Goal: Task Accomplishment & Management: Use online tool/utility

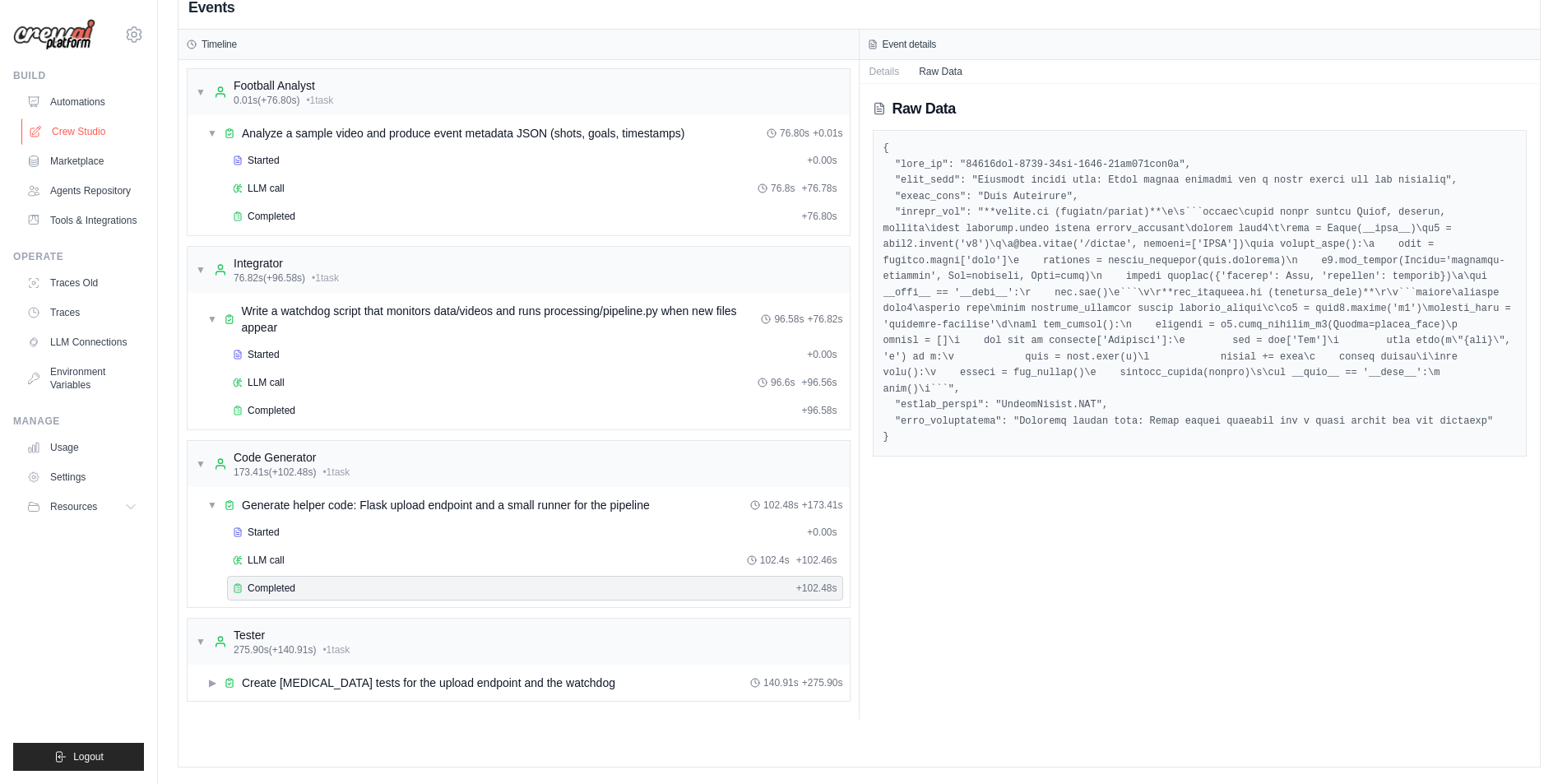
click at [109, 118] on link "Crew Studio" at bounding box center [83, 131] width 124 height 26
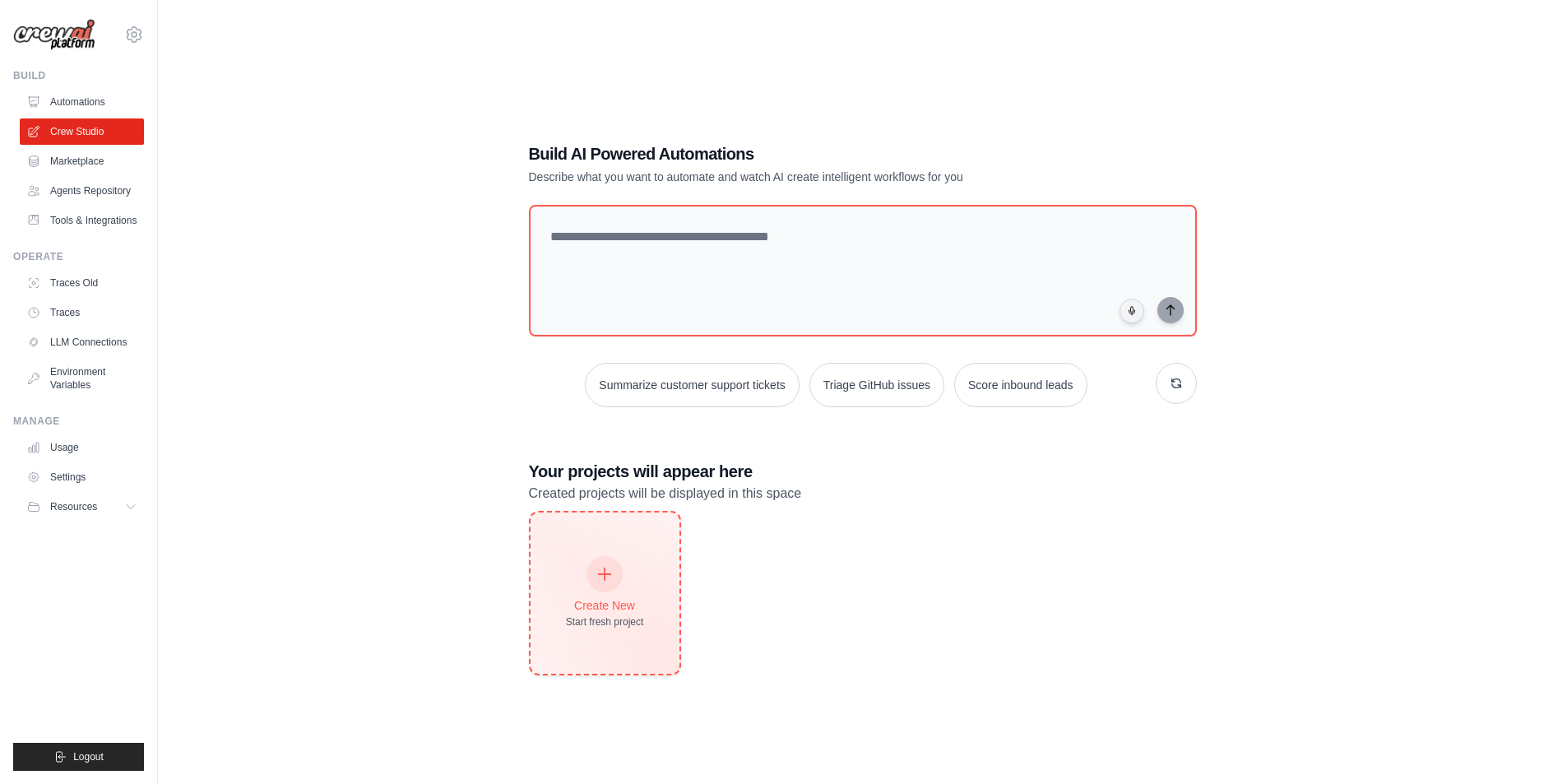
click at [618, 598] on div "Create New" at bounding box center [605, 605] width 78 height 16
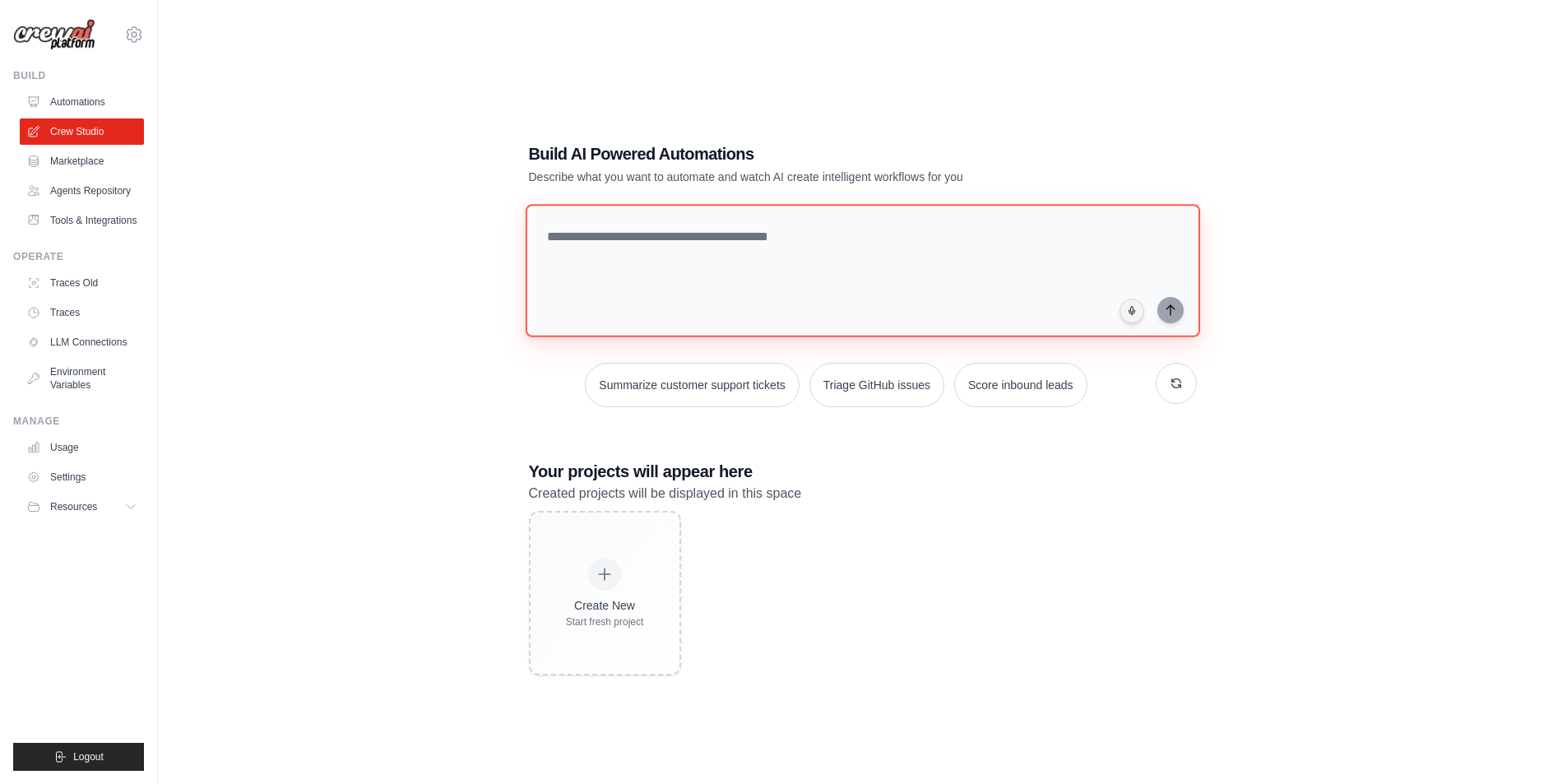
click at [937, 240] on textarea at bounding box center [862, 270] width 675 height 134
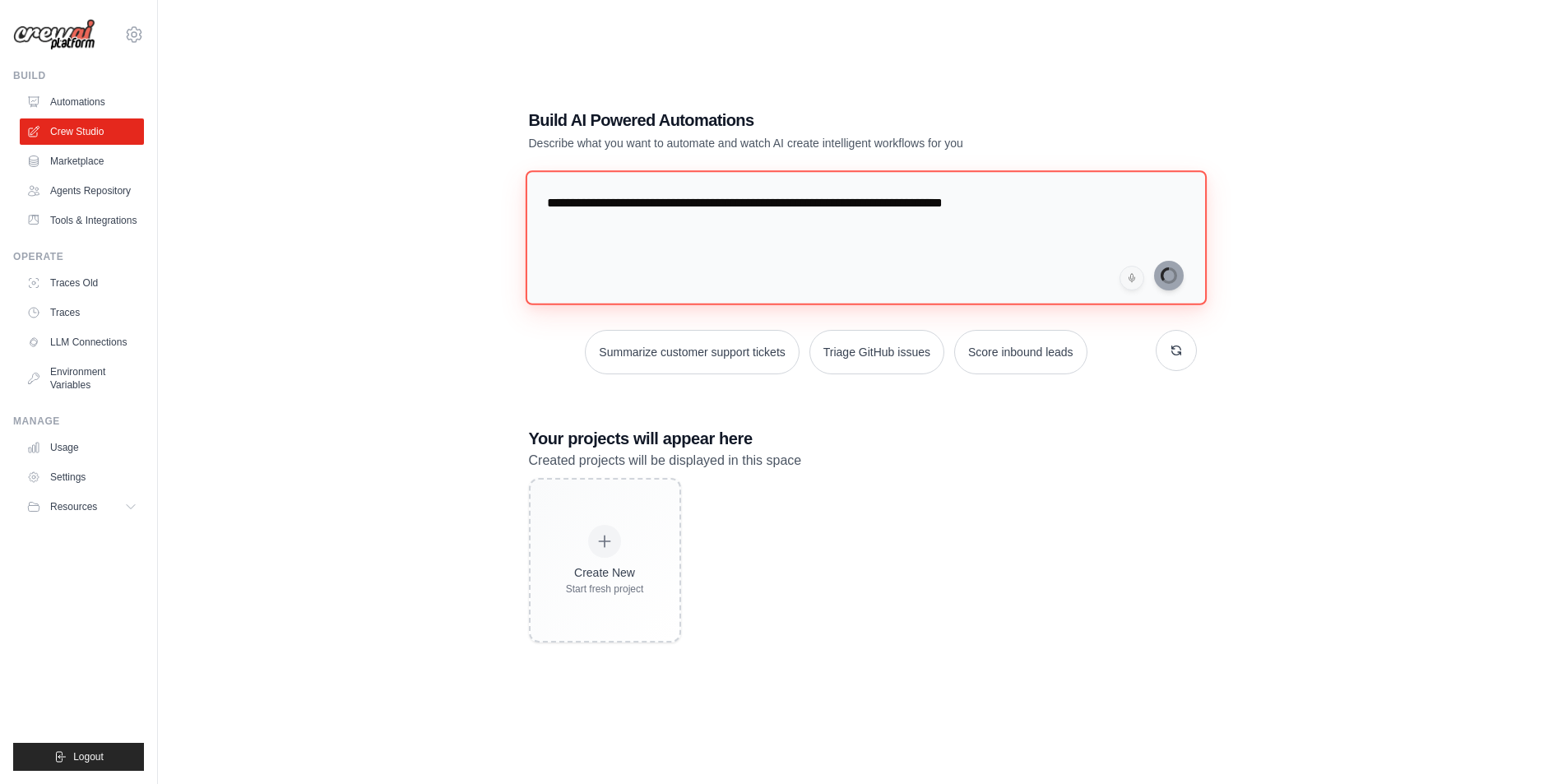
type textarea "**********"
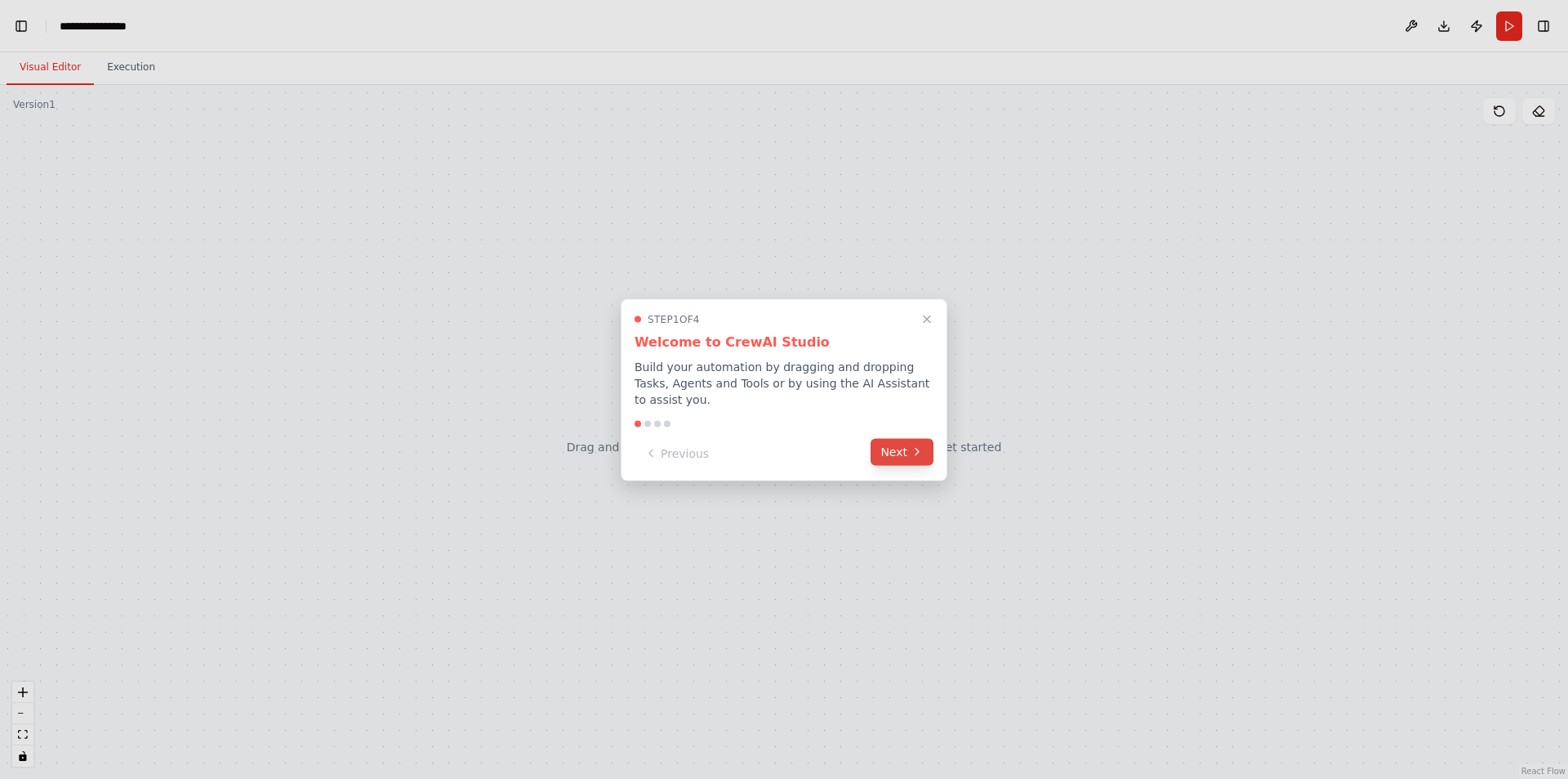
click at [893, 450] on button "Next" at bounding box center [902, 451] width 62 height 27
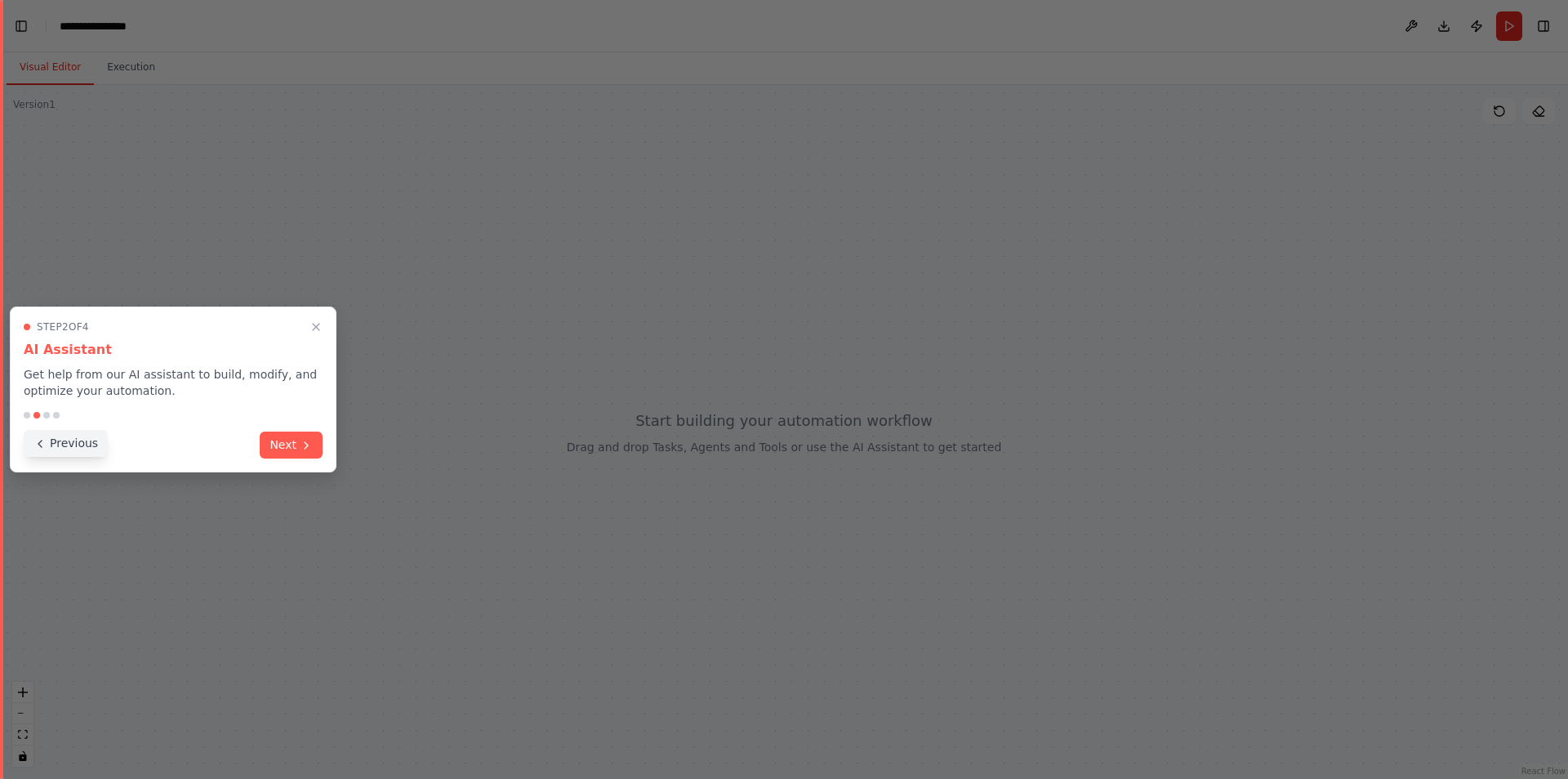
scroll to position [509, 0]
drag, startPoint x: 68, startPoint y: 445, endPoint x: 79, endPoint y: 458, distance: 17.0
click at [67, 446] on button "Previous" at bounding box center [66, 445] width 84 height 27
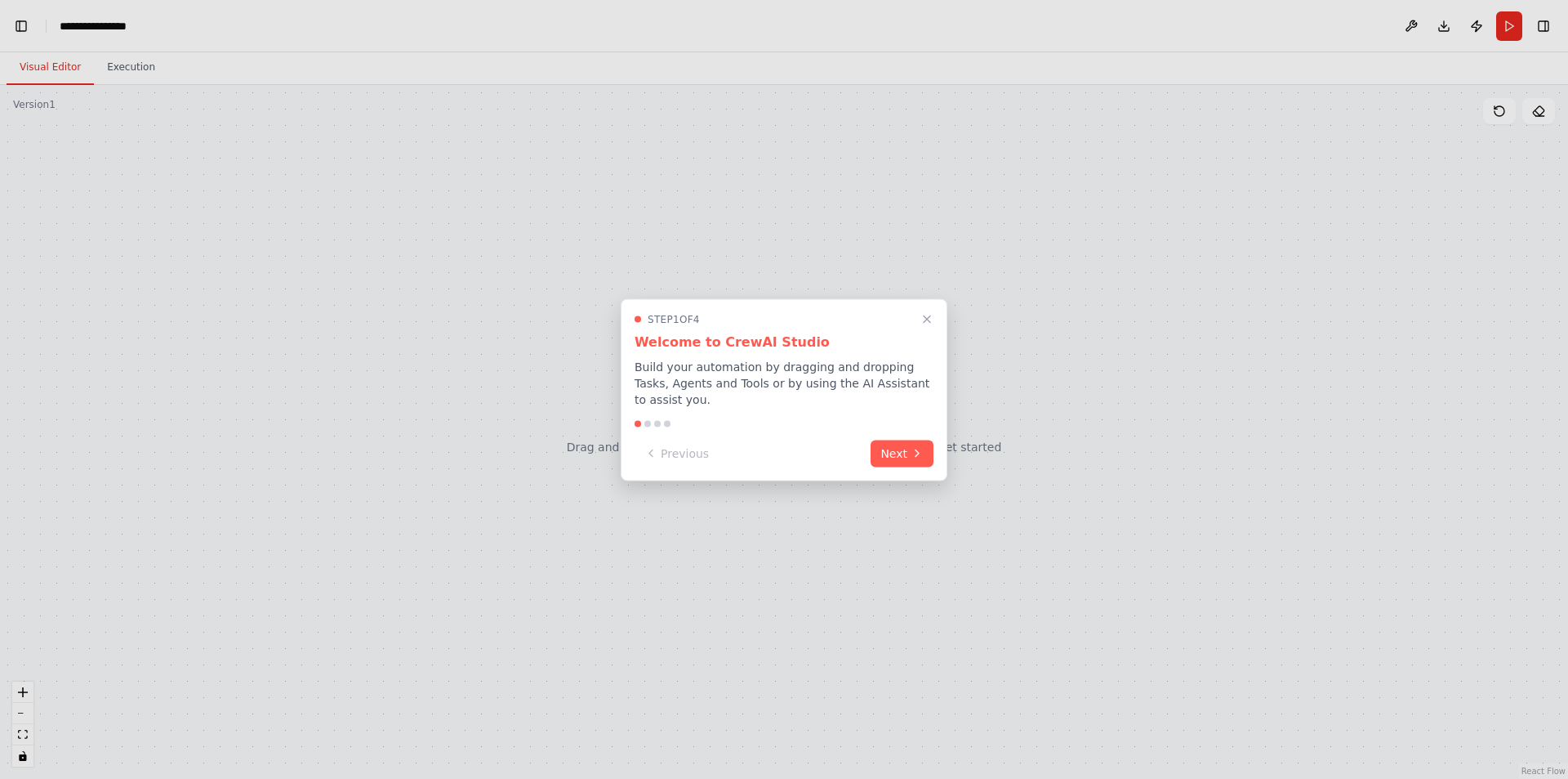
click at [936, 334] on div "Step 1 of 4 Welcome to CrewAI Studio Build your automation by dragging and drop…" at bounding box center [784, 390] width 327 height 182
click at [927, 326] on icon "Close walkthrough" at bounding box center [926, 318] width 14 height 14
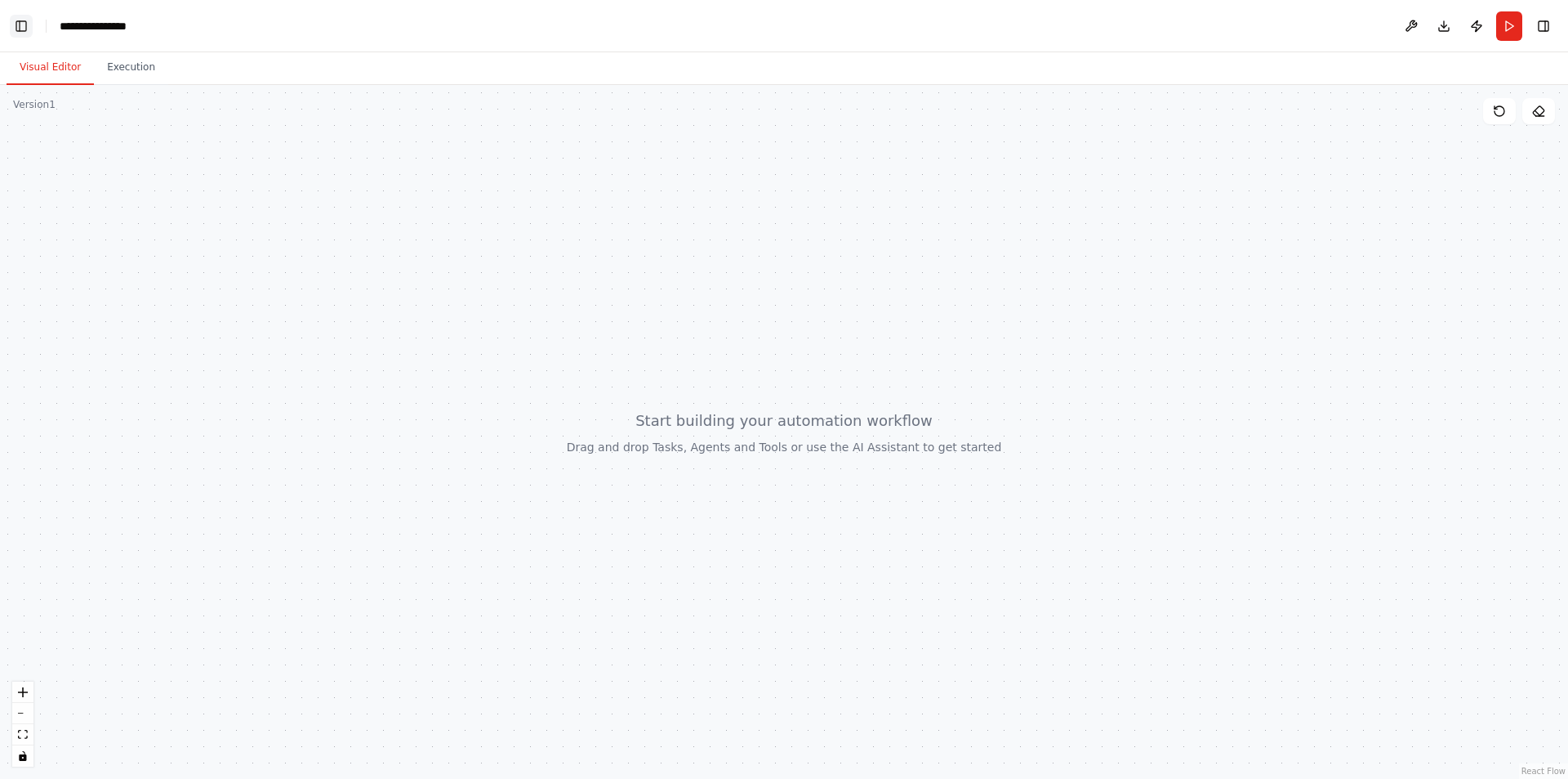
click at [27, 28] on button "Toggle Left Sidebar" at bounding box center [21, 25] width 23 height 23
click at [881, 439] on div at bounding box center [784, 432] width 1568 height 694
drag, startPoint x: 1297, startPoint y: 23, endPoint x: 1284, endPoint y: 27, distance: 13.6
click at [1296, 23] on header "**********" at bounding box center [784, 26] width 1568 height 52
click at [1278, 29] on button at bounding box center [1272, 26] width 26 height 30
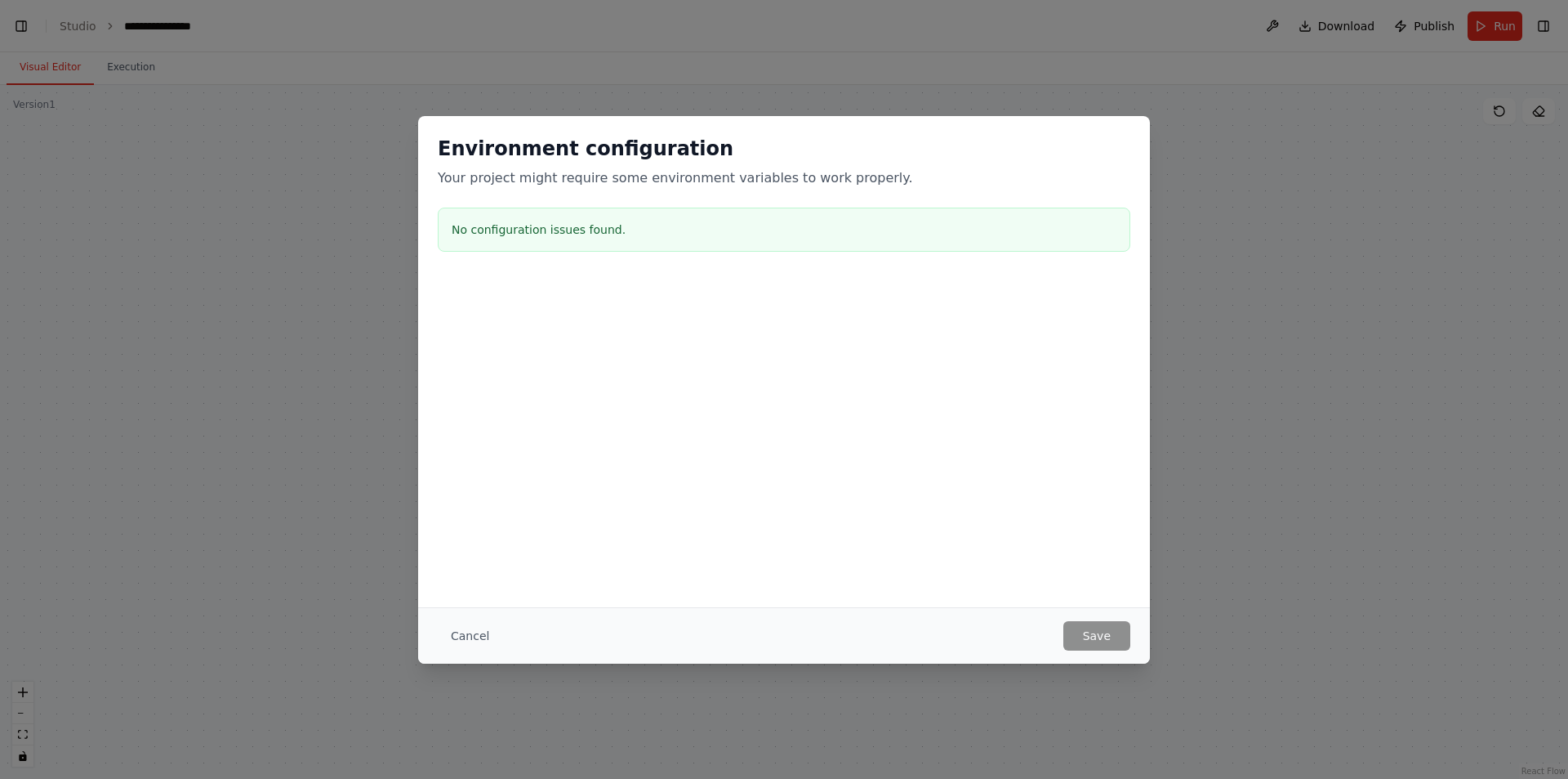
drag, startPoint x: 464, startPoint y: 640, endPoint x: 504, endPoint y: 636, distance: 40.2
click at [471, 640] on button "Cancel" at bounding box center [469, 635] width 64 height 30
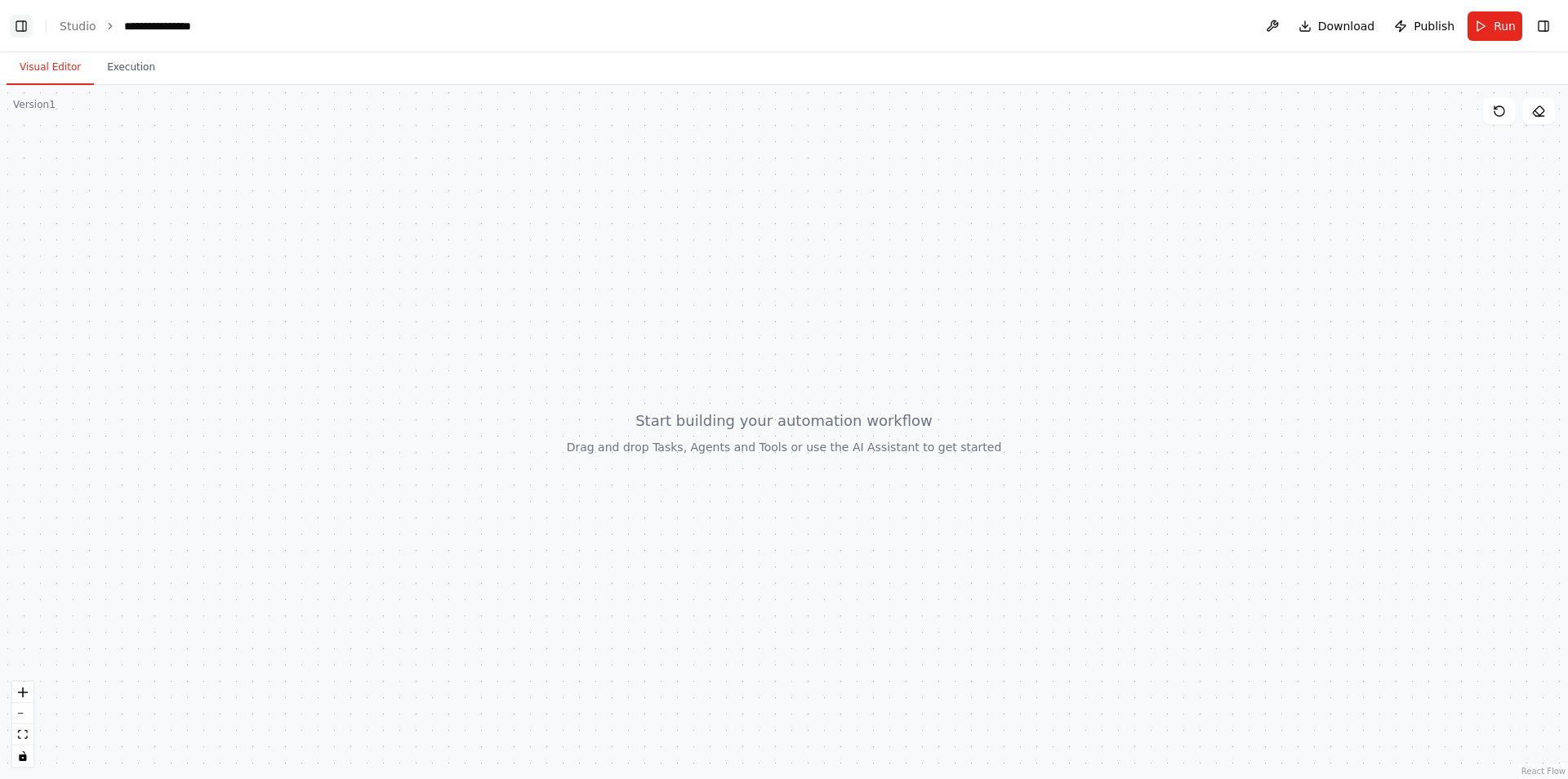
click at [14, 18] on button "Toggle Left Sidebar" at bounding box center [21, 25] width 23 height 23
click at [7, 36] on header "**********" at bounding box center [784, 26] width 1568 height 52
click at [18, 20] on button "Toggle Left Sidebar" at bounding box center [21, 25] width 23 height 23
click at [130, 74] on button "Execution" at bounding box center [131, 68] width 74 height 35
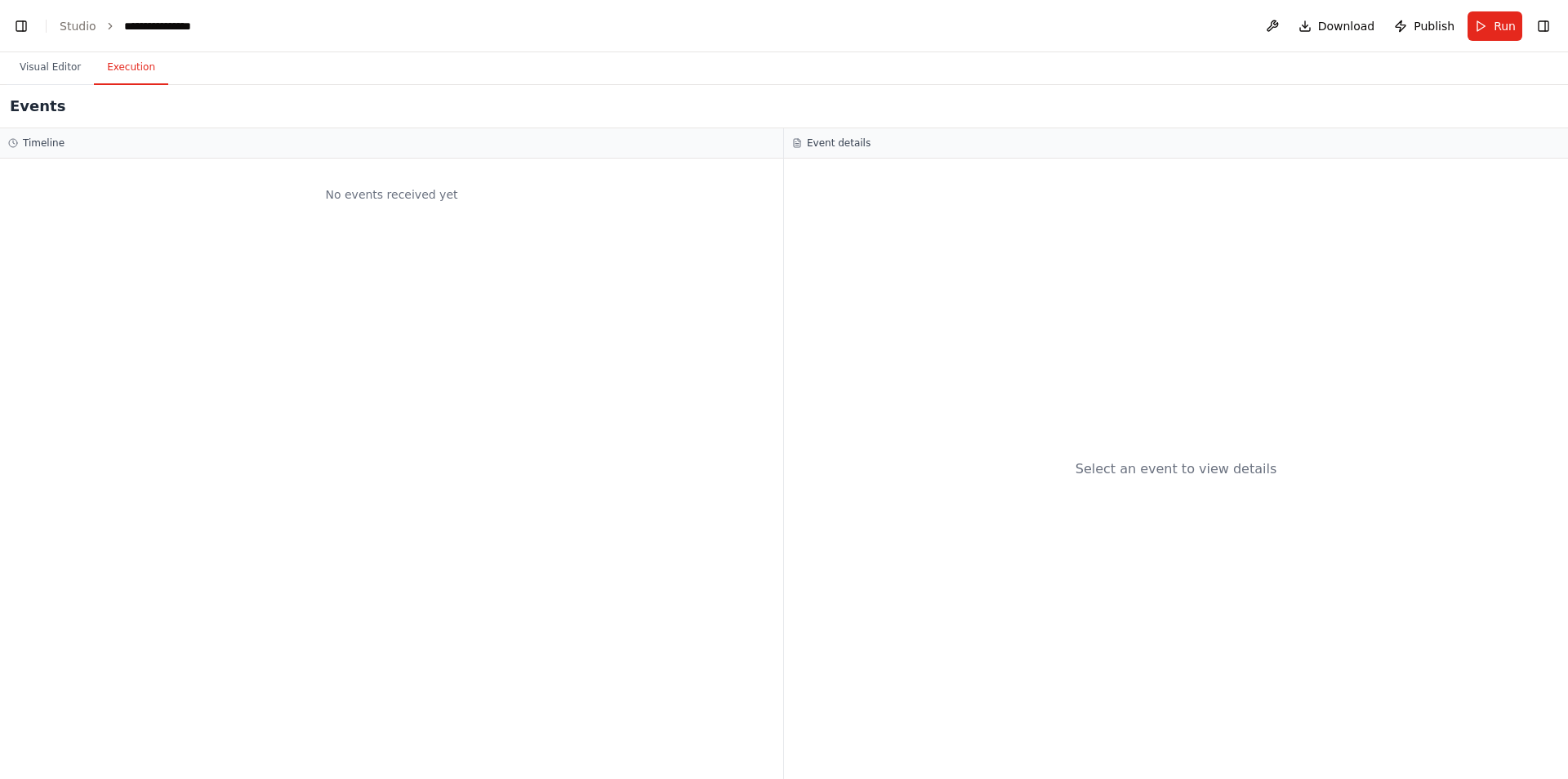
click at [154, 15] on header "**********" at bounding box center [784, 26] width 1568 height 52
click at [59, 25] on header "**********" at bounding box center [784, 26] width 1568 height 52
click at [13, 25] on button "Toggle Left Sidebar" at bounding box center [21, 25] width 23 height 23
click at [343, 221] on div "No events received yet" at bounding box center [392, 194] width 767 height 56
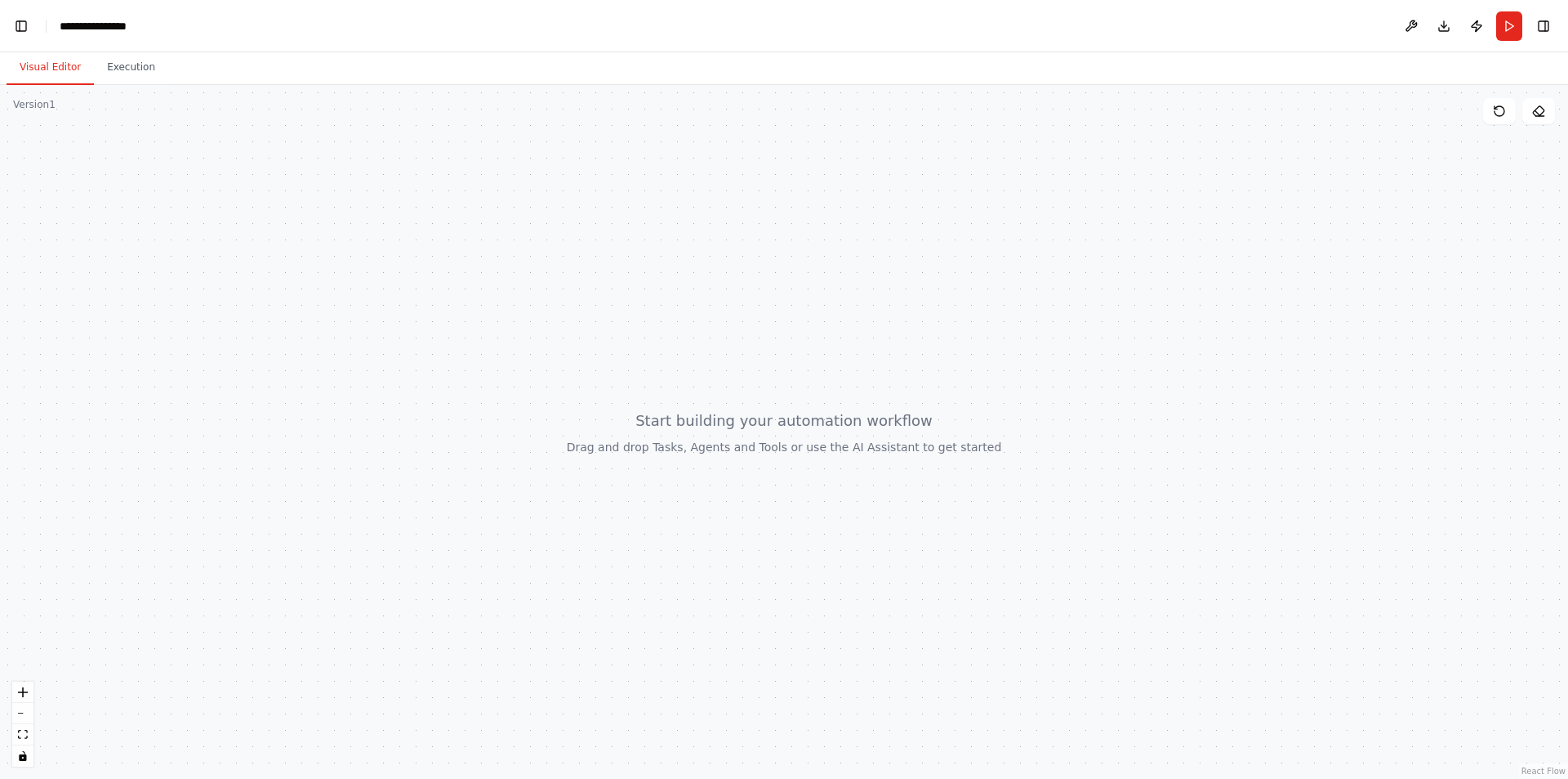
click at [57, 54] on button "Visual Editor" at bounding box center [50, 68] width 87 height 35
click at [635, 335] on div at bounding box center [784, 432] width 1568 height 694
drag, startPoint x: 650, startPoint y: 335, endPoint x: 659, endPoint y: 344, distance: 12.7
click at [656, 342] on div at bounding box center [784, 432] width 1568 height 694
click at [33, 28] on header "**********" at bounding box center [784, 26] width 1568 height 52
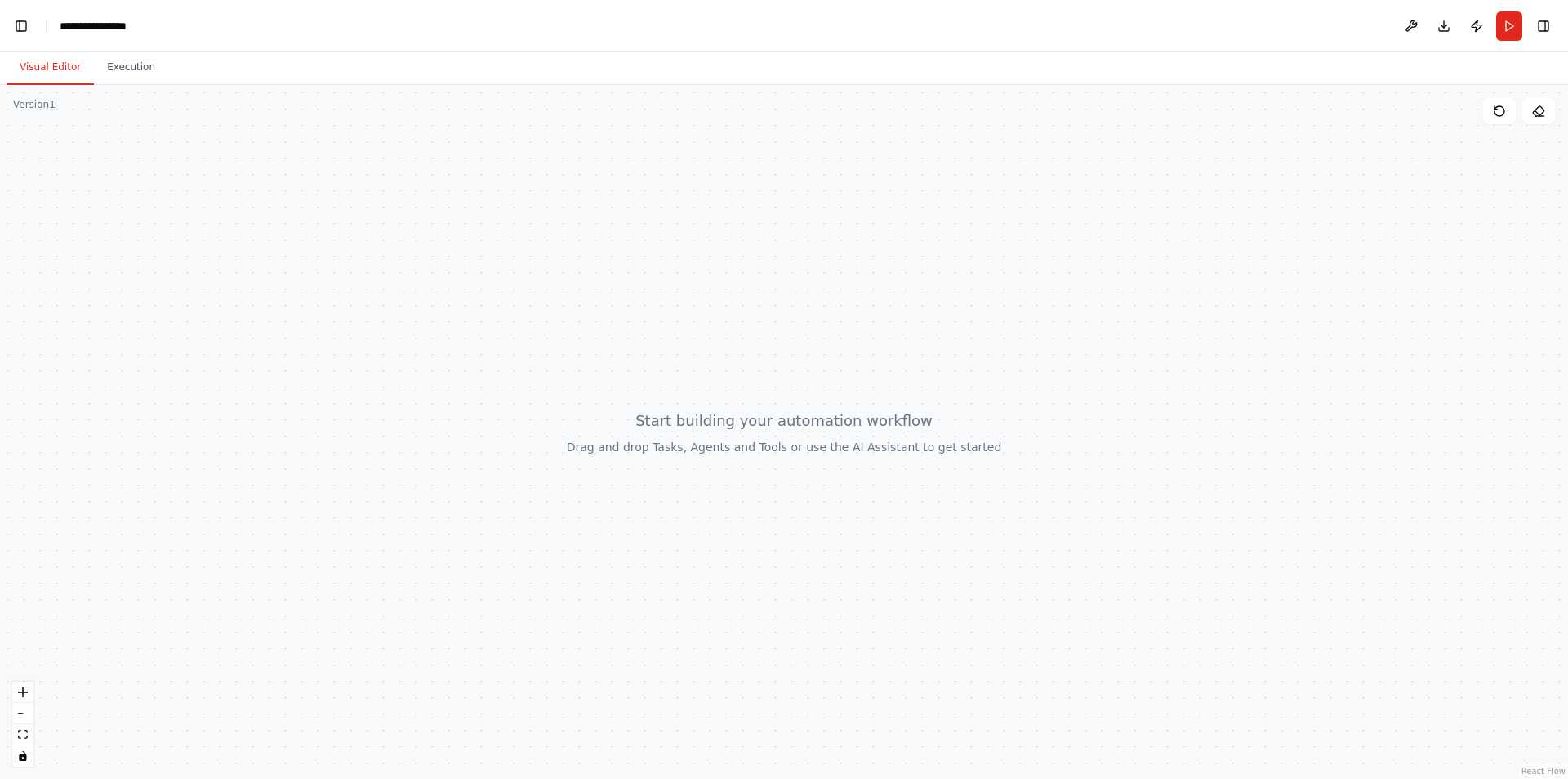
scroll to position [542, 0]
click at [30, 21] on button "Toggle Left Sidebar" at bounding box center [21, 25] width 23 height 23
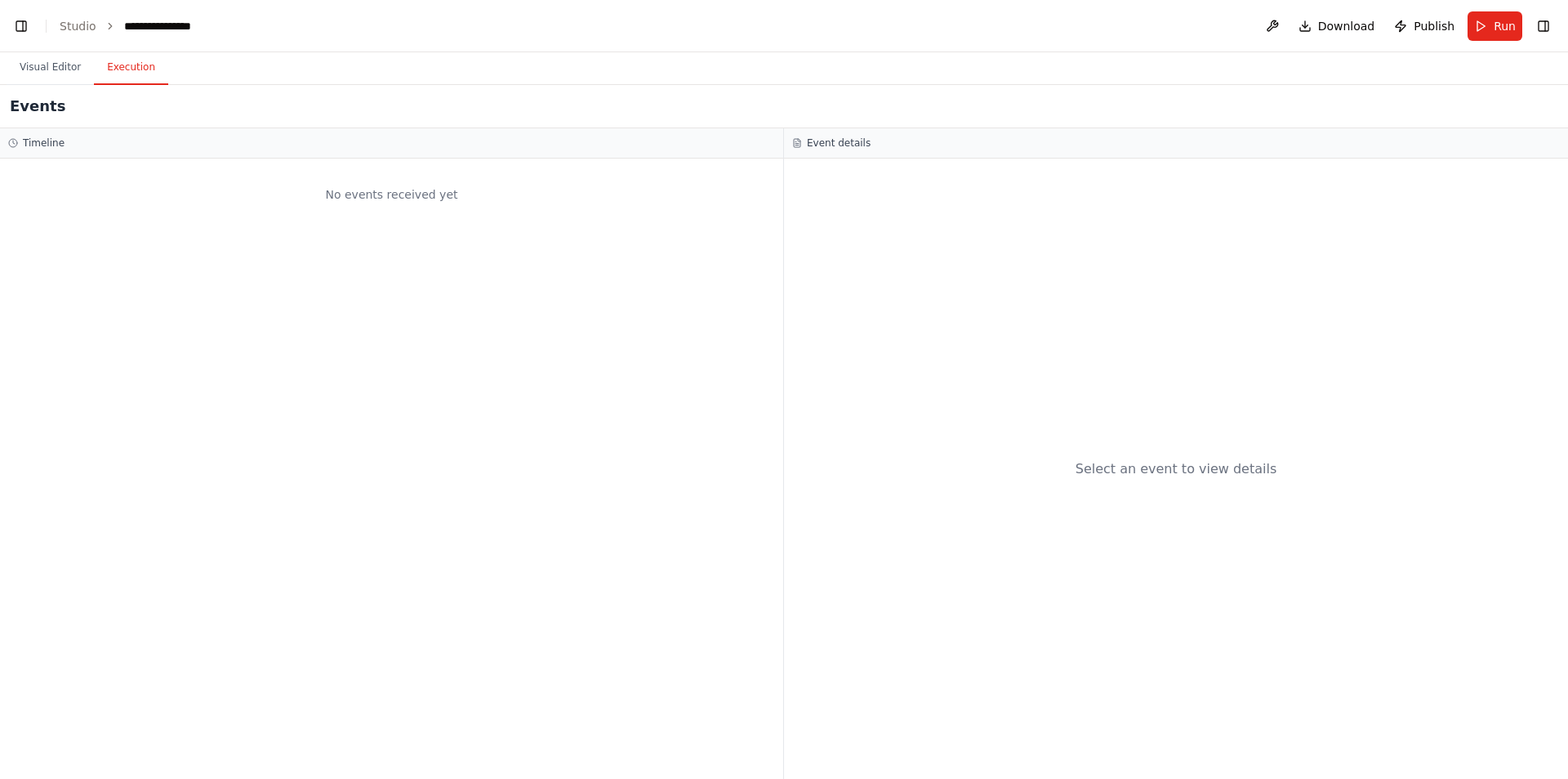
drag, startPoint x: 119, startPoint y: 78, endPoint x: 101, endPoint y: 94, distance: 24.1
click at [120, 78] on button "Execution" at bounding box center [131, 68] width 74 height 35
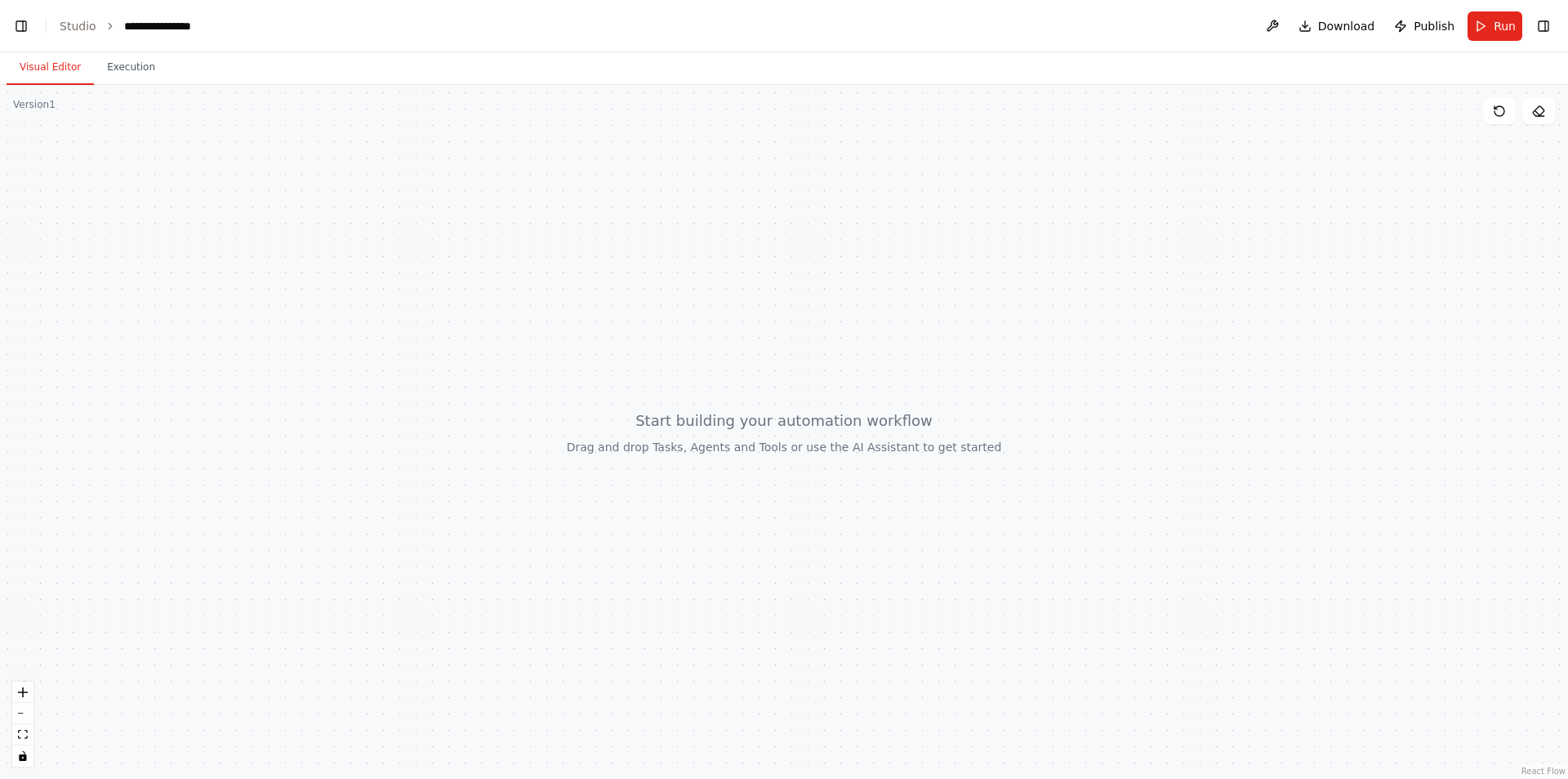
click at [45, 74] on button "Visual Editor" at bounding box center [50, 68] width 87 height 35
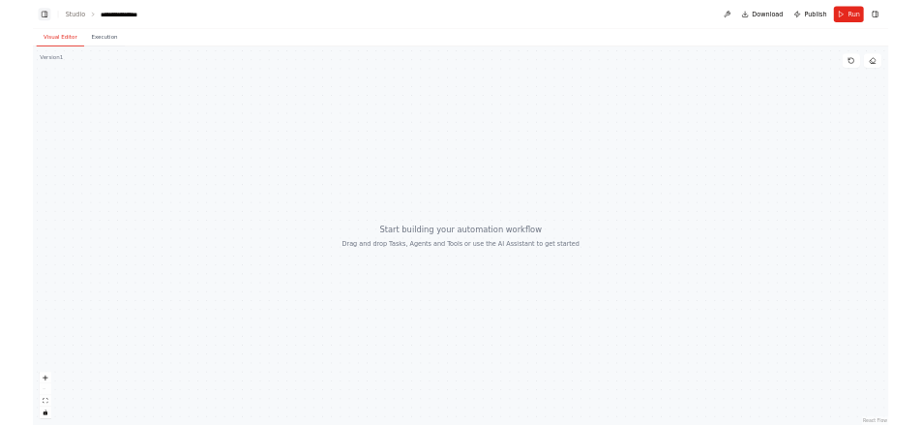
scroll to position [3638, 0]
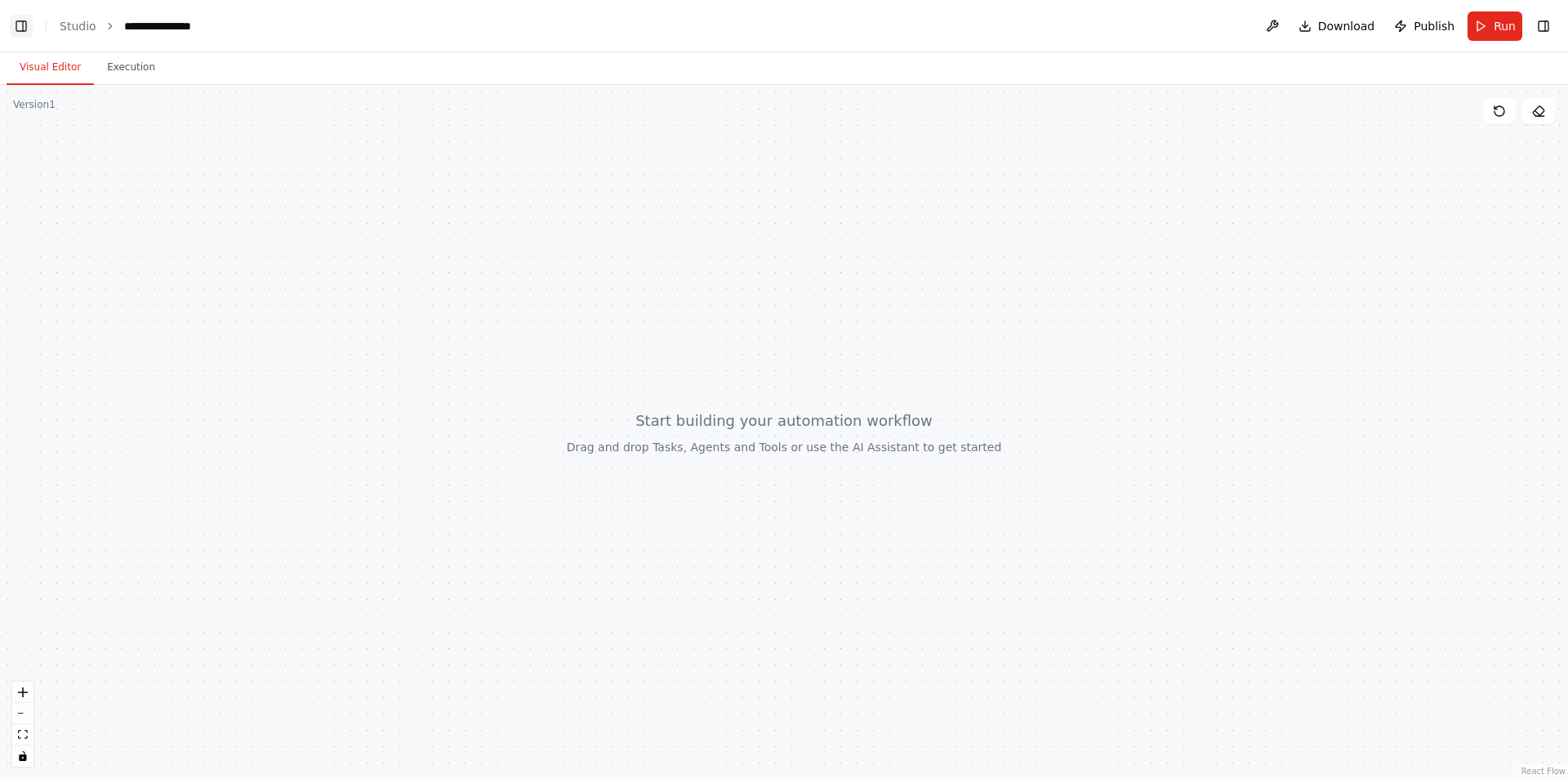
click at [25, 26] on button "Toggle Left Sidebar" at bounding box center [21, 25] width 23 height 23
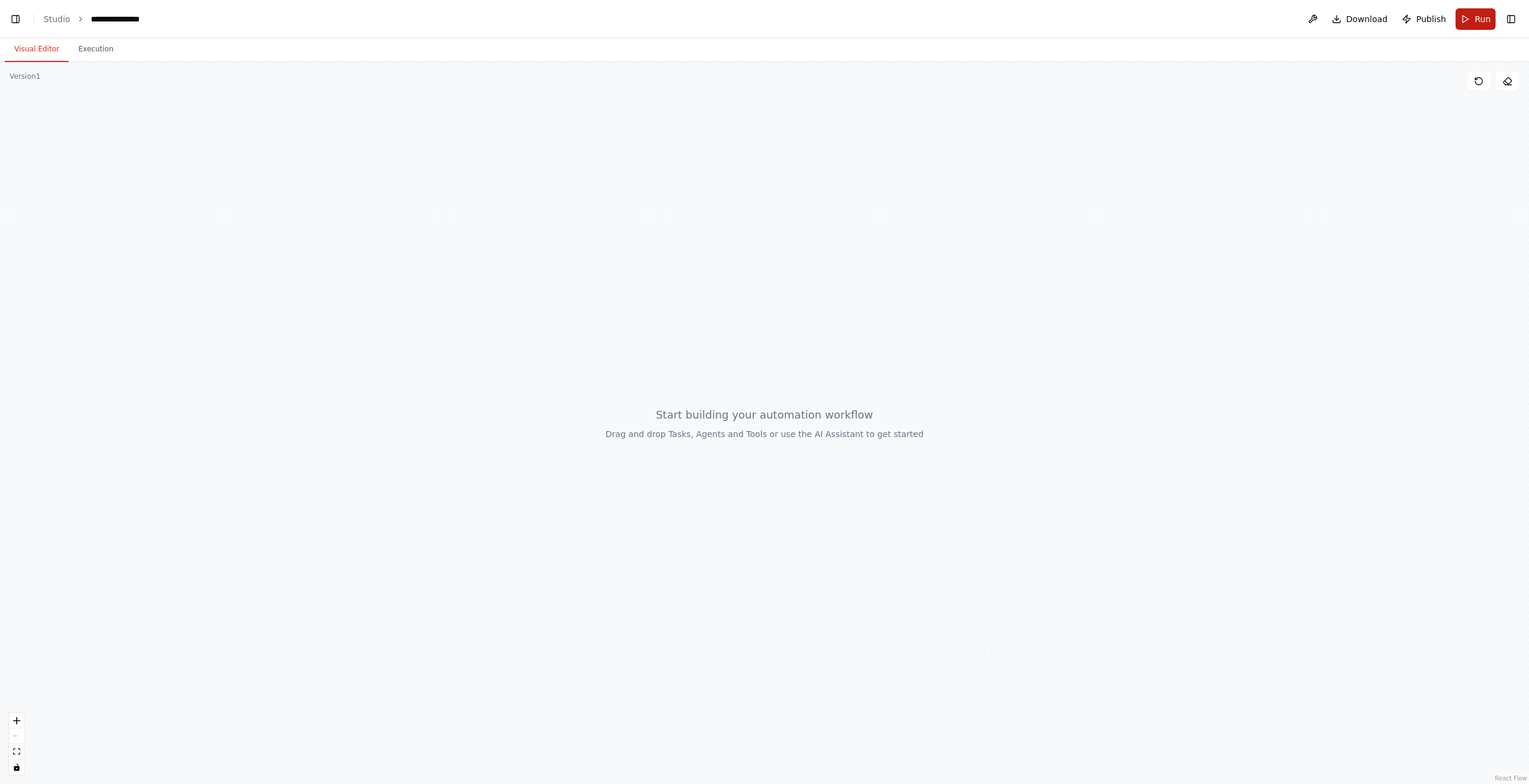
scroll to position [2302, 0]
click at [1146, 15] on button "Run" at bounding box center [1475, 19] width 40 height 22
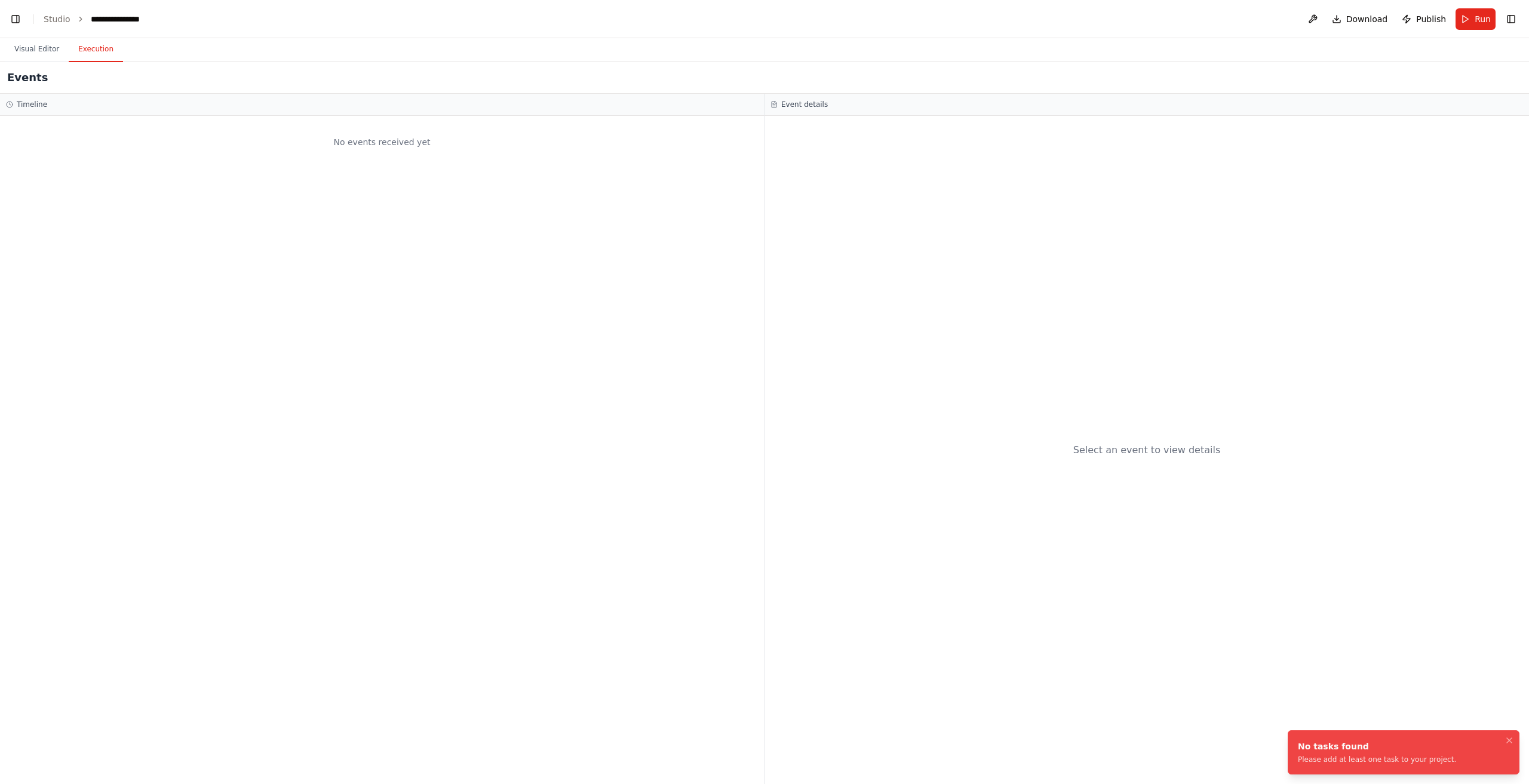
click at [94, 58] on button "Execution" at bounding box center [96, 49] width 54 height 25
drag, startPoint x: 61, startPoint y: 23, endPoint x: 41, endPoint y: 28, distance: 20.6
click at [60, 23] on link "Studio" at bounding box center [57, 19] width 27 height 9
click at [49, 22] on link "Studio" at bounding box center [57, 19] width 27 height 9
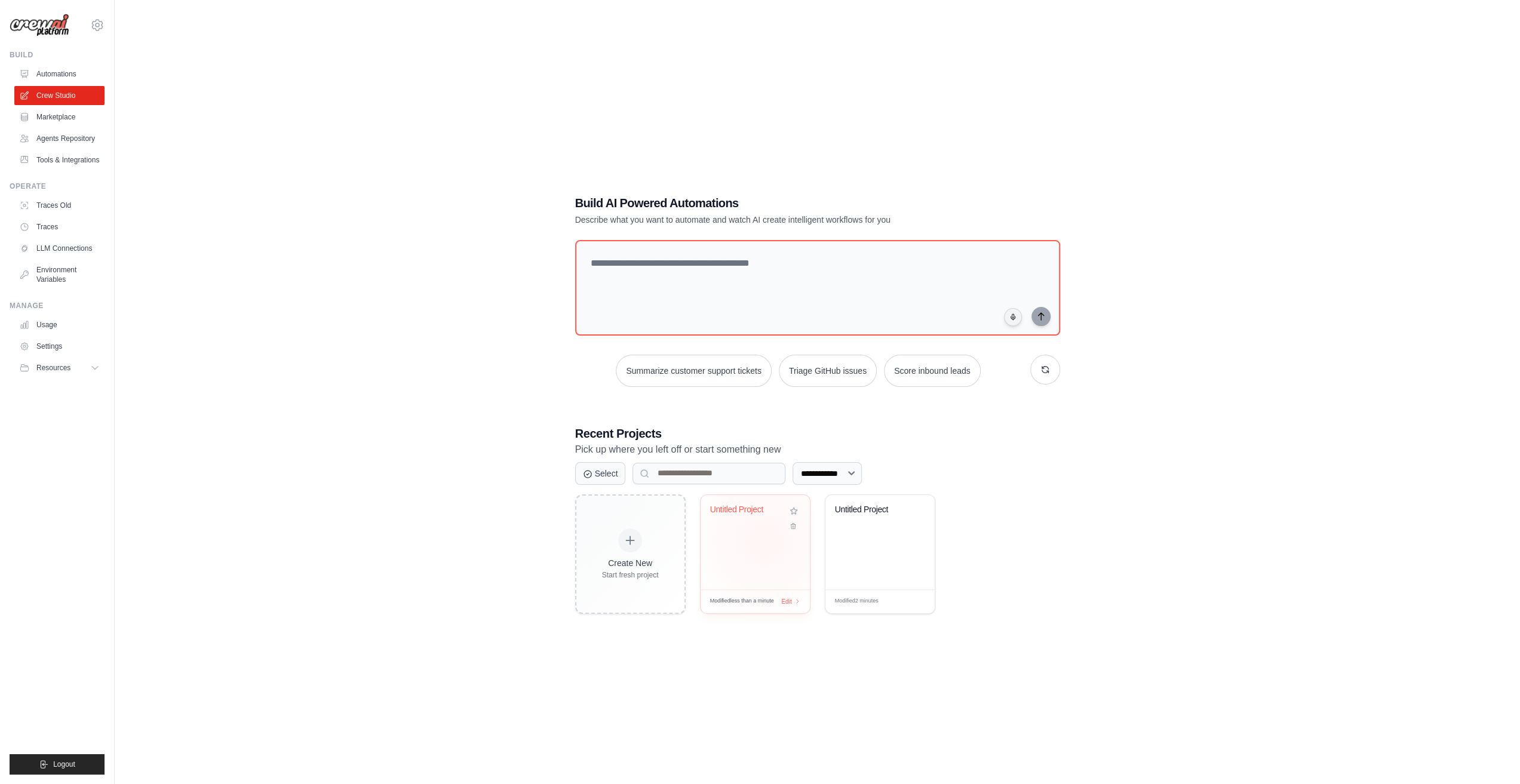
click at [765, 540] on div "Untitled Project" at bounding box center [755, 542] width 109 height 94
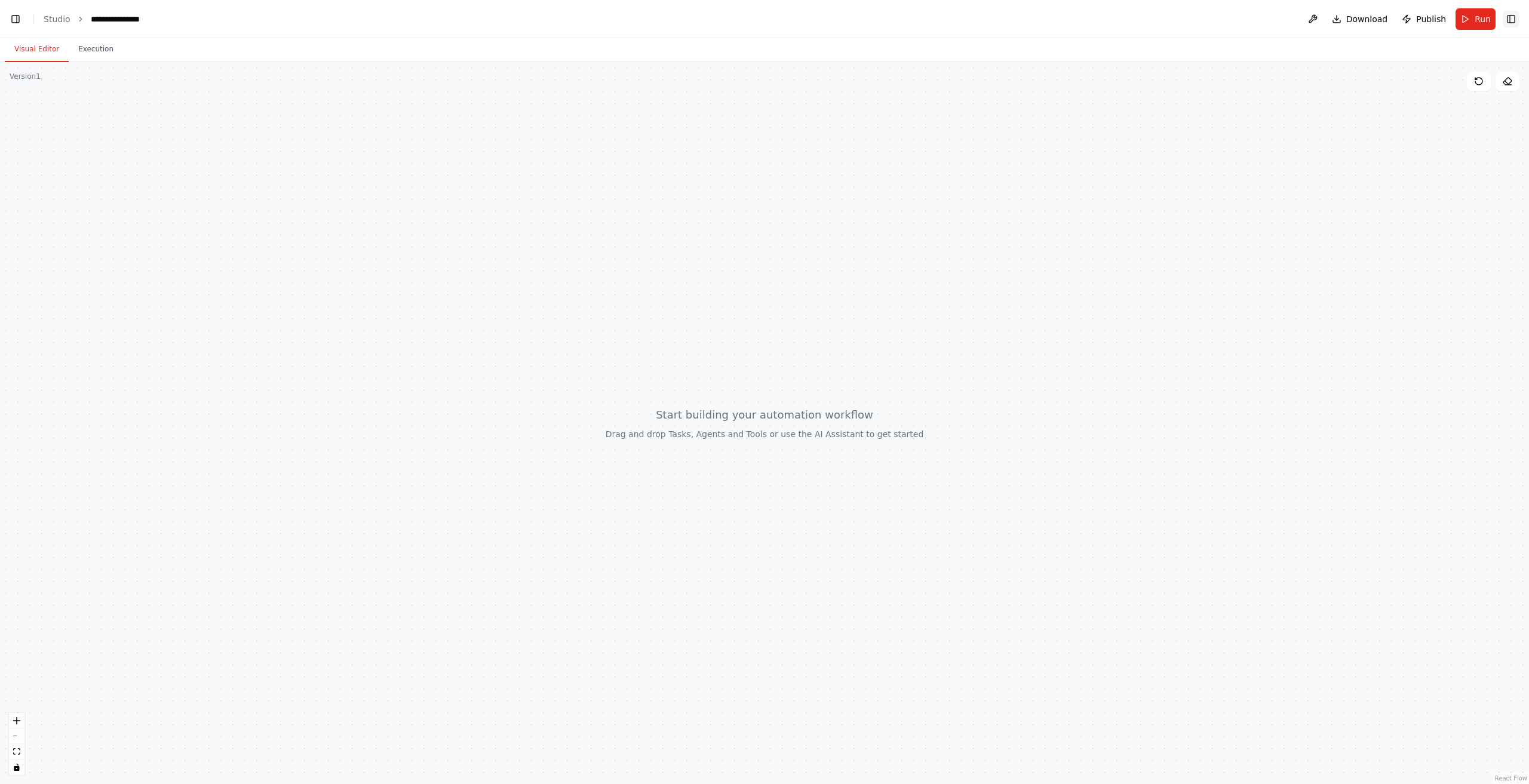
click at [1513, 19] on button "Toggle Right Sidebar" at bounding box center [1510, 19] width 17 height 17
click at [75, 51] on button "Execution" at bounding box center [96, 49] width 54 height 25
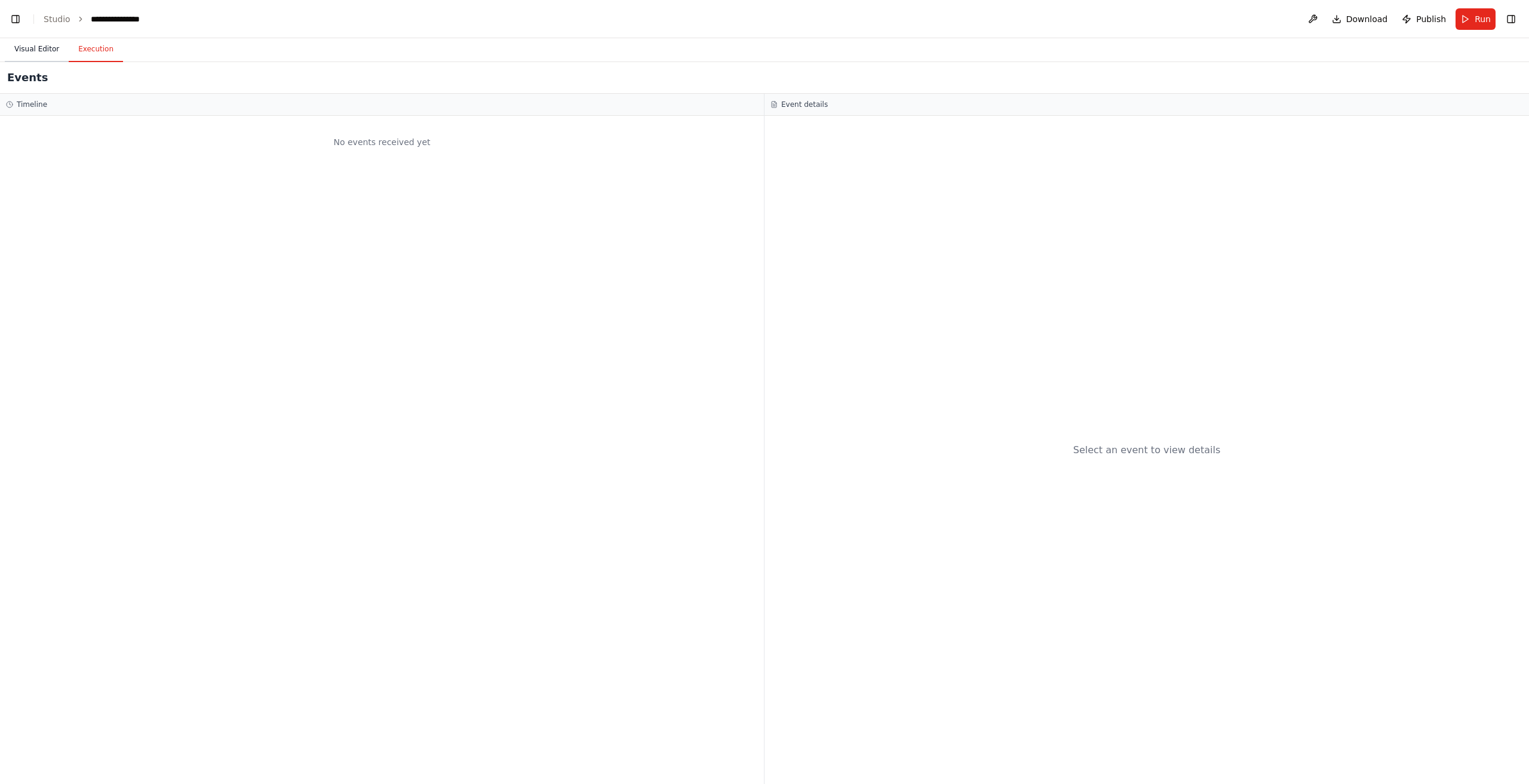
click at [42, 53] on button "Visual Editor" at bounding box center [36, 49] width 64 height 25
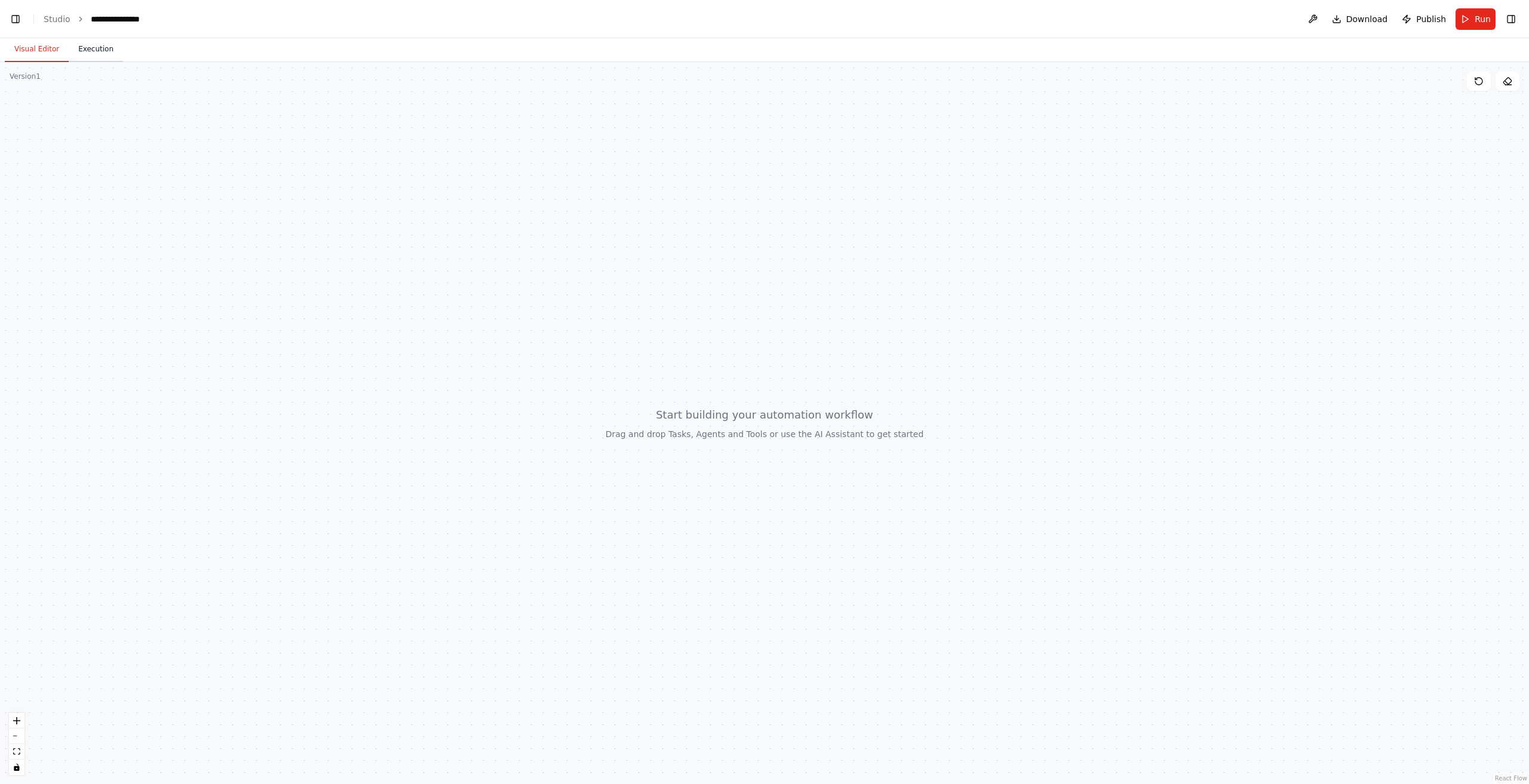
scroll to position [5832, 0]
click at [16, 22] on button "Toggle Left Sidebar" at bounding box center [15, 19] width 17 height 17
click at [17, 22] on button "Toggle Left Sidebar" at bounding box center [15, 19] width 17 height 17
click at [45, 23] on link "Studio" at bounding box center [57, 19] width 27 height 9
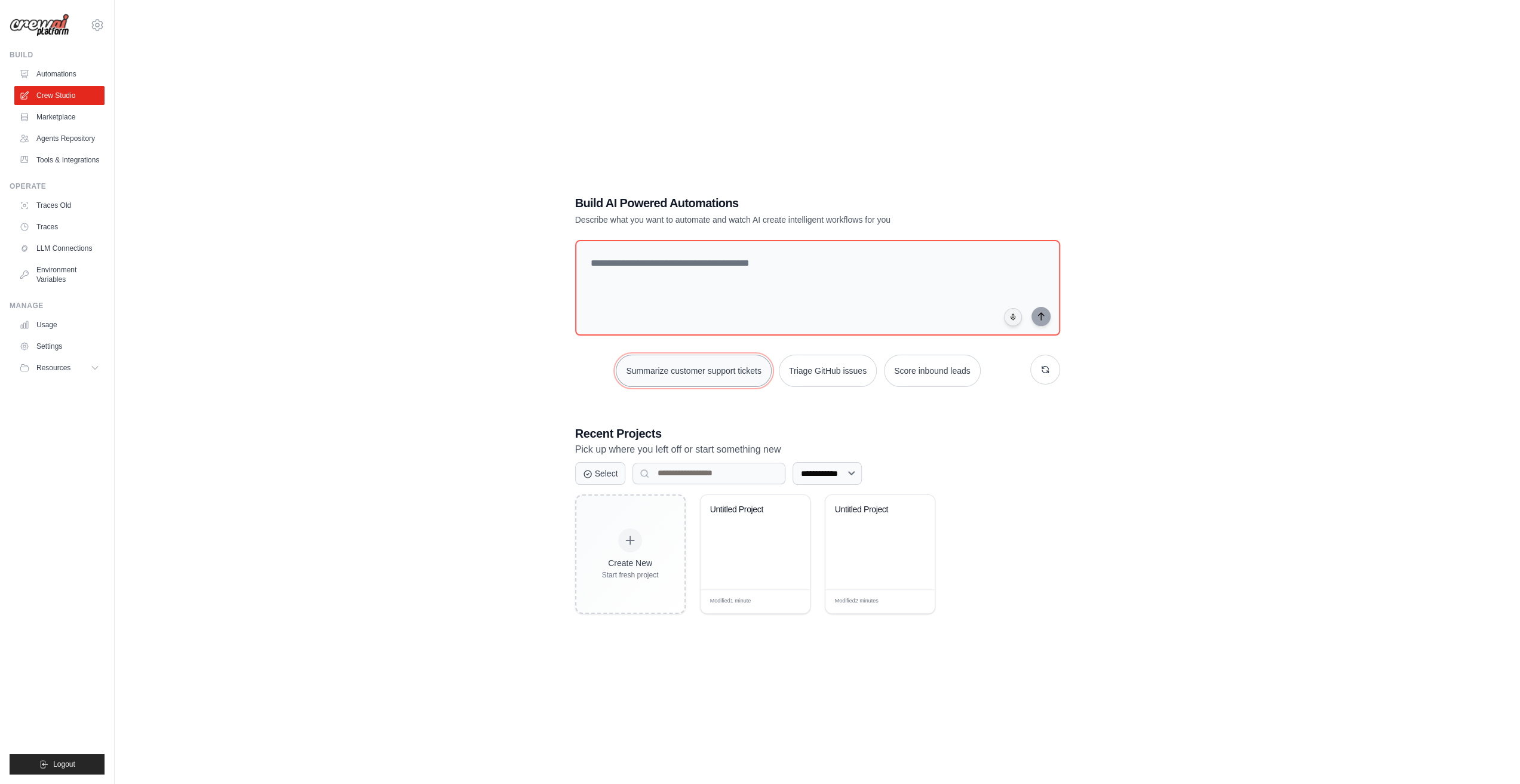
click at [762, 371] on button "Summarize customer support tickets" at bounding box center [693, 370] width 155 height 32
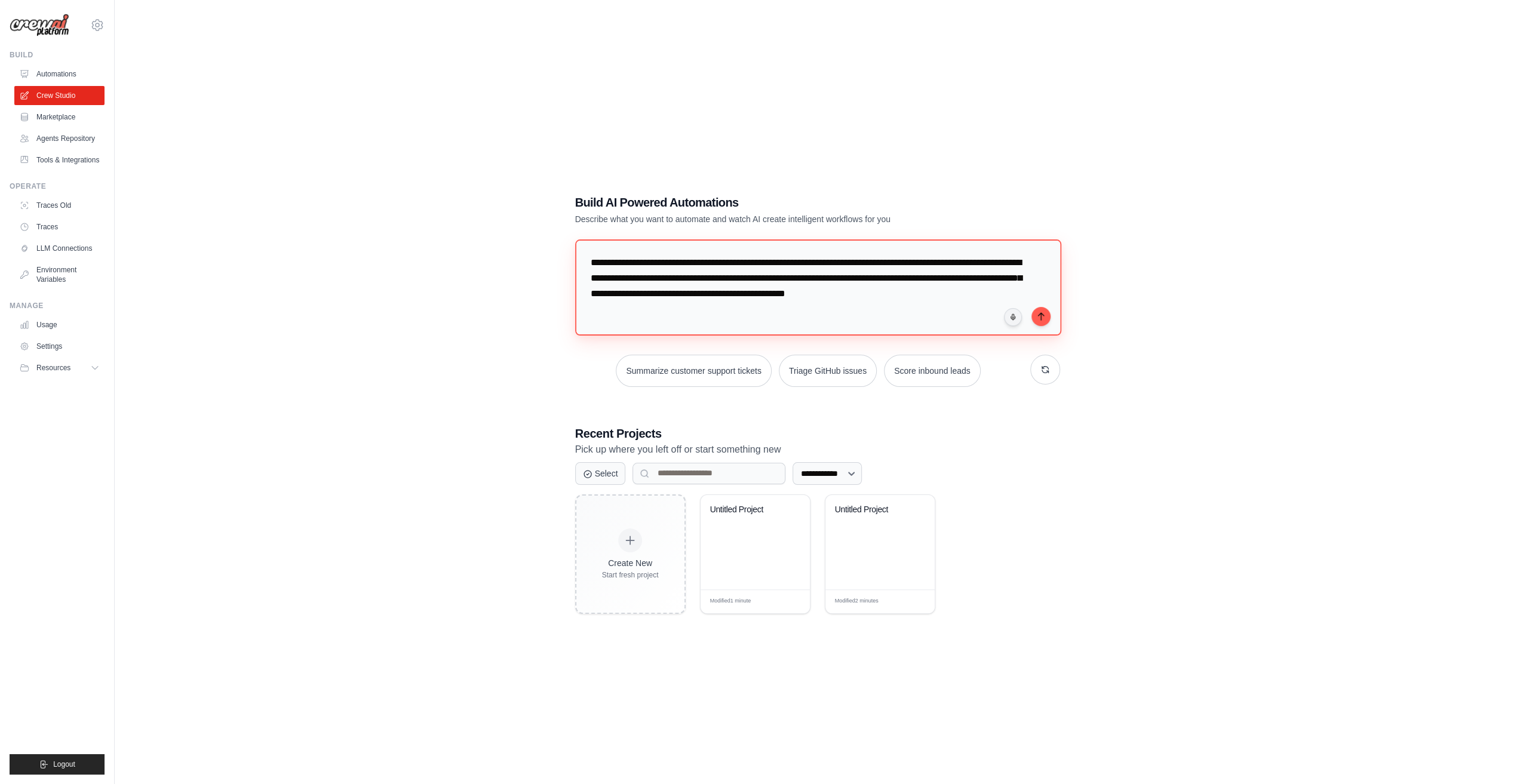
drag, startPoint x: 1046, startPoint y: 304, endPoint x: 1056, endPoint y: 311, distance: 12.2
click at [1052, 308] on textarea "**********" at bounding box center [818, 288] width 487 height 96
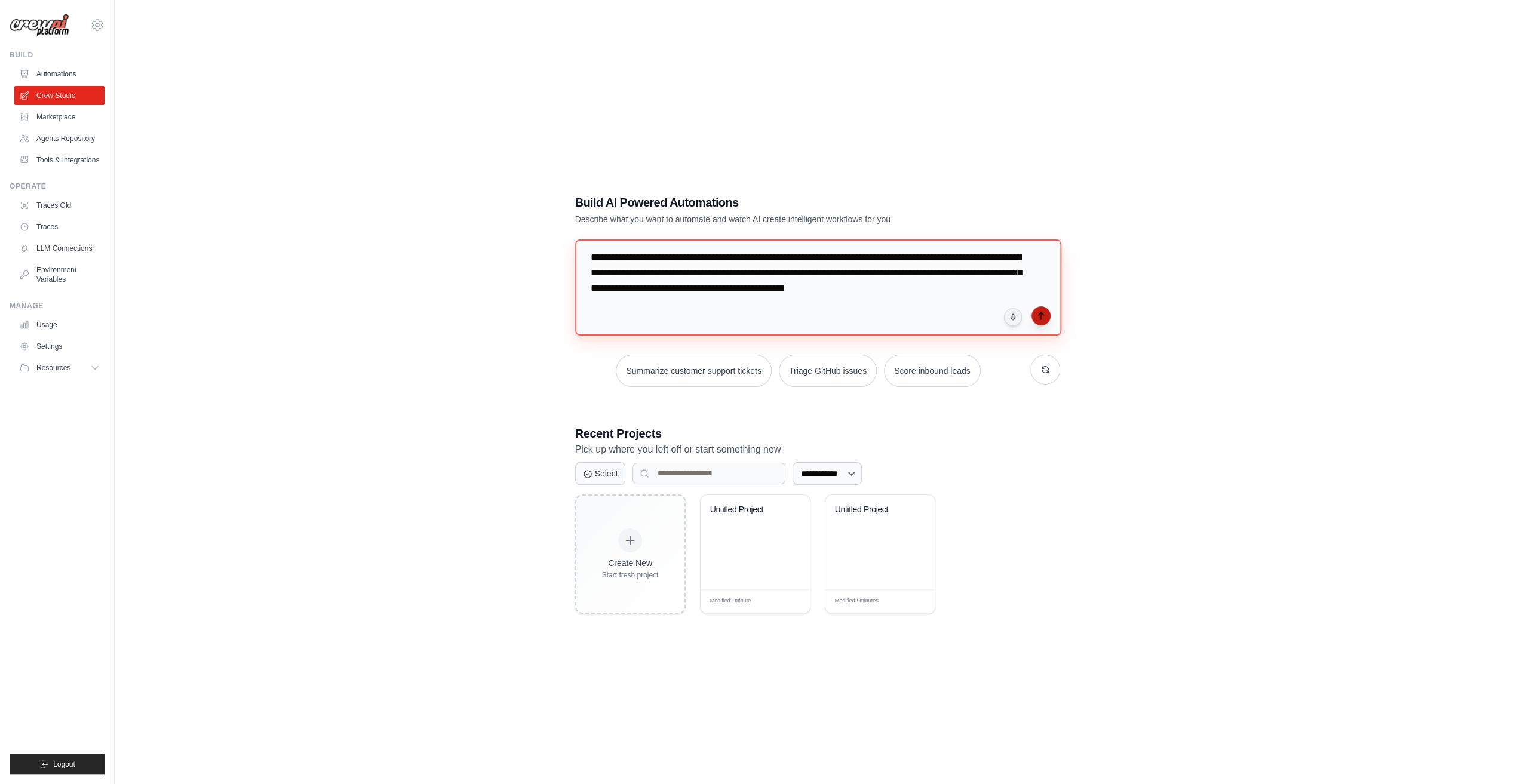
scroll to position [22, 0]
click at [1035, 316] on button "submit" at bounding box center [1041, 315] width 19 height 19
click at [86, 25] on div "tedironeko88@gmail.com Settings" at bounding box center [57, 19] width 95 height 38
drag, startPoint x: 102, startPoint y: 19, endPoint x: 112, endPoint y: 35, distance: 18.9
click at [103, 19] on icon at bounding box center [97, 25] width 14 height 14
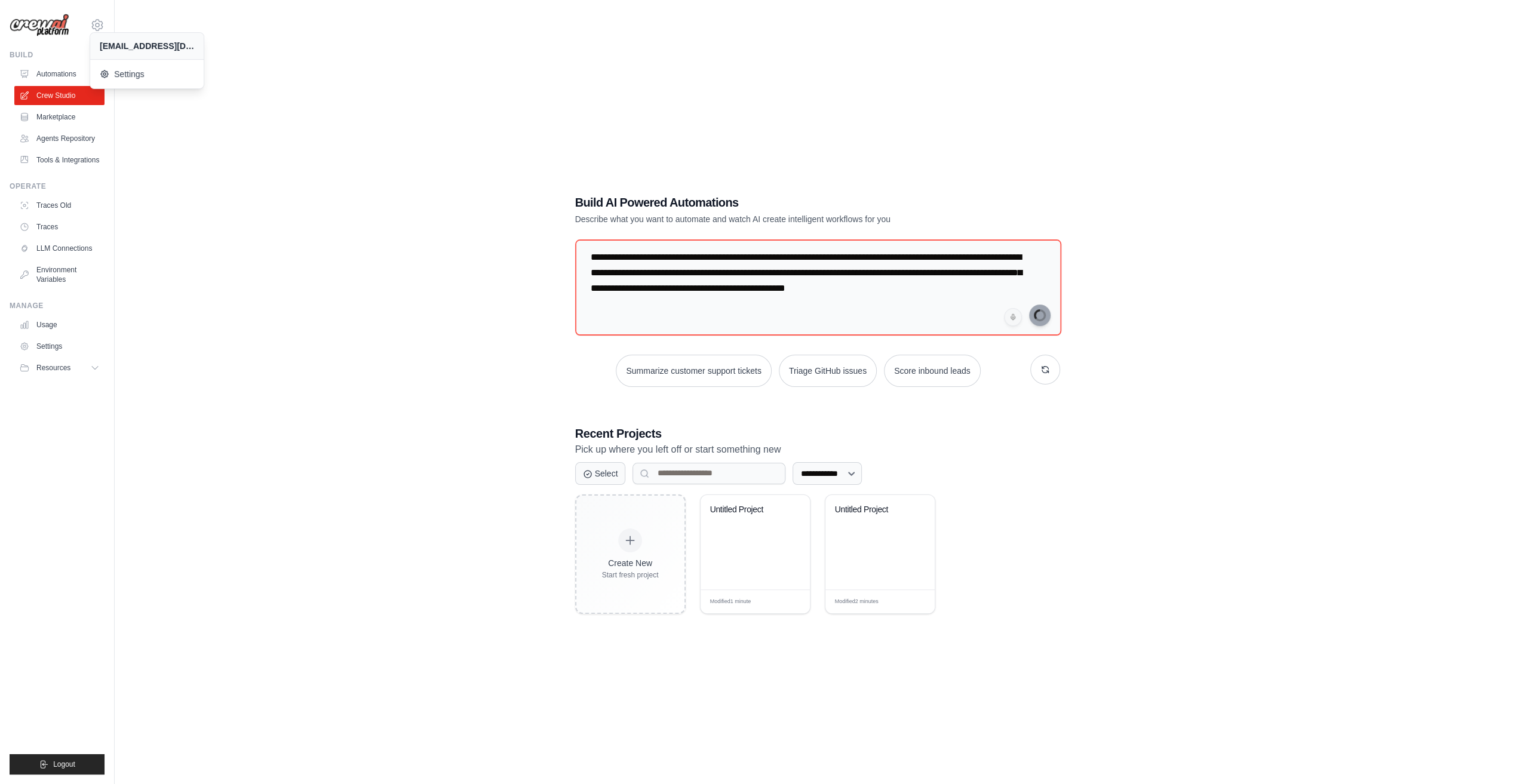
click at [146, 48] on div "[EMAIL_ADDRESS][DOMAIN_NAME]" at bounding box center [147, 46] width 94 height 12
drag, startPoint x: 124, startPoint y: 75, endPoint x: 327, endPoint y: 173, distance: 225.4
click at [125, 76] on span "Settings" at bounding box center [148, 73] width 94 height 12
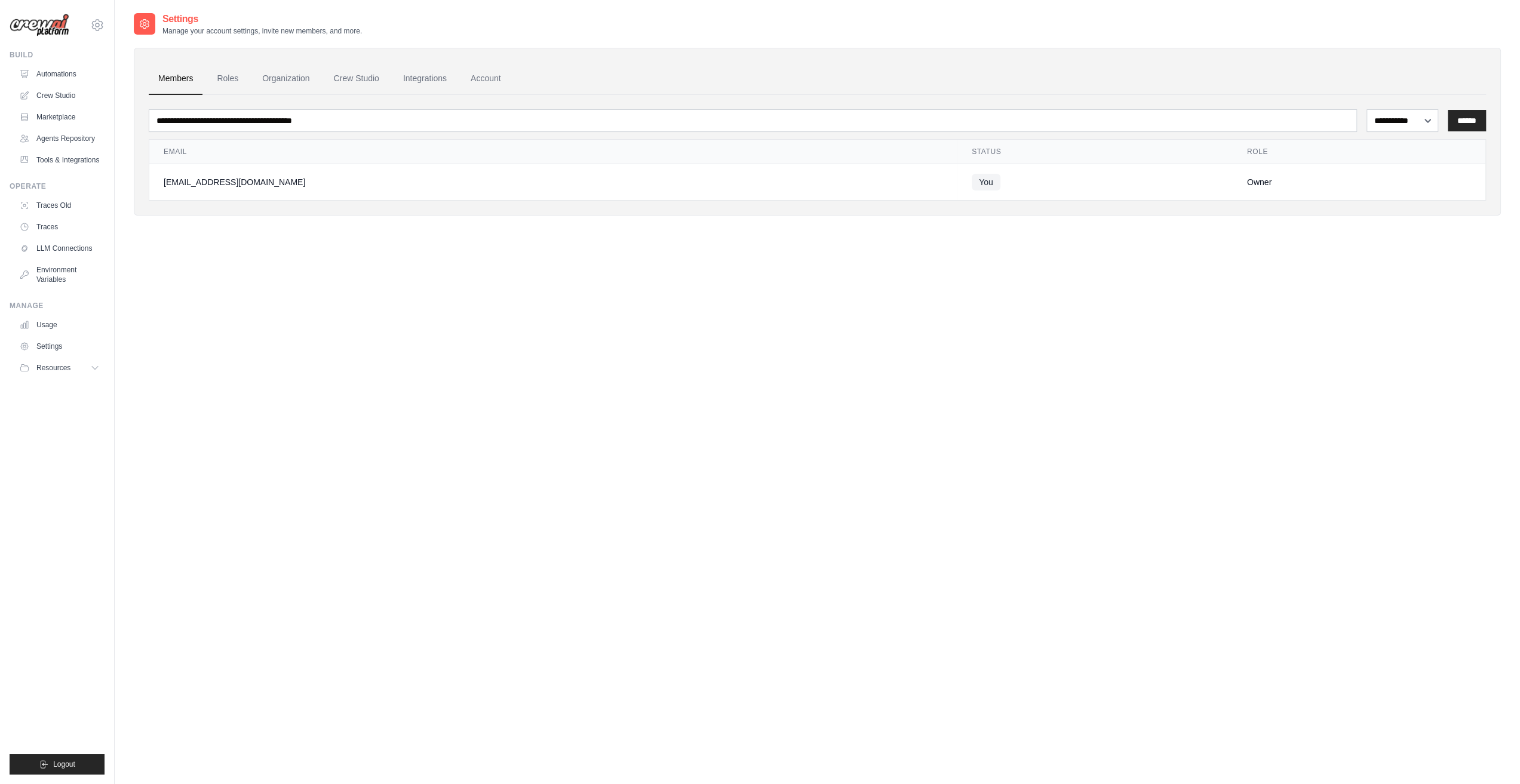
drag, startPoint x: 885, startPoint y: 180, endPoint x: 1248, endPoint y: 175, distance: 363.0
click at [972, 183] on span "You" at bounding box center [986, 181] width 28 height 17
click at [1289, 170] on td "Owner" at bounding box center [1359, 182] width 253 height 36
drag, startPoint x: 1470, startPoint y: 121, endPoint x: 862, endPoint y: 161, distance: 609.3
click at [1469, 121] on input "******" at bounding box center [1467, 120] width 38 height 22
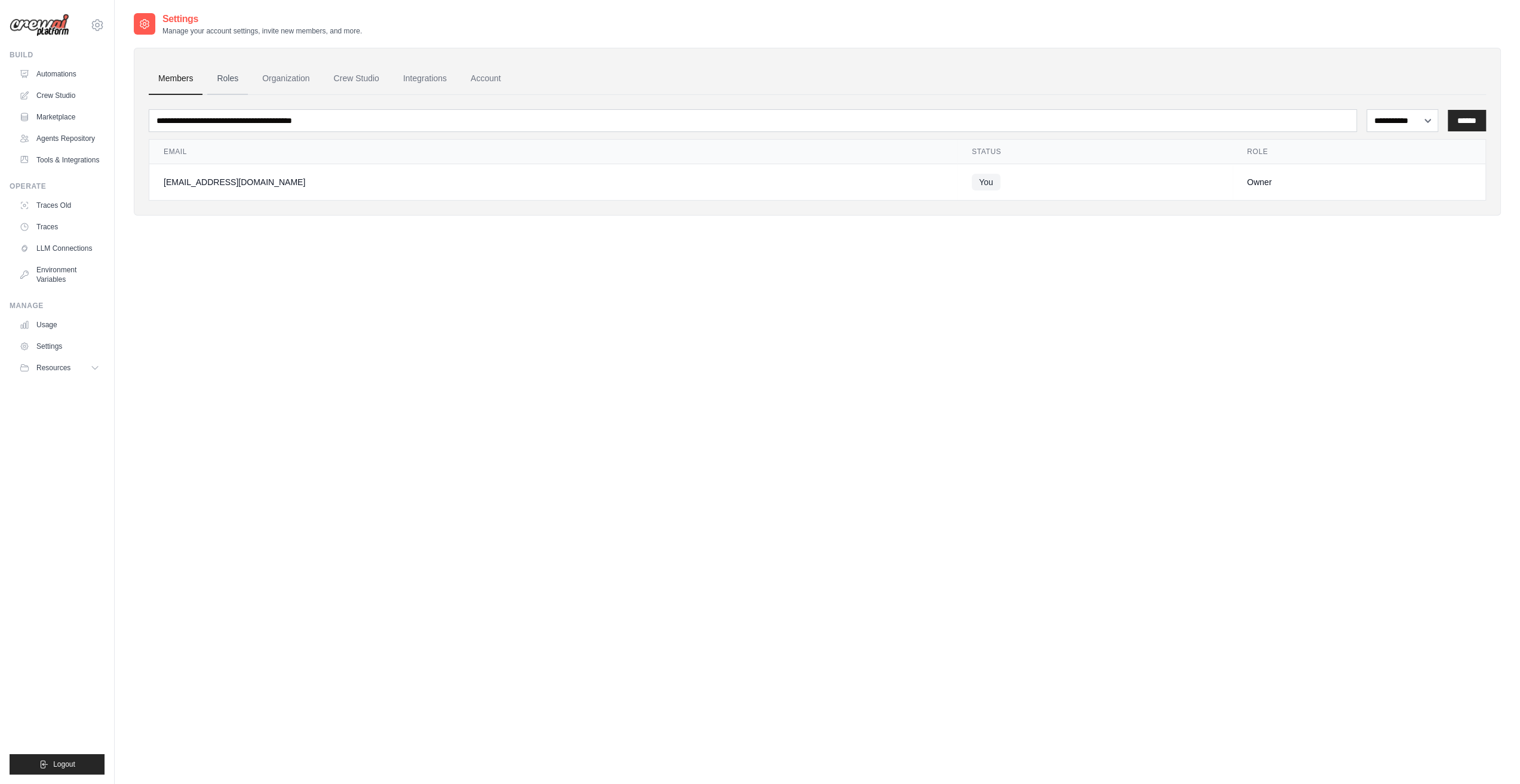
click at [231, 88] on link "Roles" at bounding box center [228, 79] width 41 height 32
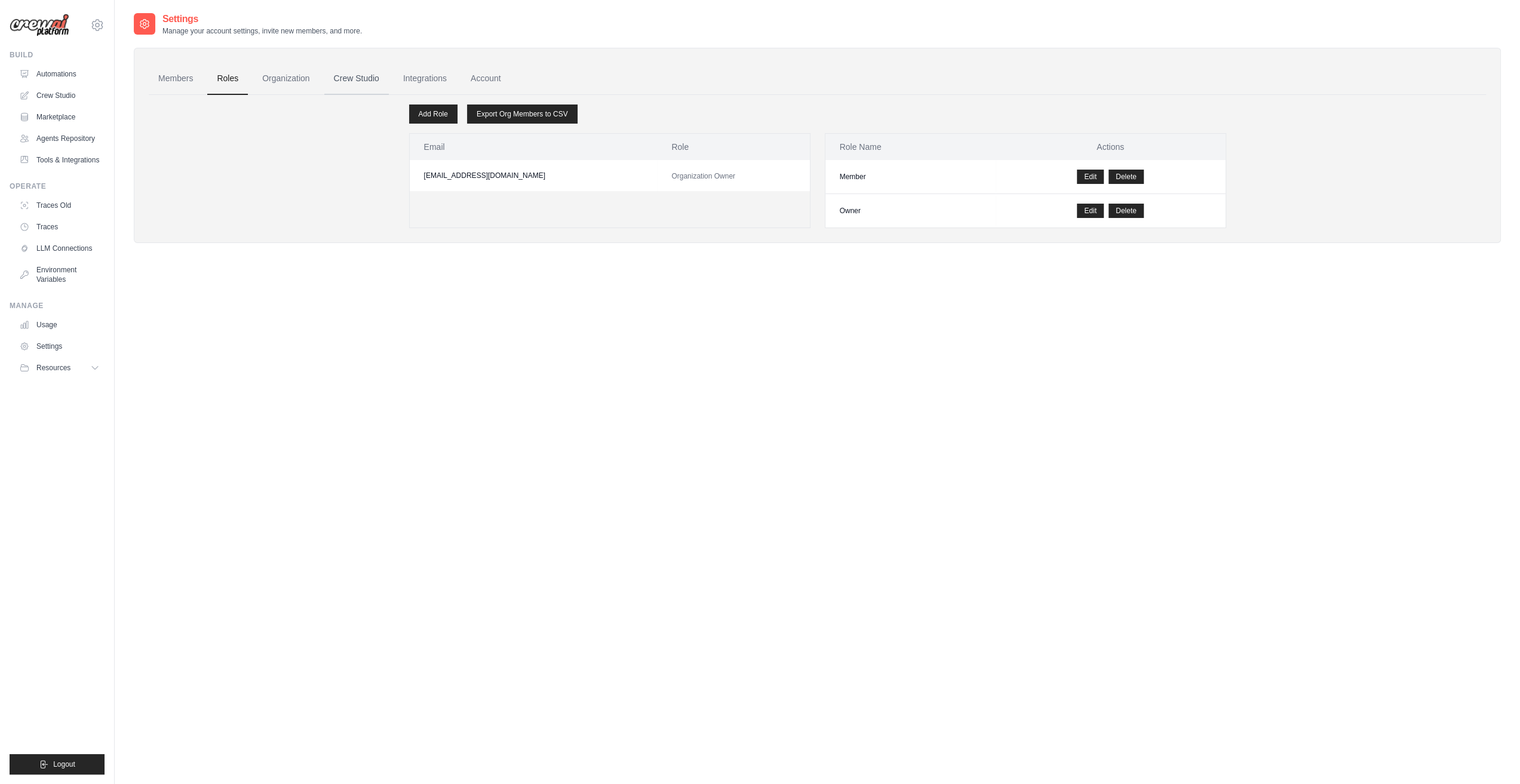
click at [353, 78] on link "Crew Studio" at bounding box center [356, 79] width 64 height 32
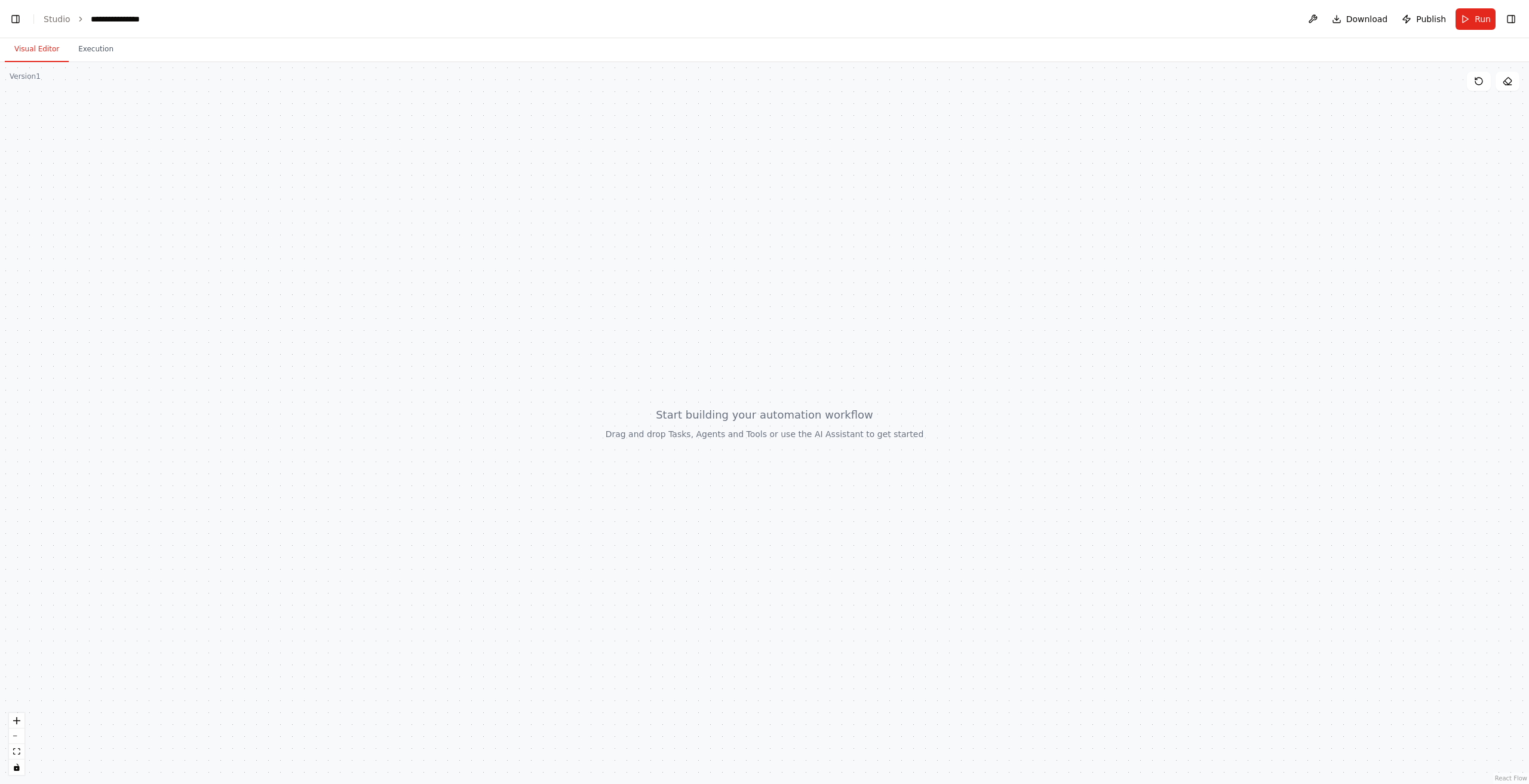
scroll to position [2233, 0]
click at [14, 16] on button "Toggle Left Sidebar" at bounding box center [15, 19] width 17 height 17
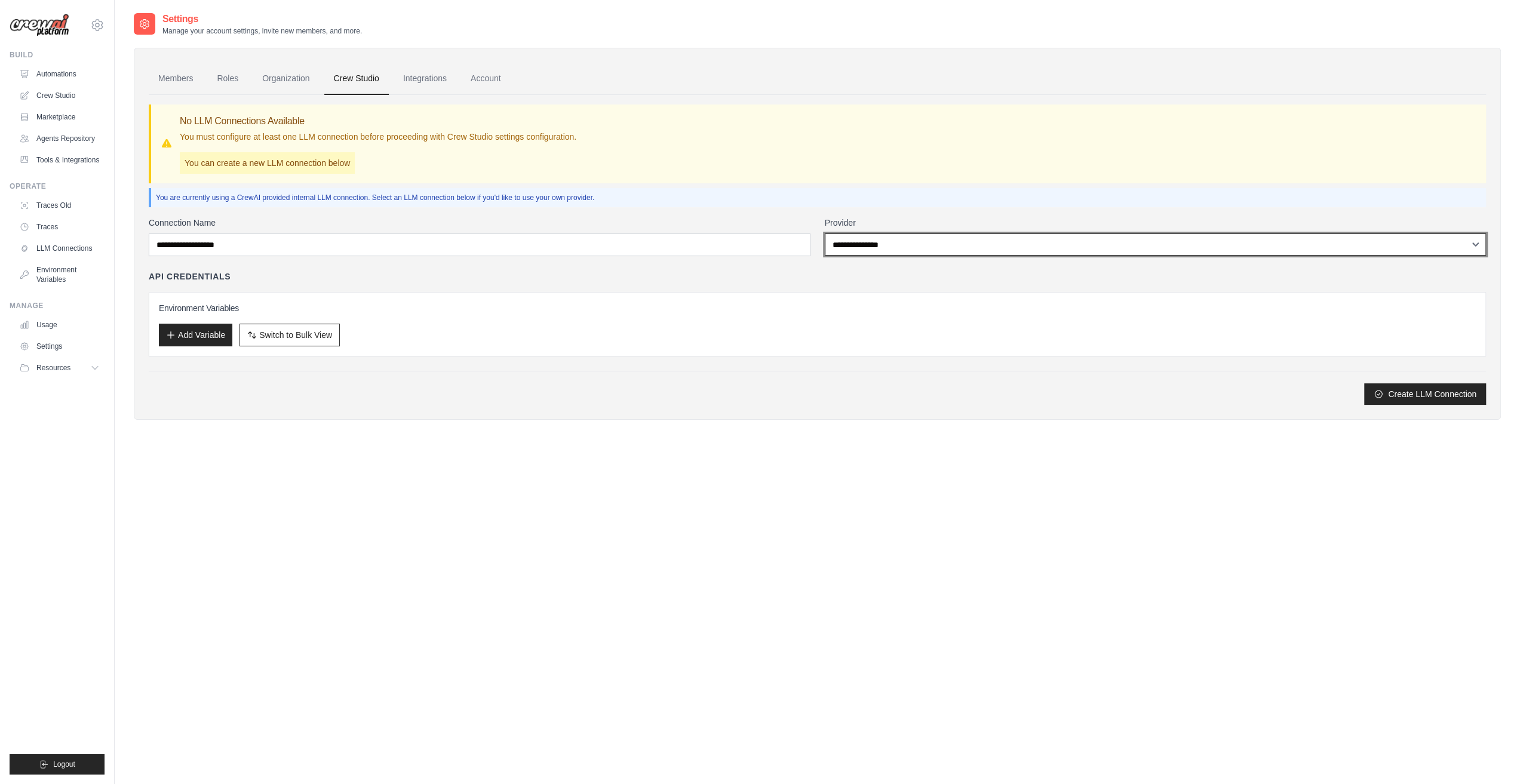
click at [879, 246] on select "**********" at bounding box center [1156, 244] width 662 height 22
click at [825, 233] on select "**********" at bounding box center [1156, 244] width 662 height 22
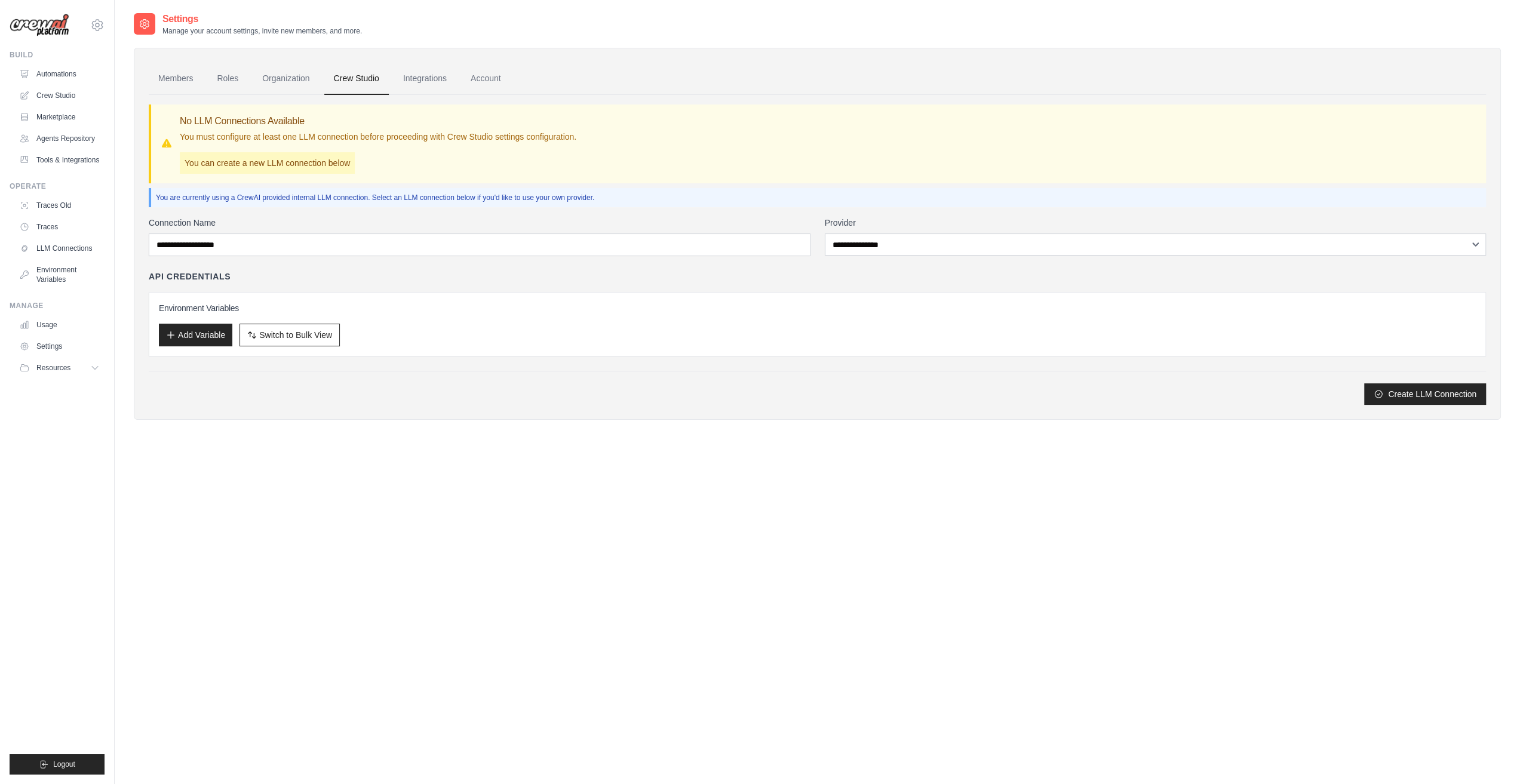
click at [521, 228] on div "Connection Name" at bounding box center [480, 236] width 662 height 40
drag, startPoint x: 245, startPoint y: 230, endPoint x: 243, endPoint y: 239, distance: 9.2
click at [245, 231] on div "Connection Name" at bounding box center [480, 236] width 662 height 40
drag, startPoint x: 180, startPoint y: 332, endPoint x: 206, endPoint y: 343, distance: 28.2
click at [181, 332] on button "Add Variable" at bounding box center [195, 335] width 73 height 23
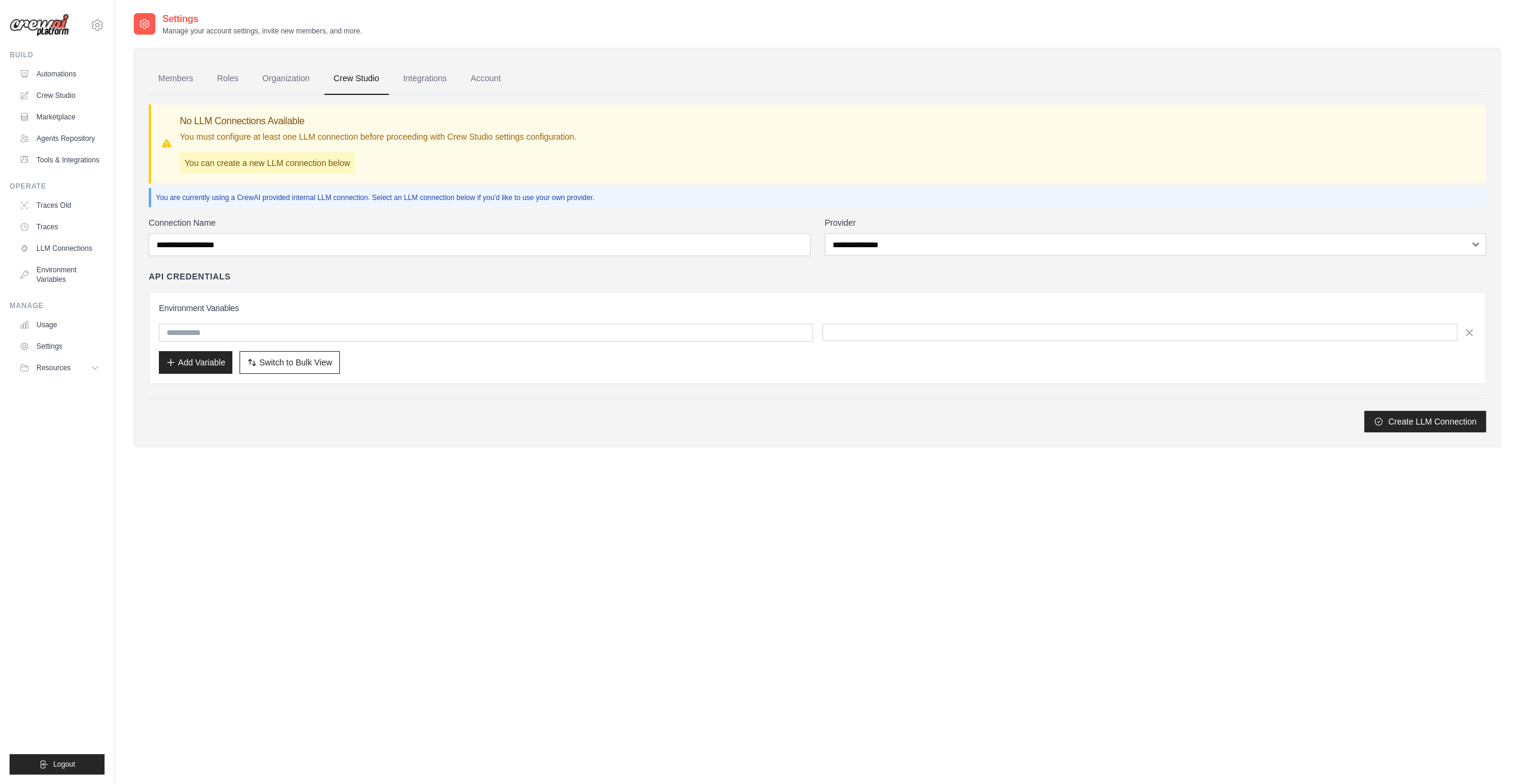
drag, startPoint x: 439, startPoint y: 342, endPoint x: 745, endPoint y: 349, distance: 306.1
click at [445, 343] on div "Environment Variables Add Variable Switch to Bulk View Switch to Table View" at bounding box center [817, 338] width 1317 height 72
drag, startPoint x: 803, startPoint y: 333, endPoint x: 818, endPoint y: 335, distance: 15.1
click at [807, 334] on input "text" at bounding box center [485, 332] width 654 height 18
click at [328, 367] on button "Switch to Bulk View Switch to Table View" at bounding box center [290, 362] width 100 height 23
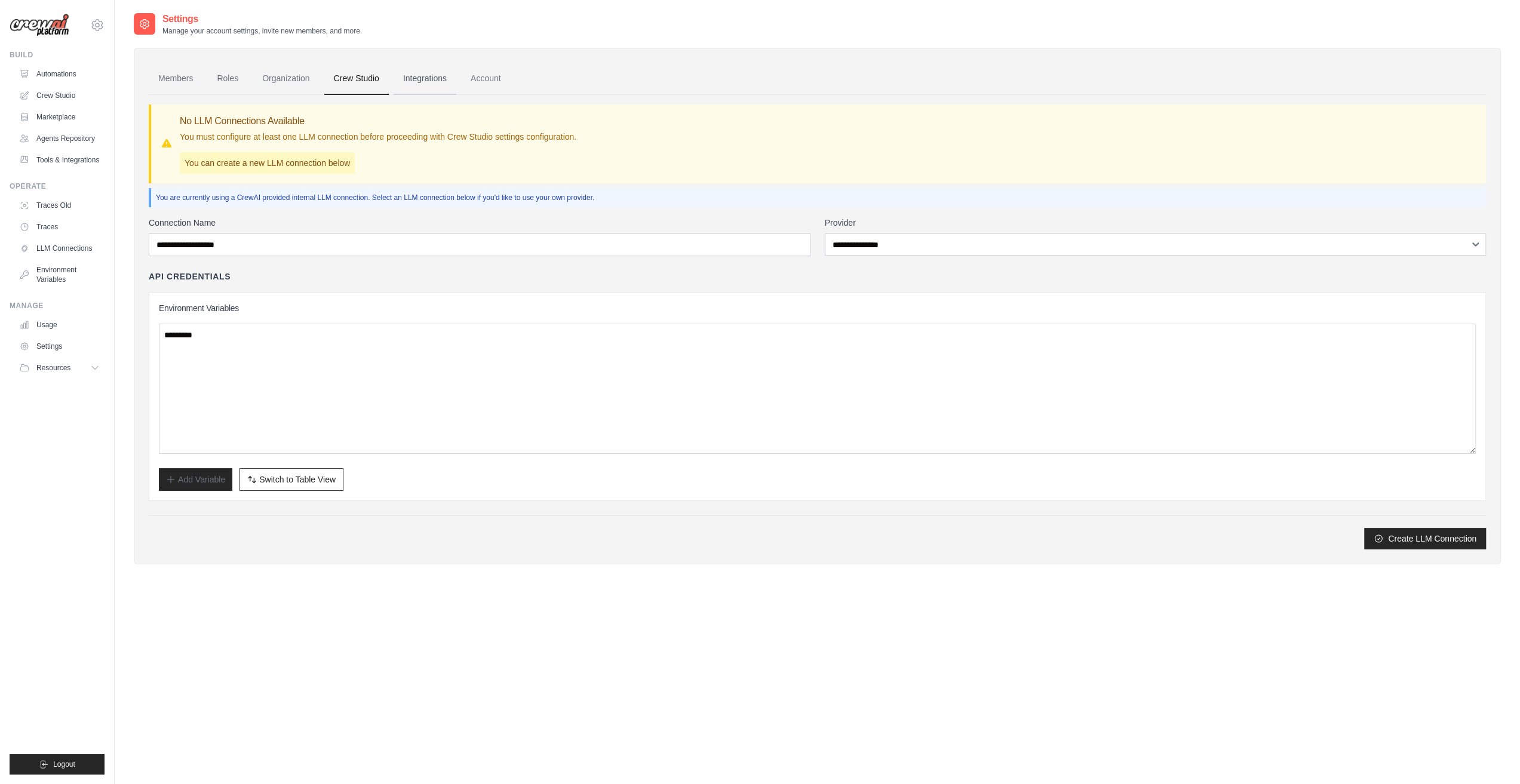
drag, startPoint x: 406, startPoint y: 75, endPoint x: 418, endPoint y: 90, distance: 19.2
click at [407, 75] on link "Integrations" at bounding box center [425, 79] width 63 height 32
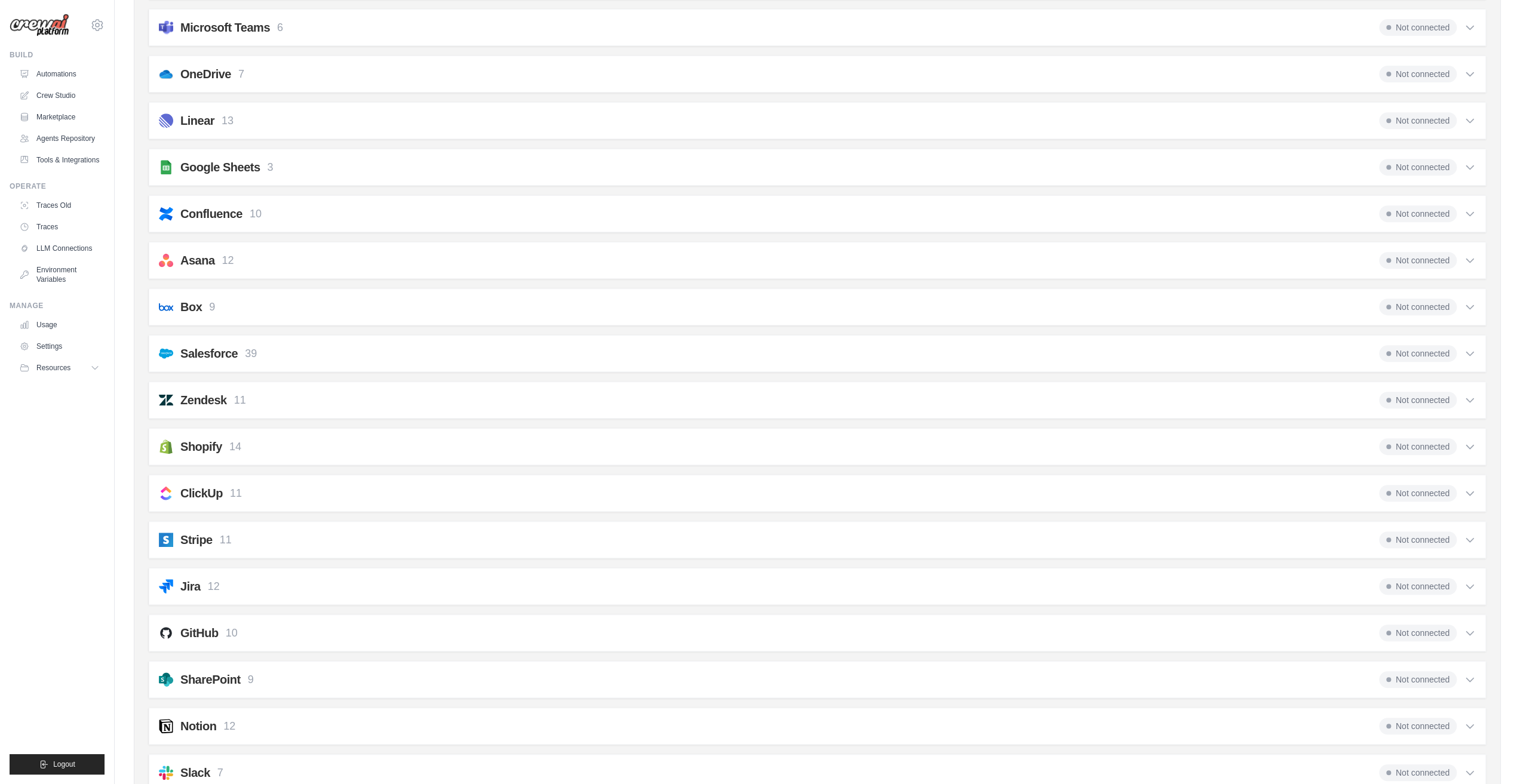
scroll to position [566, 0]
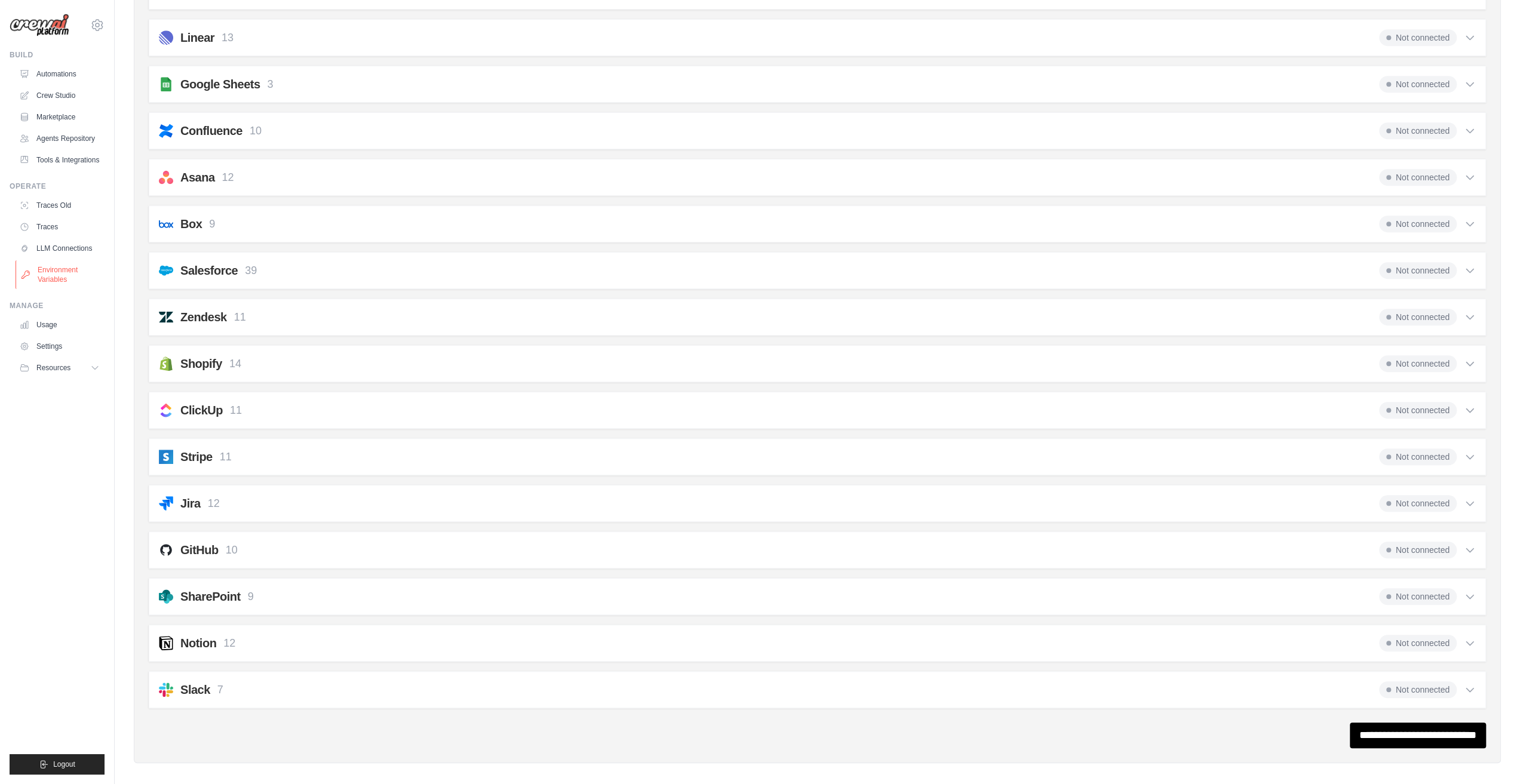
drag, startPoint x: 62, startPoint y: 265, endPoint x: 64, endPoint y: 279, distance: 14.1
click at [62, 265] on link "Environment Variables" at bounding box center [61, 275] width 90 height 28
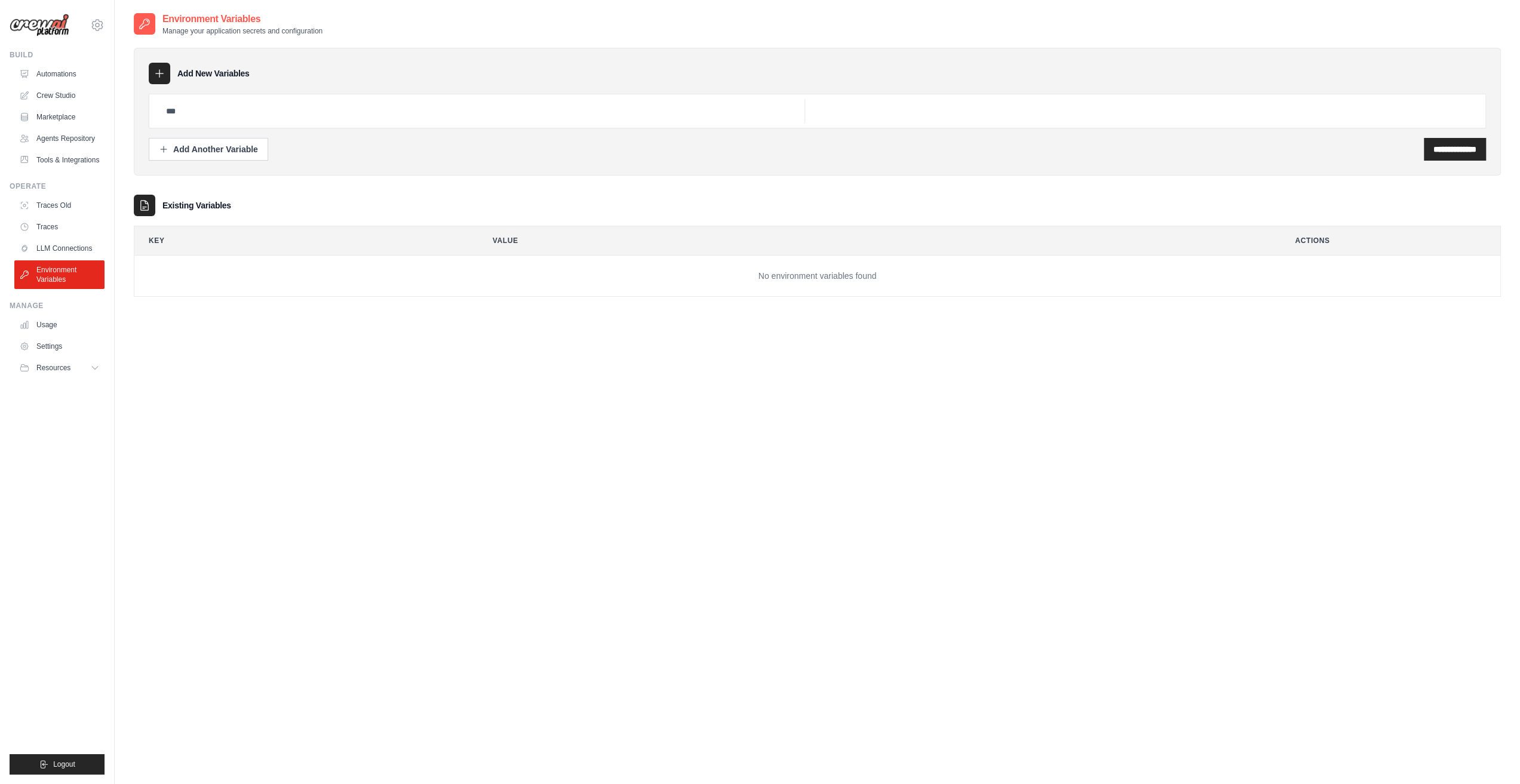
click at [70, 238] on ul "Traces Old Traces LLM Connections Environment Variables" at bounding box center [59, 242] width 90 height 93
click at [77, 252] on link "LLM Connections" at bounding box center [61, 248] width 90 height 19
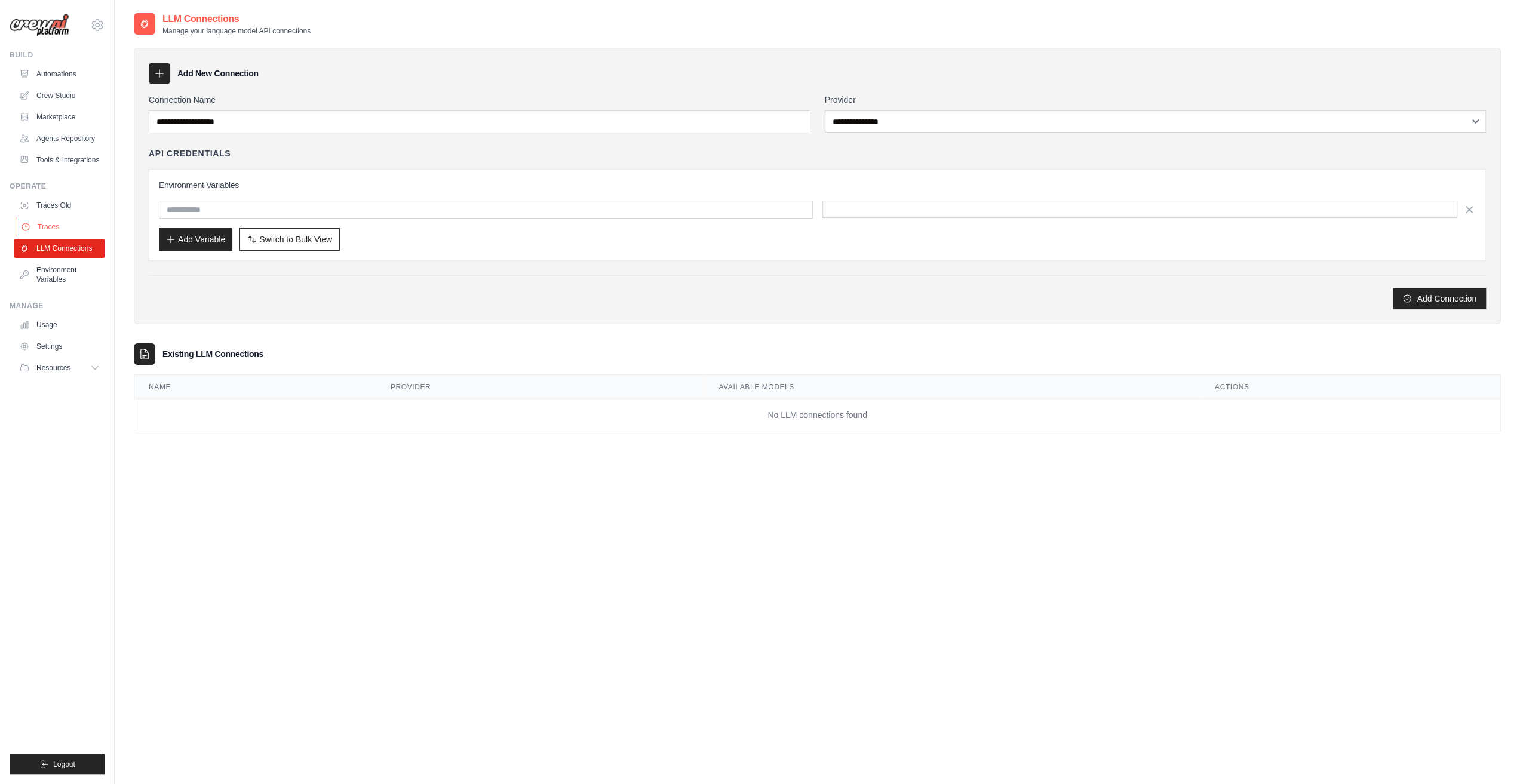
click at [37, 230] on link "Traces" at bounding box center [61, 227] width 90 height 19
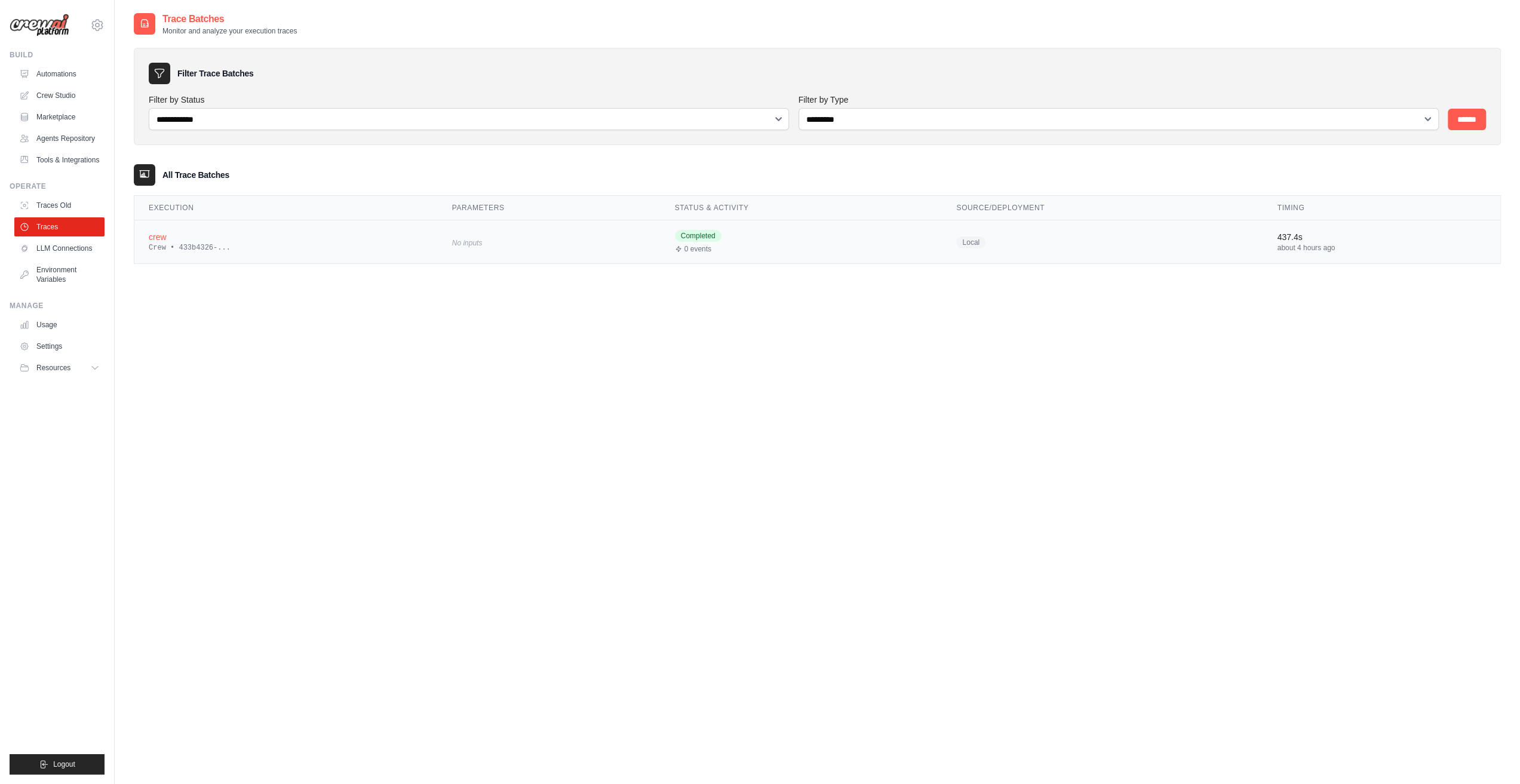
click at [760, 243] on div "Completed 0 events" at bounding box center [802, 241] width 253 height 24
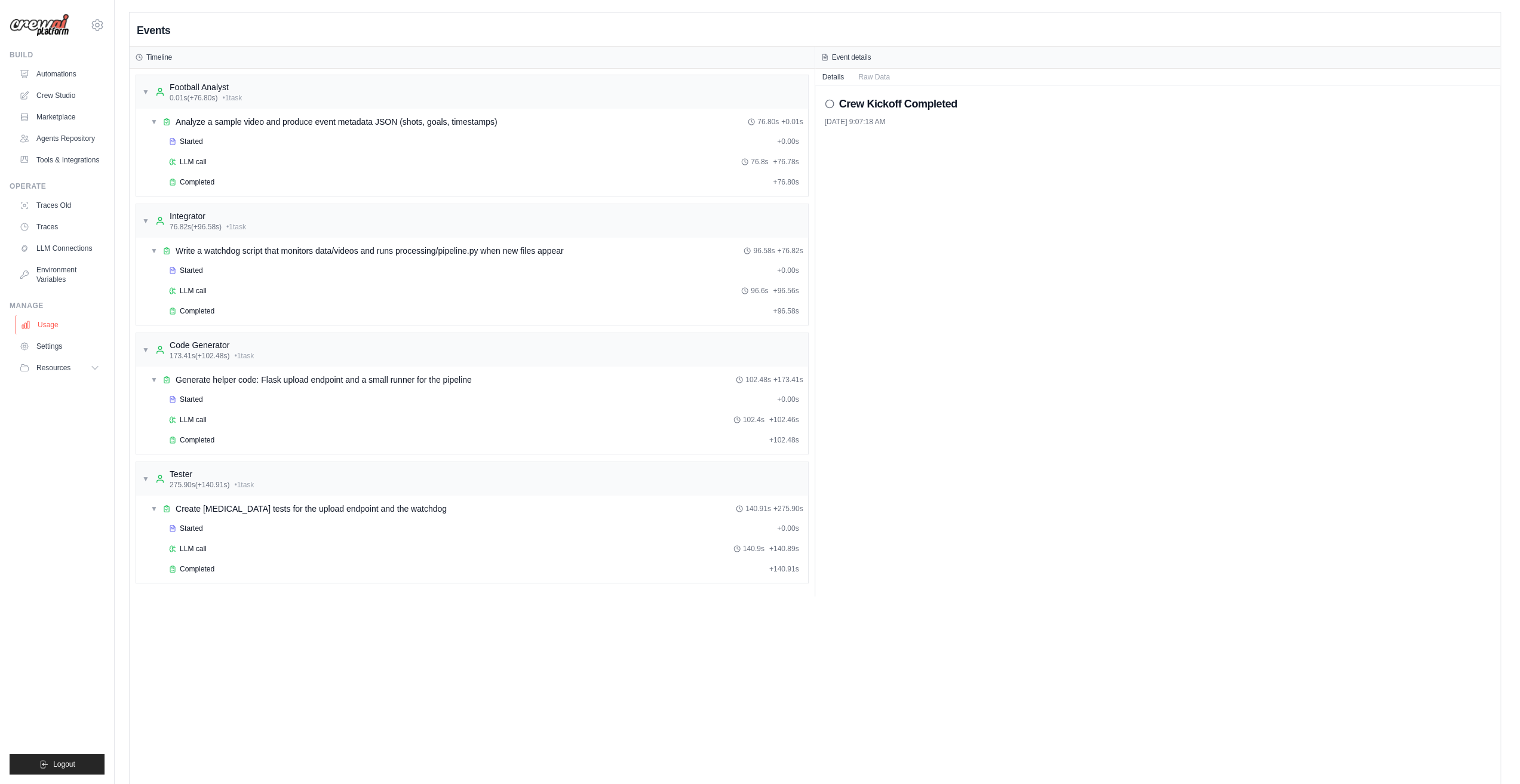
click at [56, 327] on link "Usage" at bounding box center [61, 325] width 90 height 19
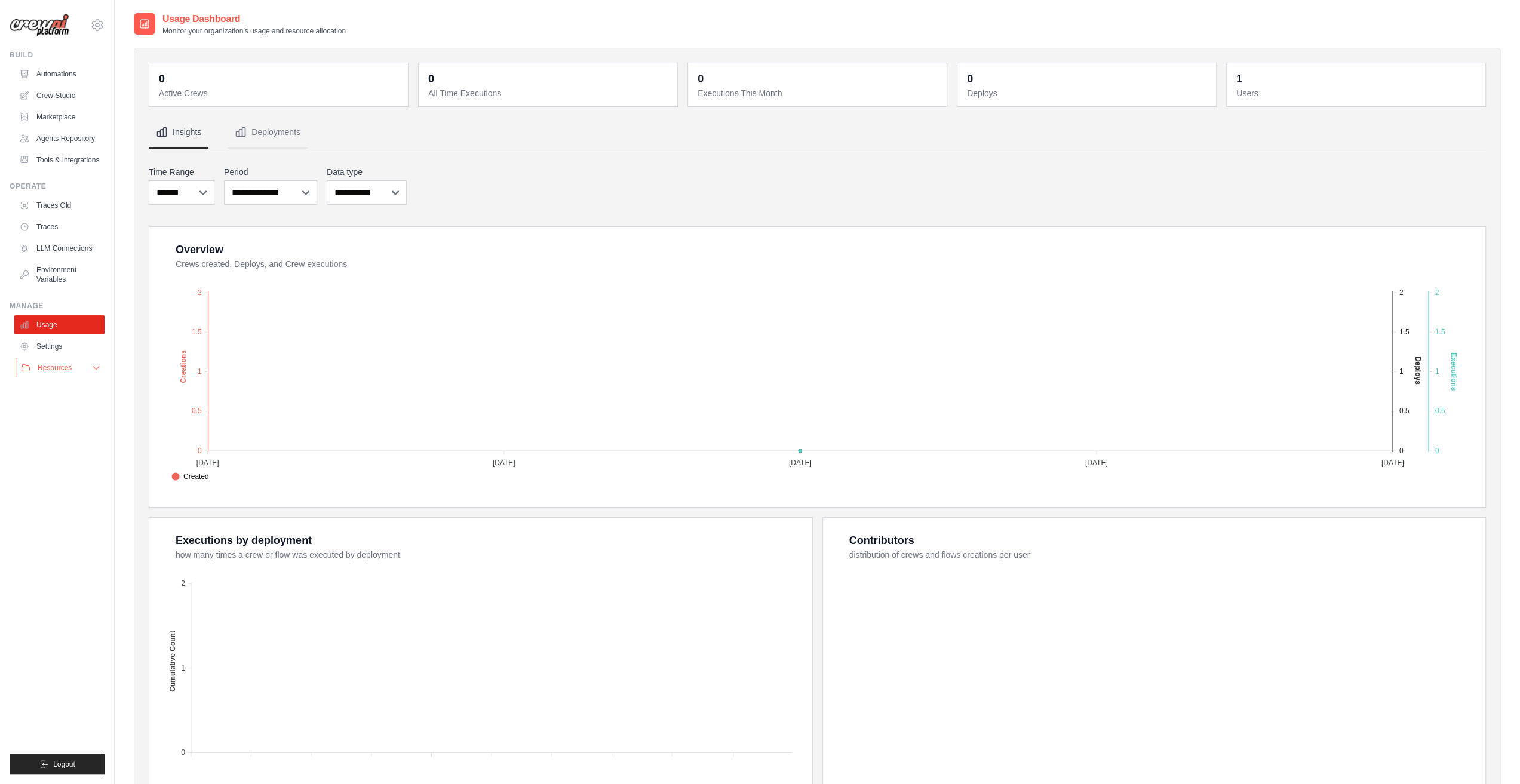
click at [94, 365] on icon at bounding box center [96, 367] width 9 height 9
click at [67, 267] on link "Environment Variables" at bounding box center [61, 275] width 90 height 28
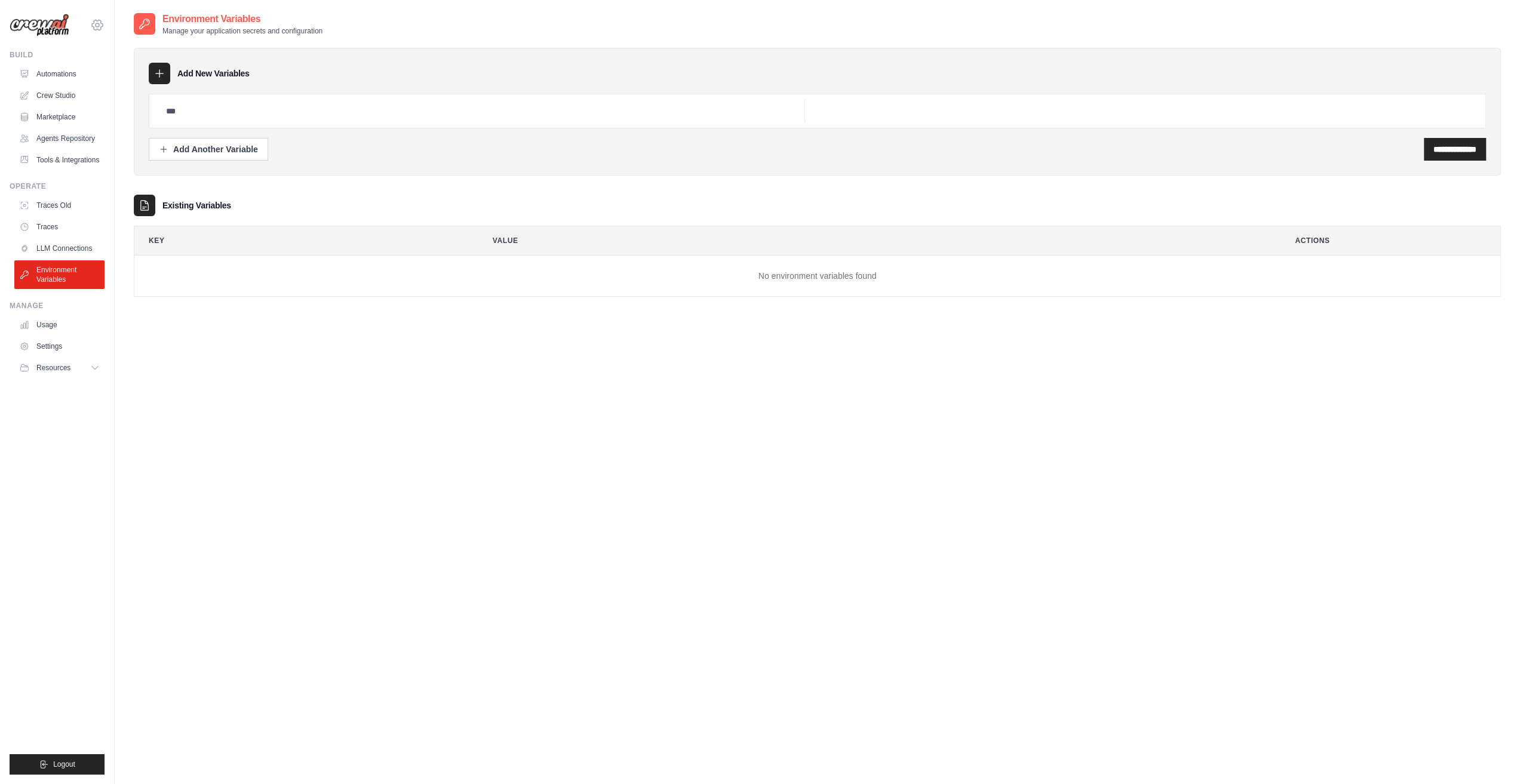
click at [101, 20] on icon at bounding box center [97, 25] width 14 height 14
click at [120, 81] on link "Settings" at bounding box center [148, 74] width 114 height 24
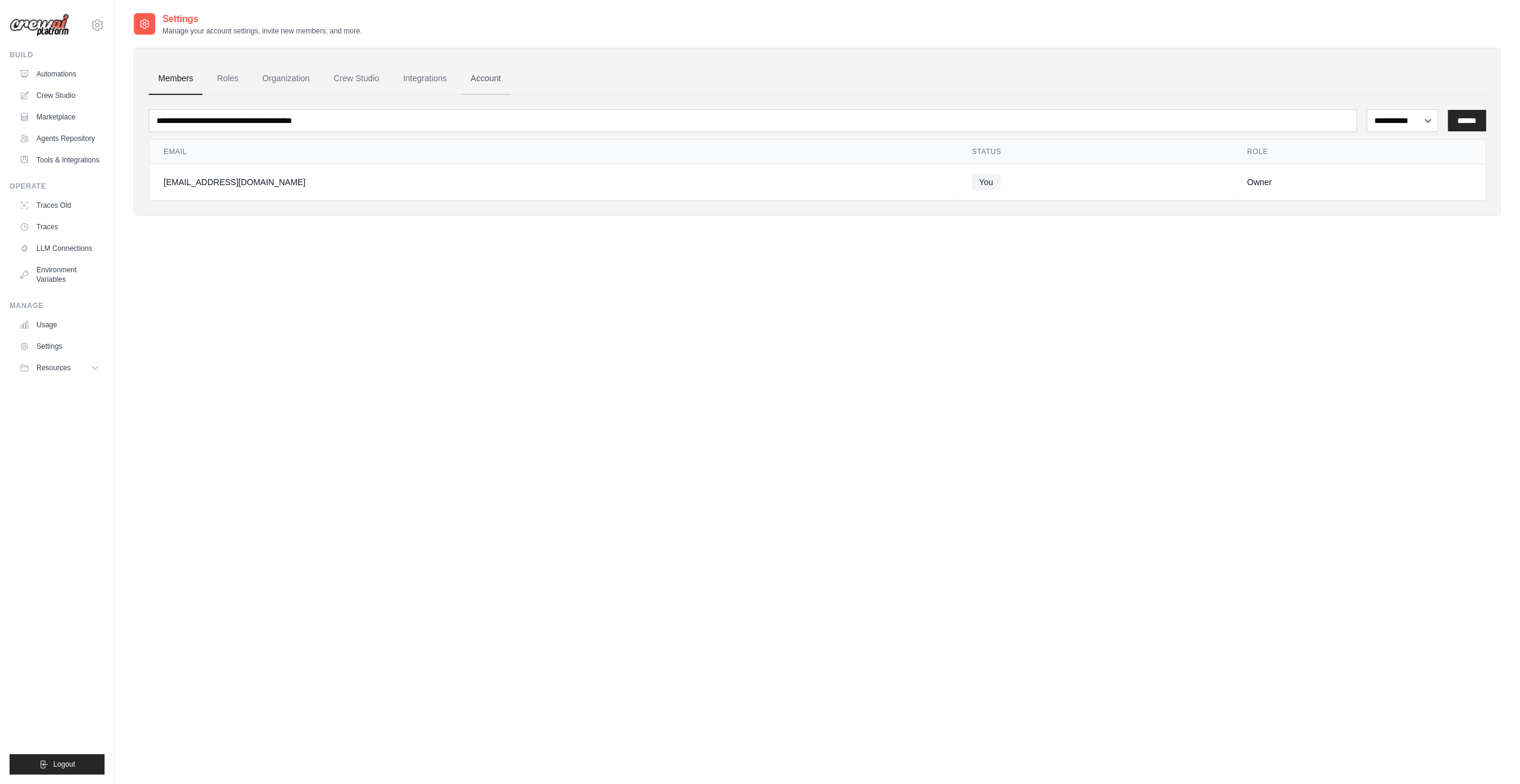
click at [486, 76] on link "Account" at bounding box center [486, 79] width 49 height 32
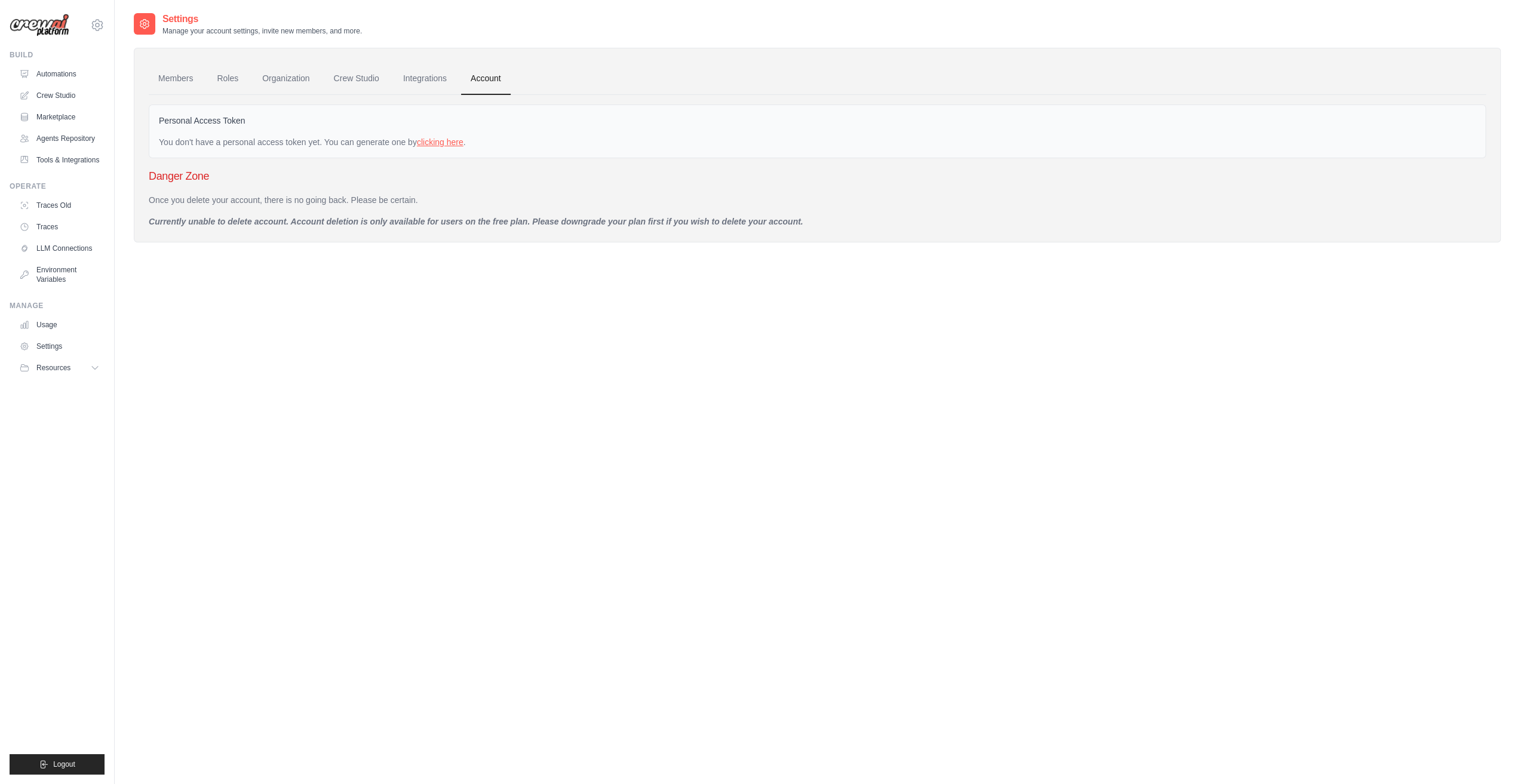
click at [445, 140] on link "clicking here" at bounding box center [440, 141] width 46 height 9
click at [441, 146] on div "You don't have a personal access token yet. You can generate one by clicking he…" at bounding box center [817, 141] width 1317 height 12
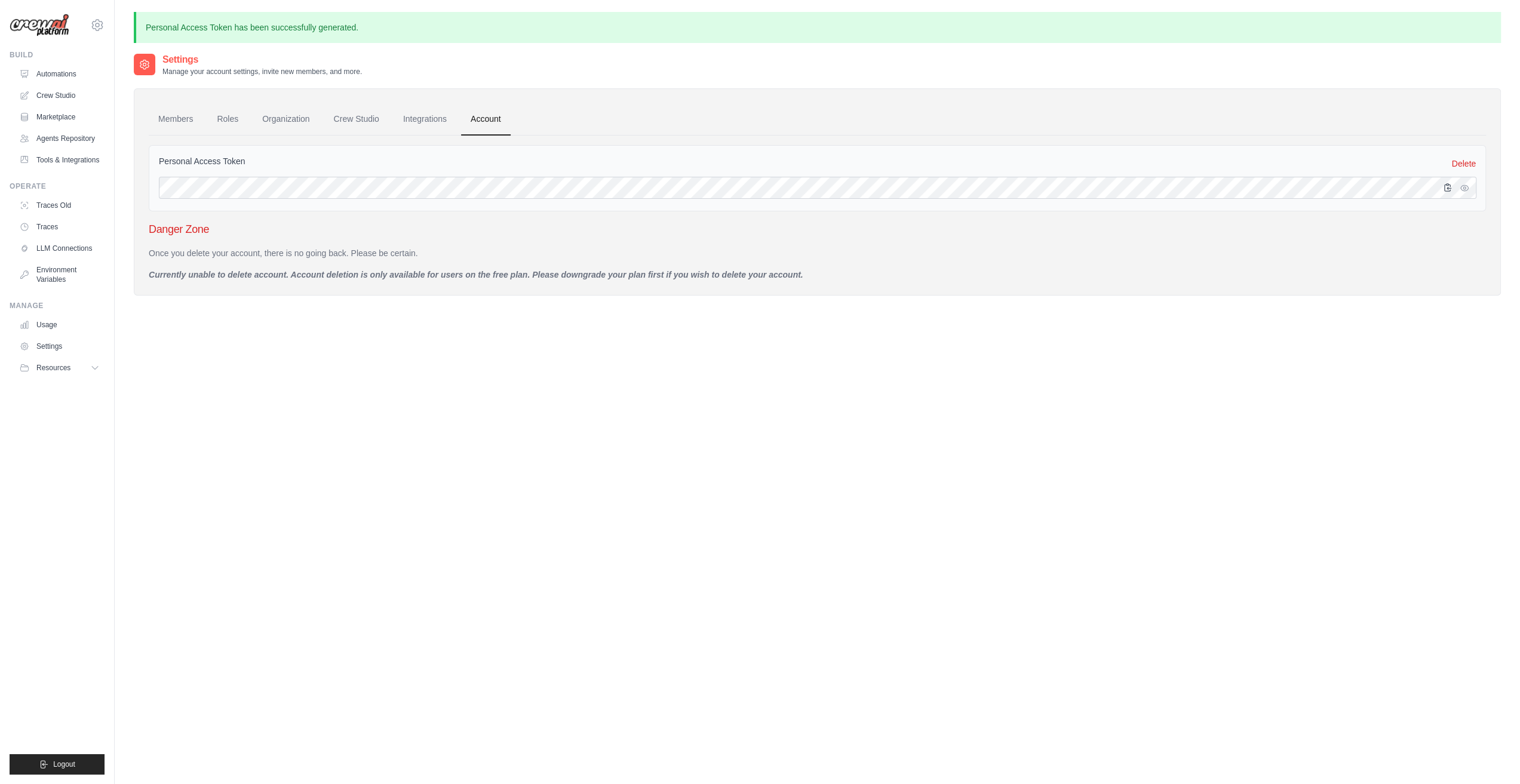
click at [1449, 189] on icon "button" at bounding box center [1447, 187] width 9 height 9
click at [51, 93] on link "Crew Studio" at bounding box center [61, 95] width 90 height 19
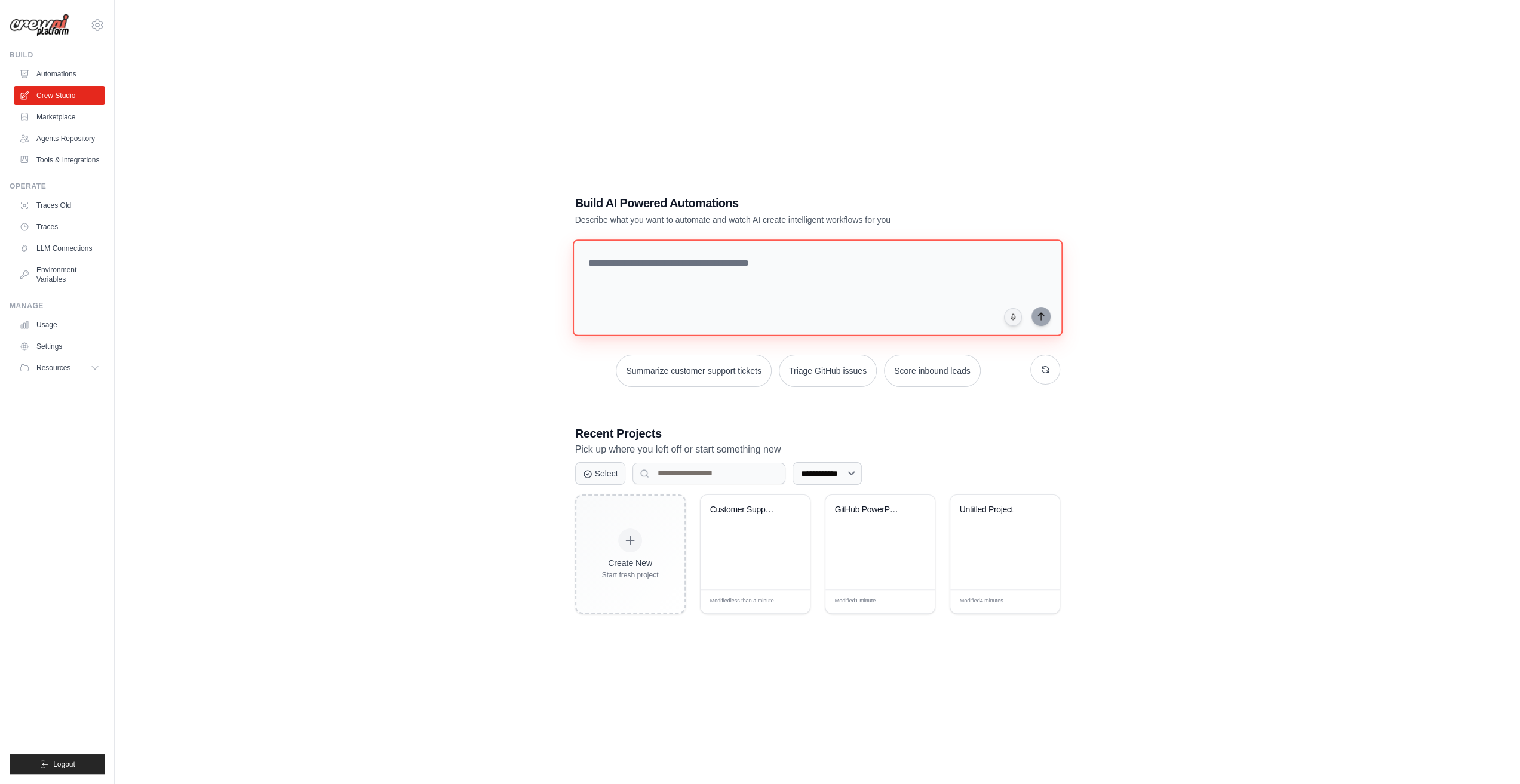
click at [799, 274] on textarea at bounding box center [817, 288] width 490 height 97
click at [898, 506] on div "GitHub PowerPoint Assistant" at bounding box center [871, 509] width 72 height 10
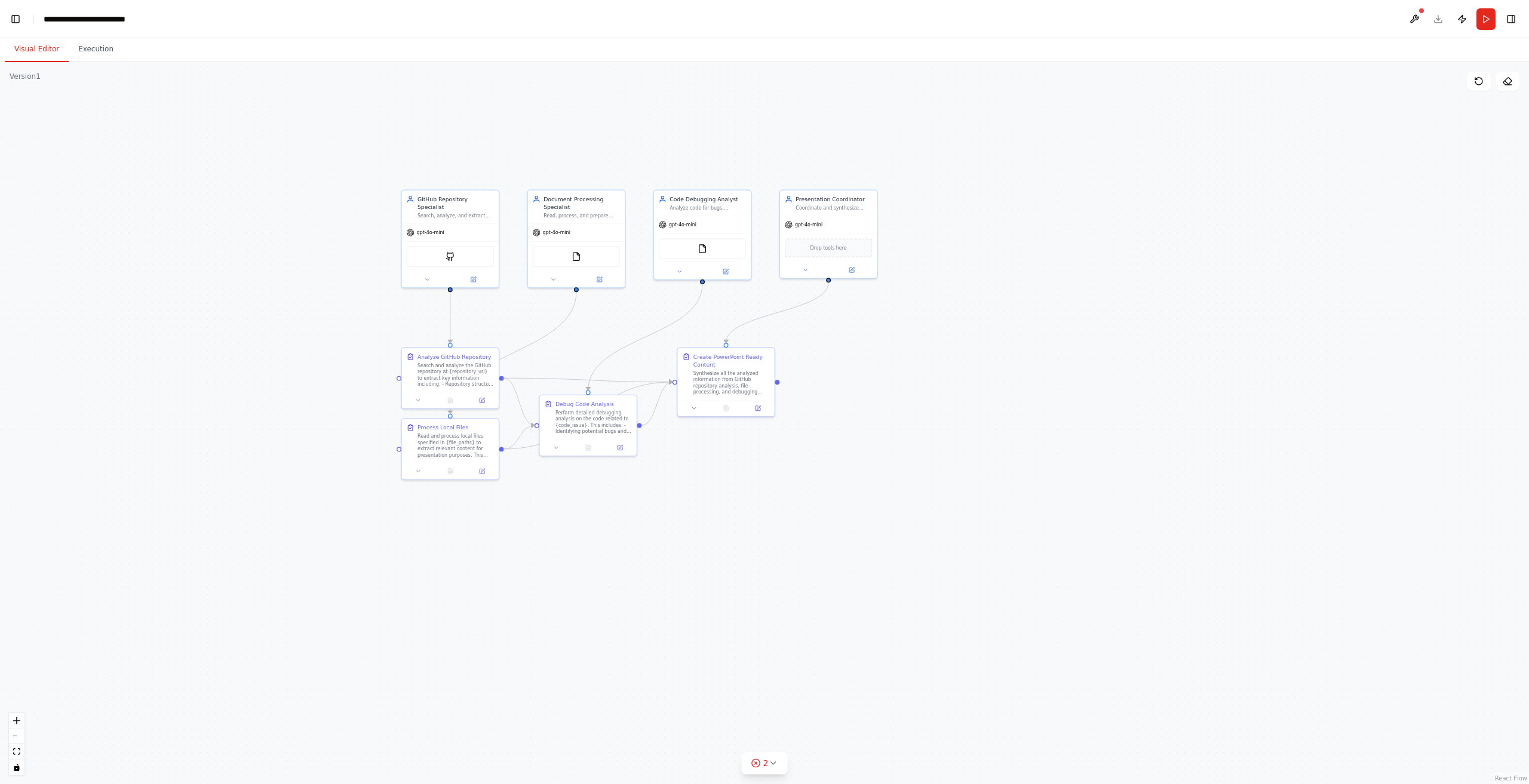
drag, startPoint x: 337, startPoint y: 159, endPoint x: 568, endPoint y: 150, distance: 231.2
click at [568, 150] on div ".deletable-edge-delete-btn { width: 20px; height: 20px; border: 0px solid #ffff…" at bounding box center [764, 423] width 1529 height 722
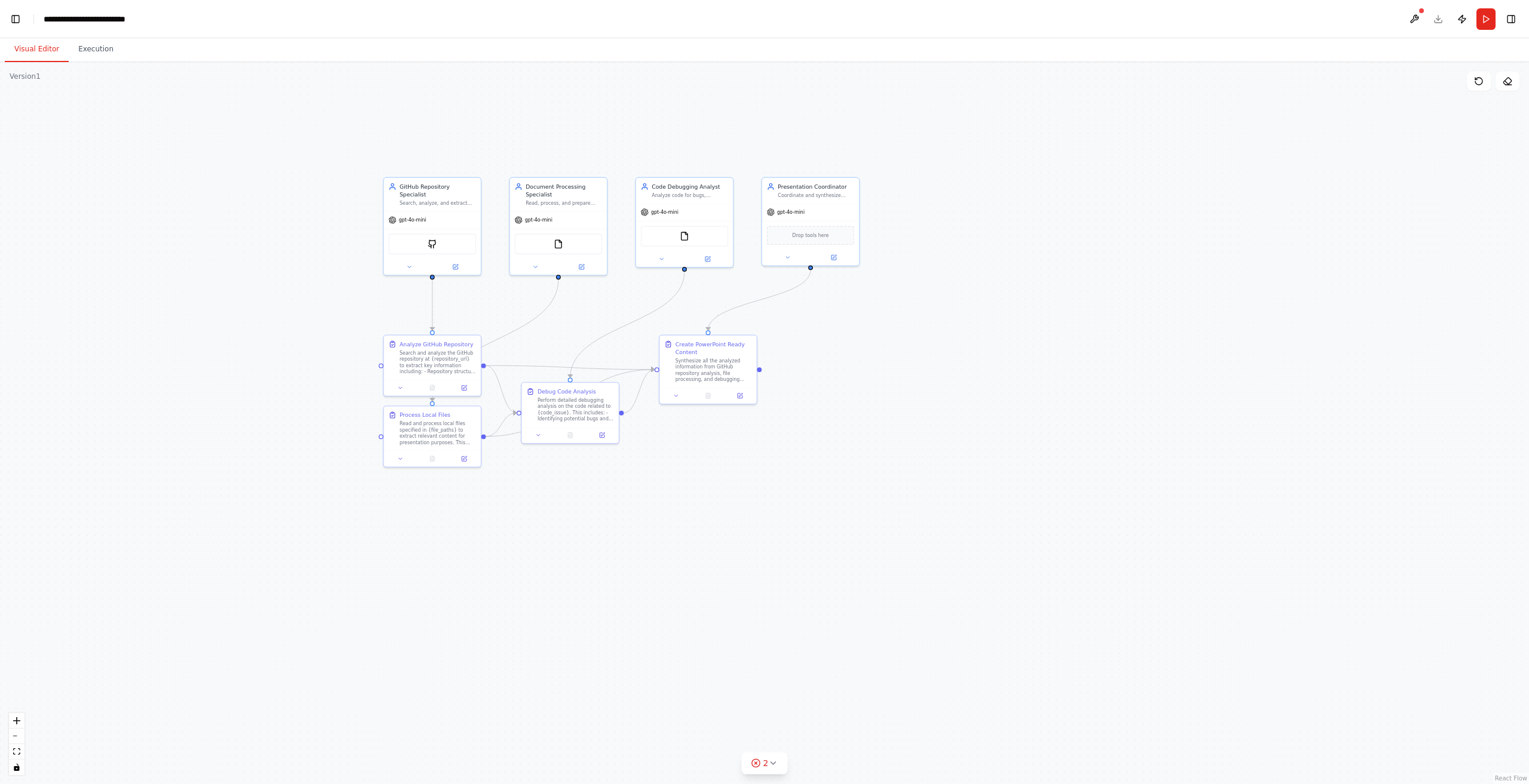
scroll to position [28566, 0]
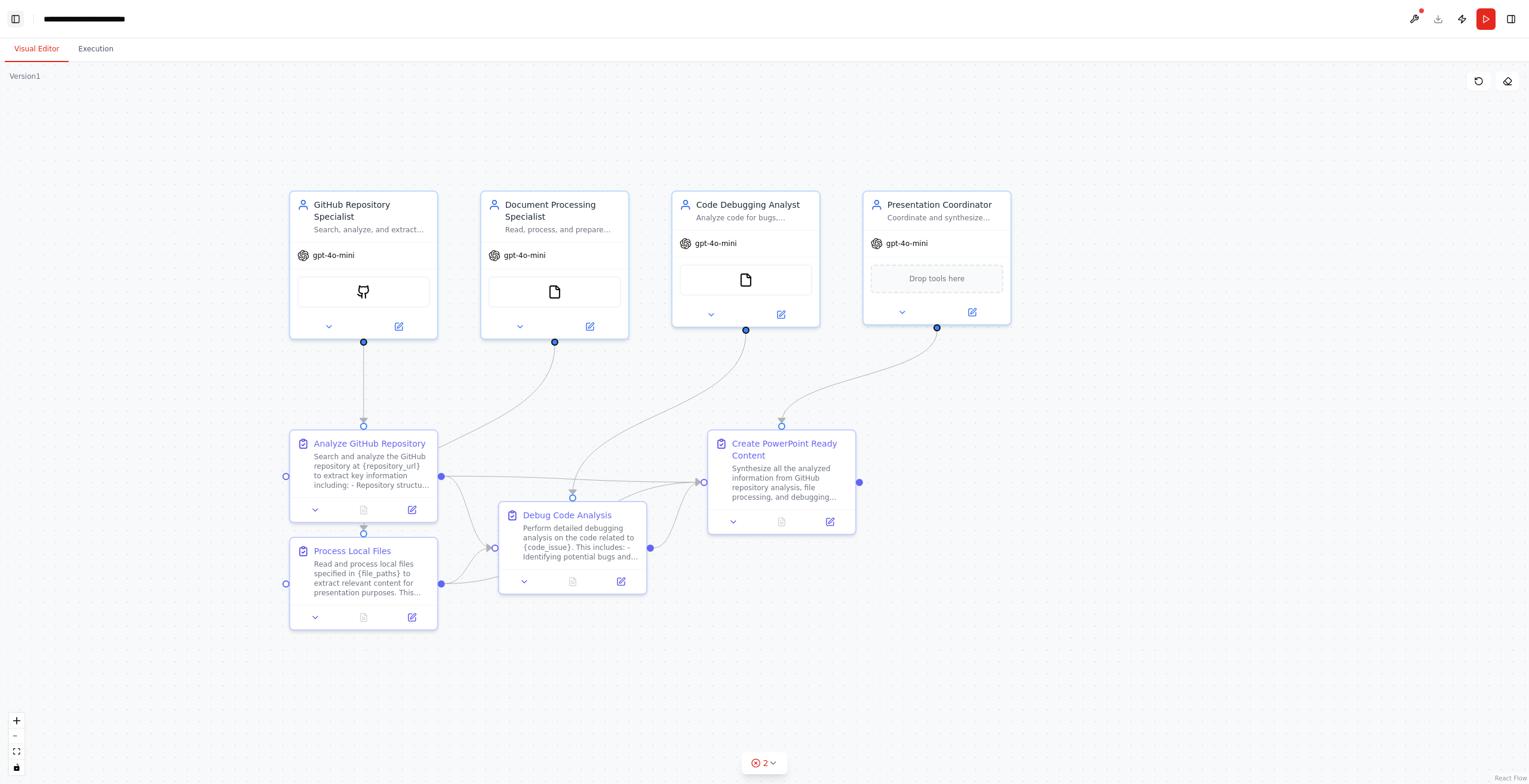
click at [10, 22] on button "Toggle Left Sidebar" at bounding box center [15, 19] width 17 height 17
click at [85, 46] on button "Execution" at bounding box center [96, 49] width 54 height 25
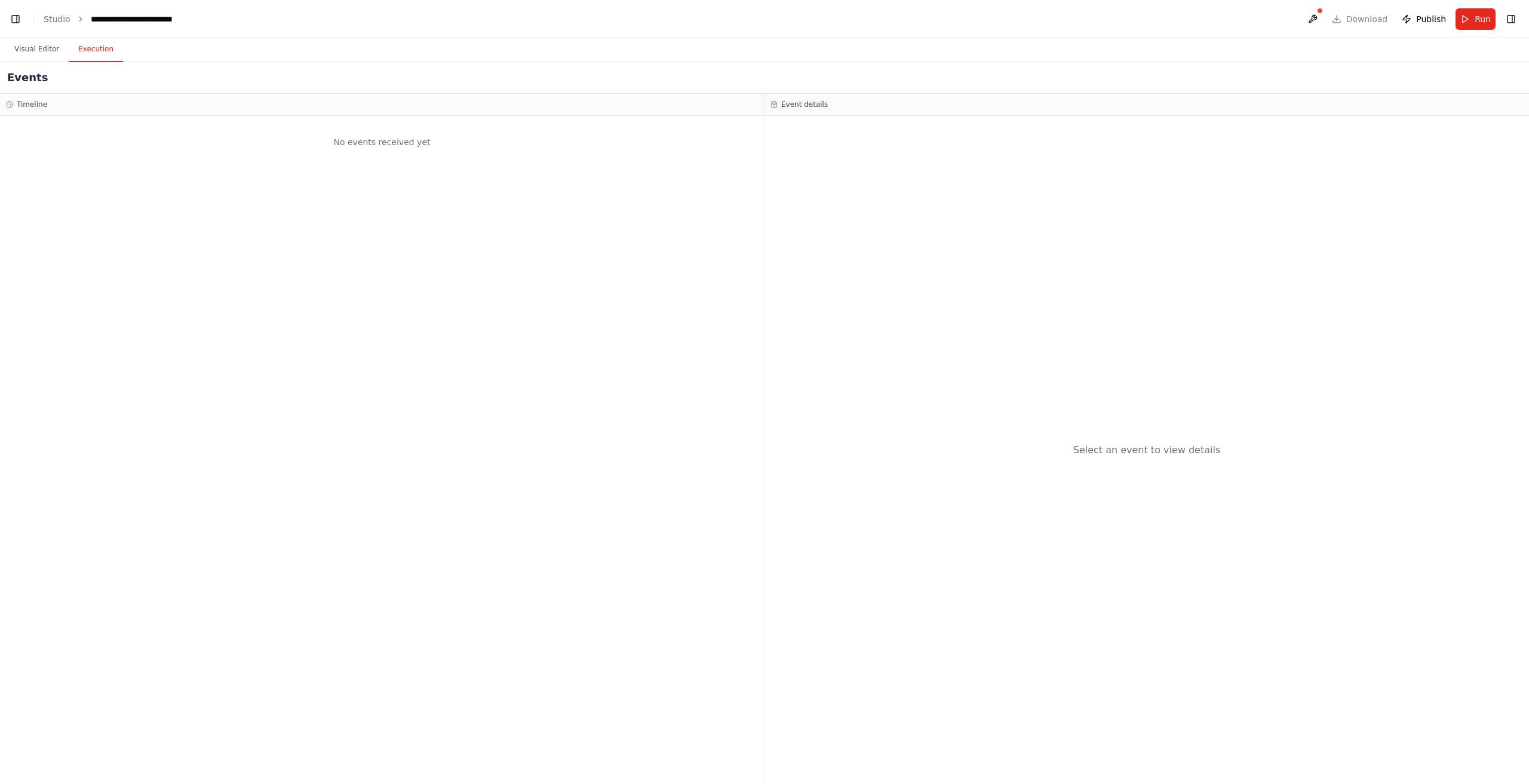
drag, startPoint x: 45, startPoint y: 49, endPoint x: 239, endPoint y: 60, distance: 194.3
click at [45, 49] on button "Visual Editor" at bounding box center [36, 49] width 64 height 25
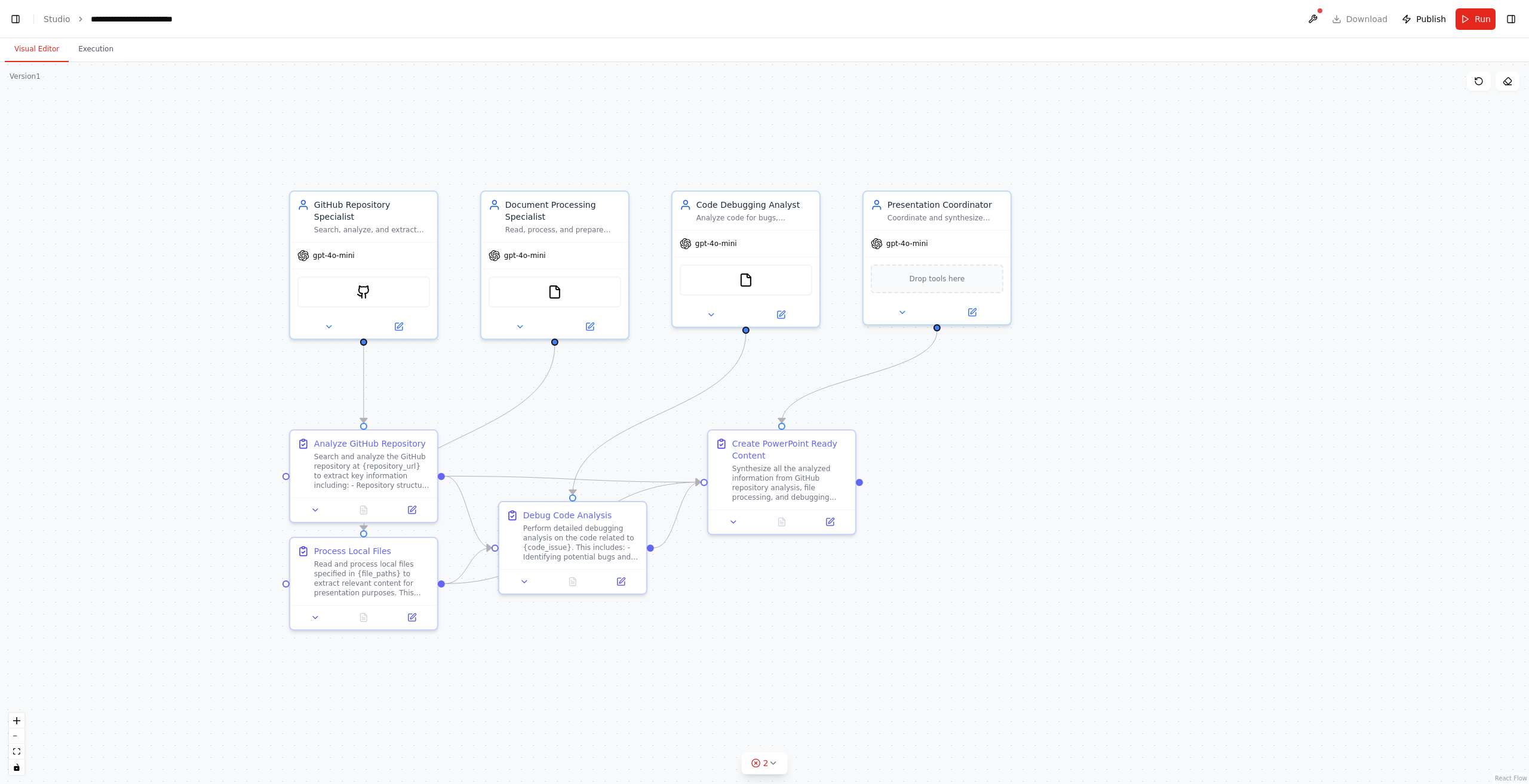
drag, startPoint x: 1315, startPoint y: 19, endPoint x: 1306, endPoint y: 45, distance: 27.5
click at [1316, 19] on button at bounding box center [1312, 19] width 19 height 22
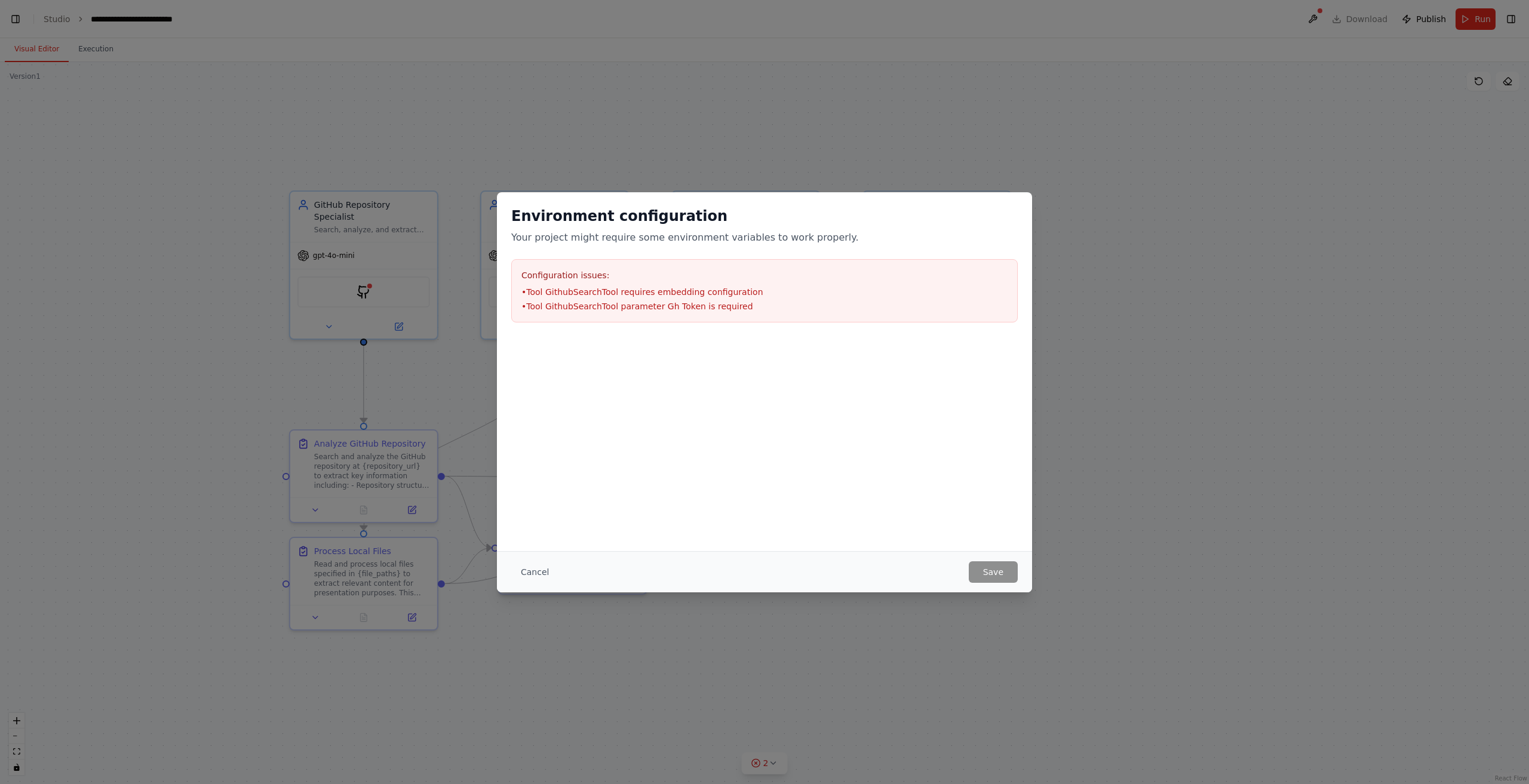
click at [509, 588] on div "Cancel Save" at bounding box center [764, 572] width 535 height 41
drag, startPoint x: 556, startPoint y: 569, endPoint x: 559, endPoint y: 578, distance: 9.5
click at [556, 571] on div "Cancel Save" at bounding box center [764, 572] width 506 height 22
click at [537, 577] on button "Cancel" at bounding box center [535, 572] width 47 height 22
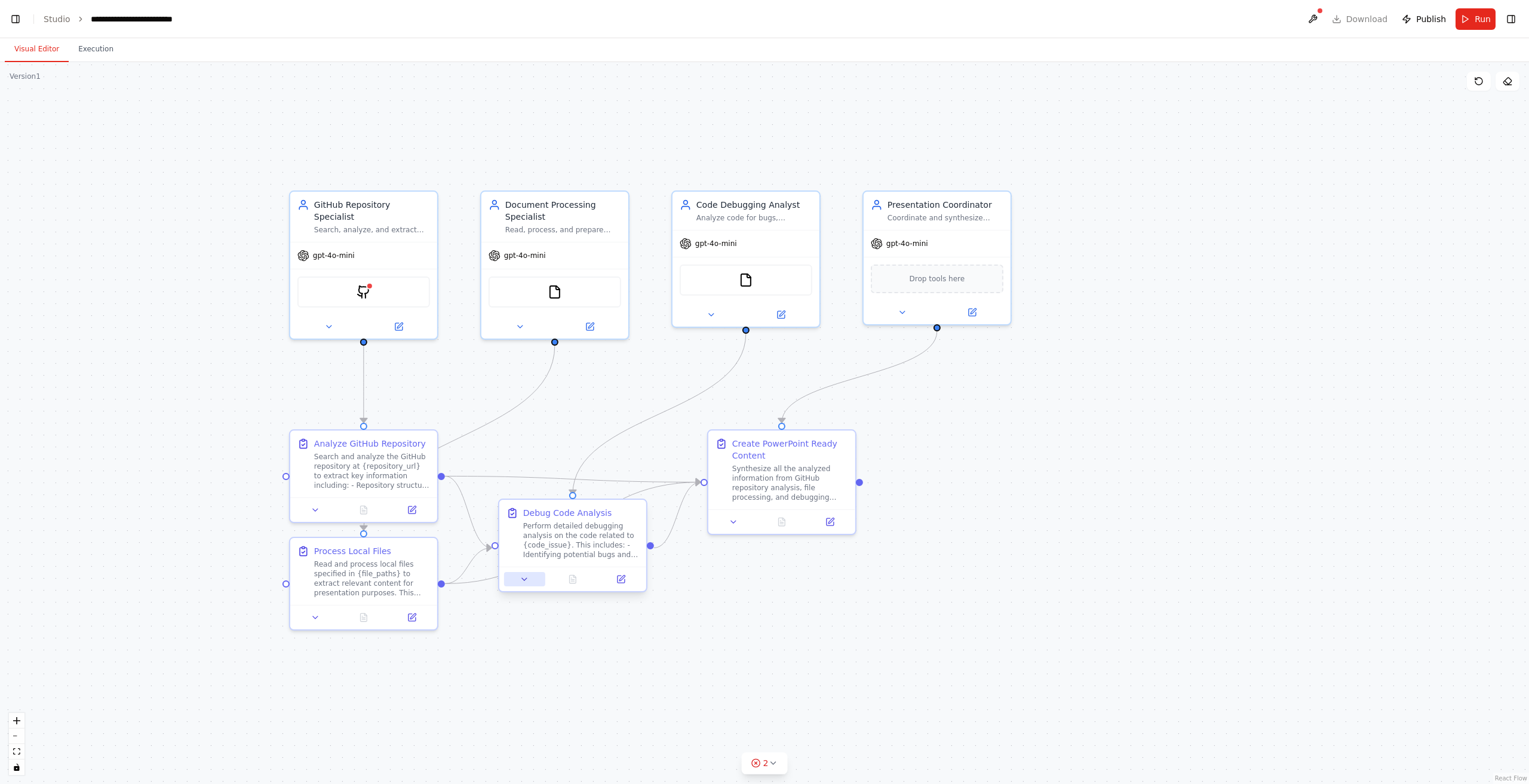
drag, startPoint x: 535, startPoint y: 576, endPoint x: 530, endPoint y: 581, distance: 7.1
click at [534, 576] on button at bounding box center [524, 578] width 41 height 14
click at [14, 757] on button "fit view" at bounding box center [17, 751] width 15 height 15
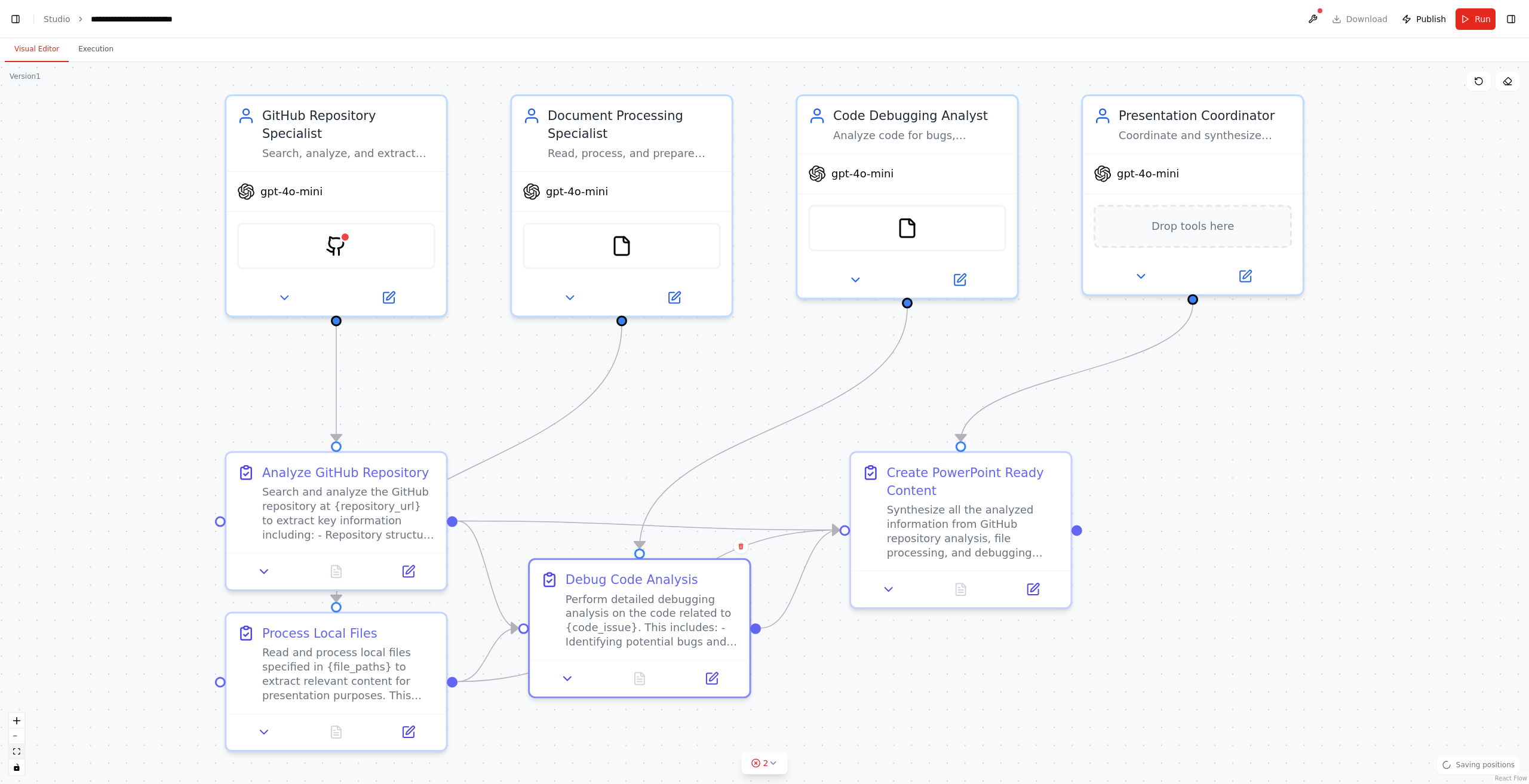
click at [14, 754] on icon "fit view" at bounding box center [17, 751] width 7 height 7
click at [760, 774] on button "2" at bounding box center [764, 764] width 46 height 22
click at [853, 719] on button at bounding box center [863, 717] width 20 height 14
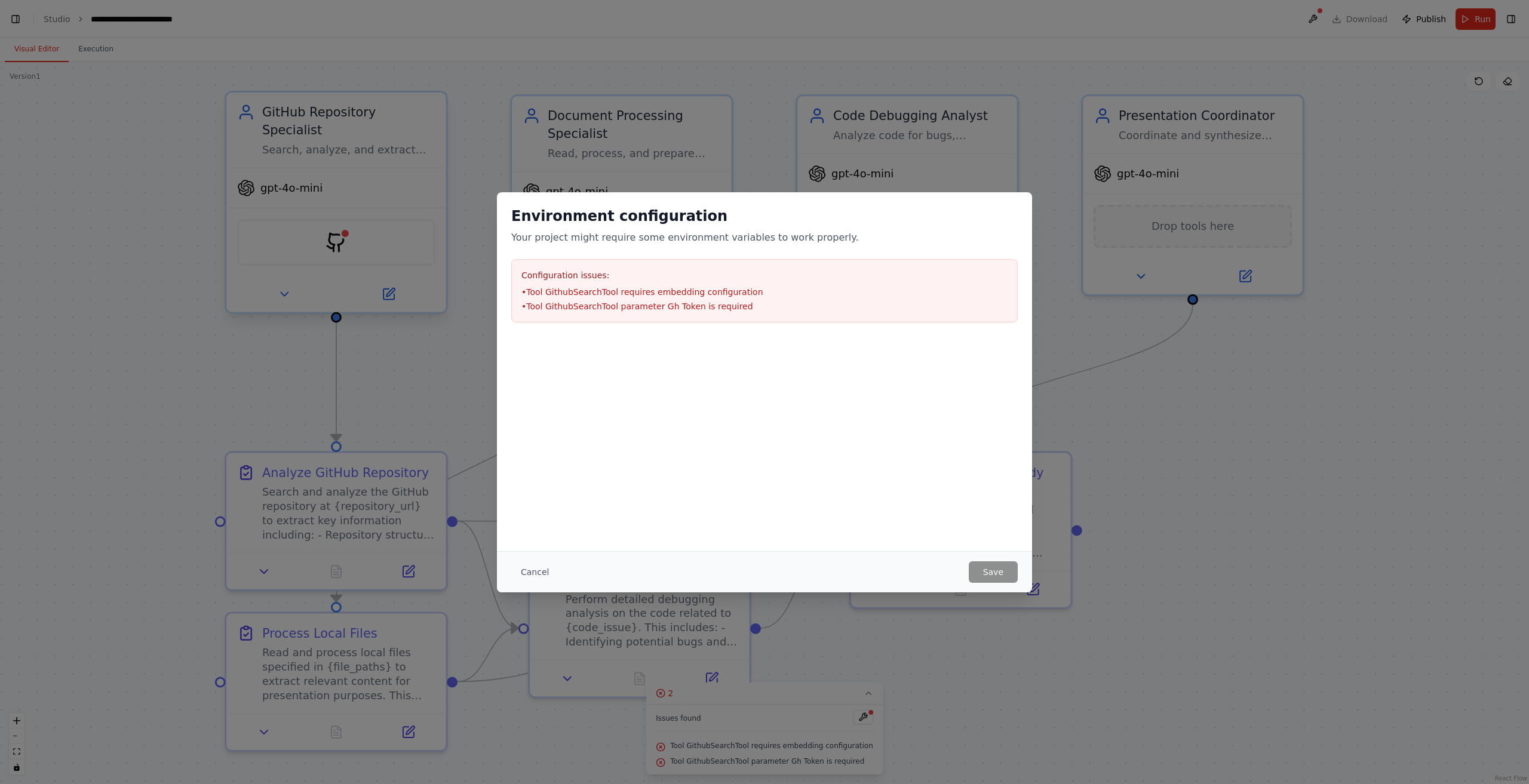
click at [327, 214] on div "Environment configuration Your project might require some environment variables…" at bounding box center [764, 392] width 1529 height 784
click at [979, 557] on div "Cancel Save" at bounding box center [764, 572] width 535 height 41
drag, startPoint x: 1029, startPoint y: 575, endPoint x: 1023, endPoint y: 576, distance: 6.1
click at [1028, 574] on div "Cancel Save" at bounding box center [764, 572] width 535 height 41
drag, startPoint x: 545, startPoint y: 573, endPoint x: 479, endPoint y: 485, distance: 110.0
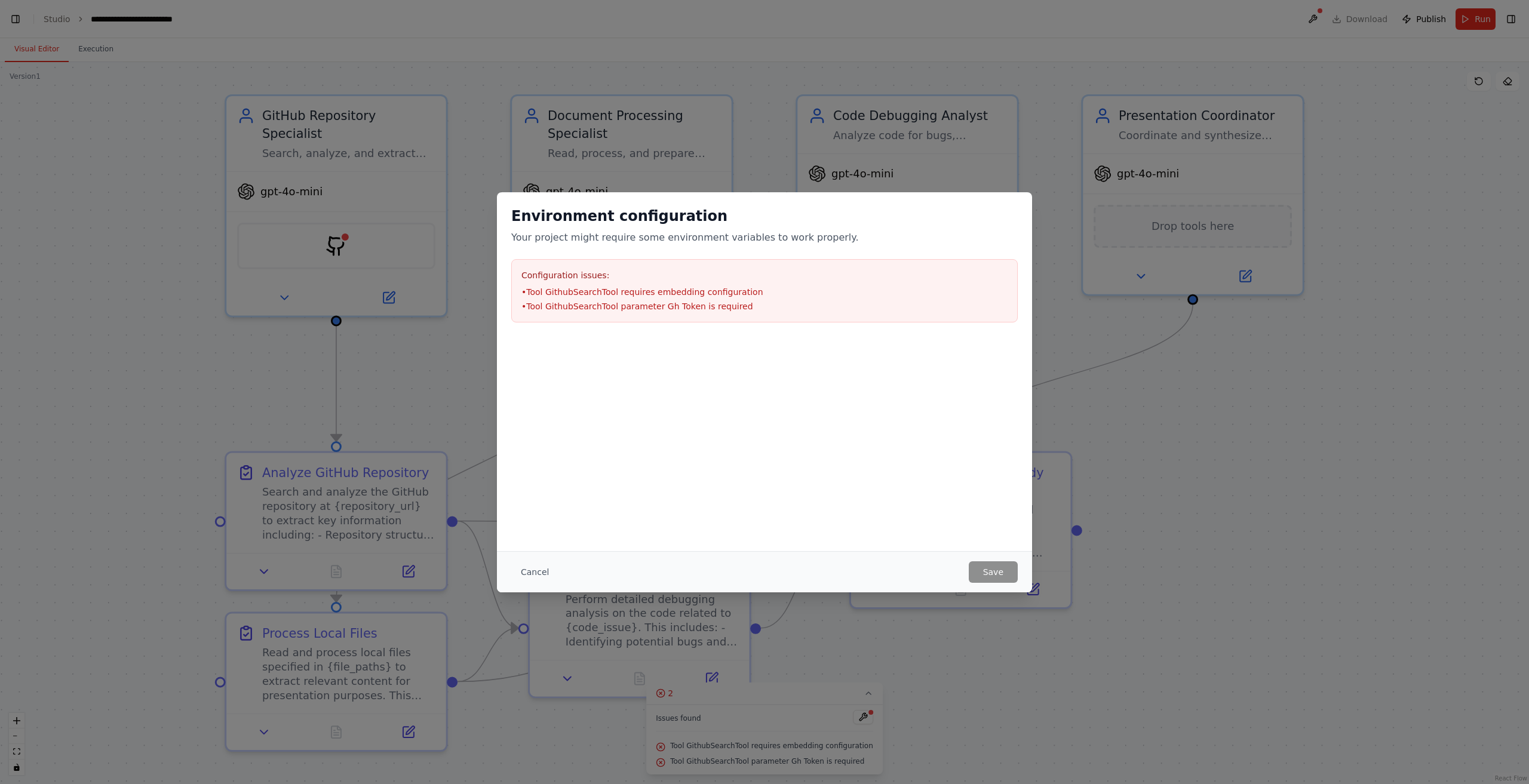
click at [543, 573] on button "Cancel" at bounding box center [535, 572] width 47 height 22
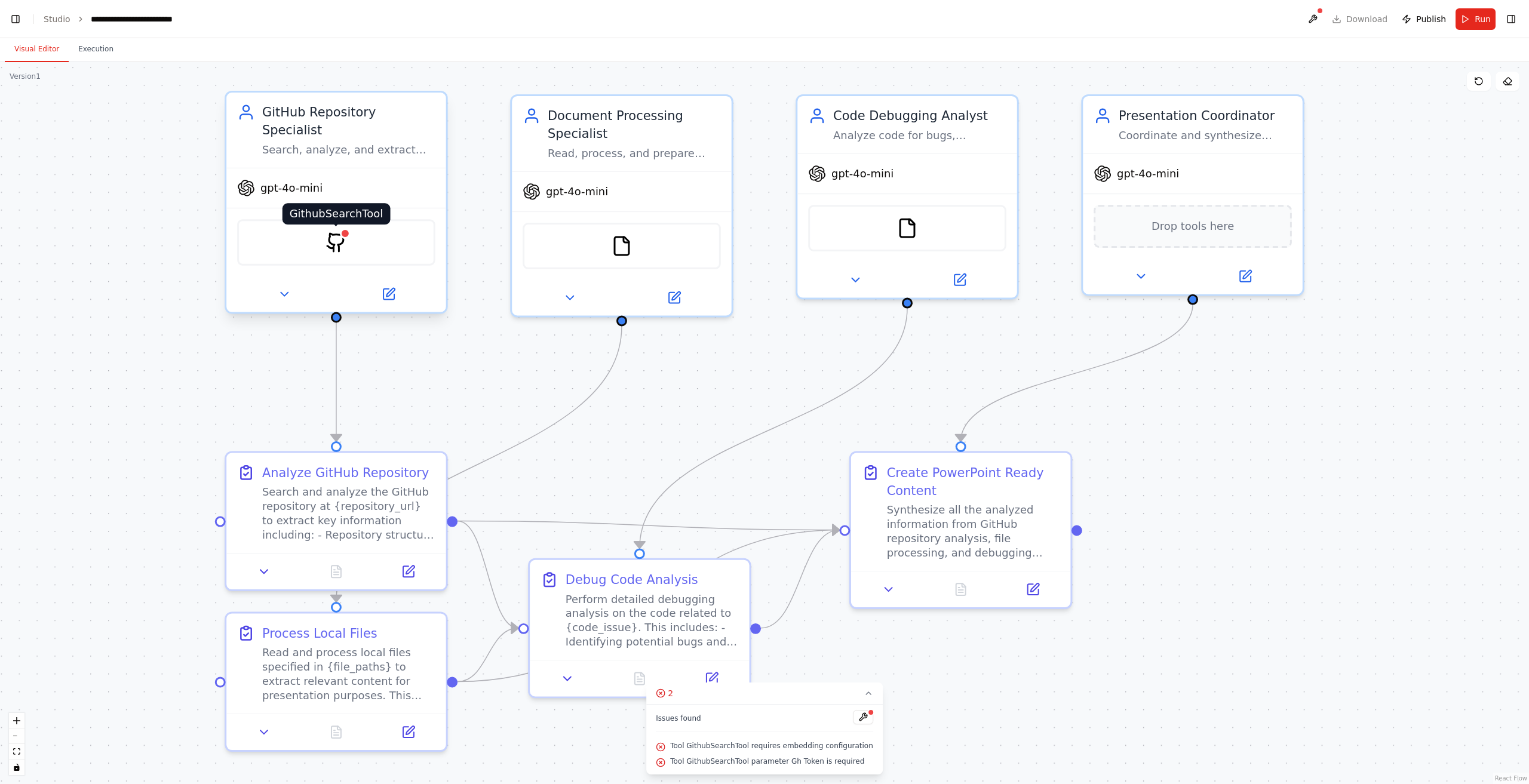
click at [326, 231] on img at bounding box center [336, 242] width 22 height 22
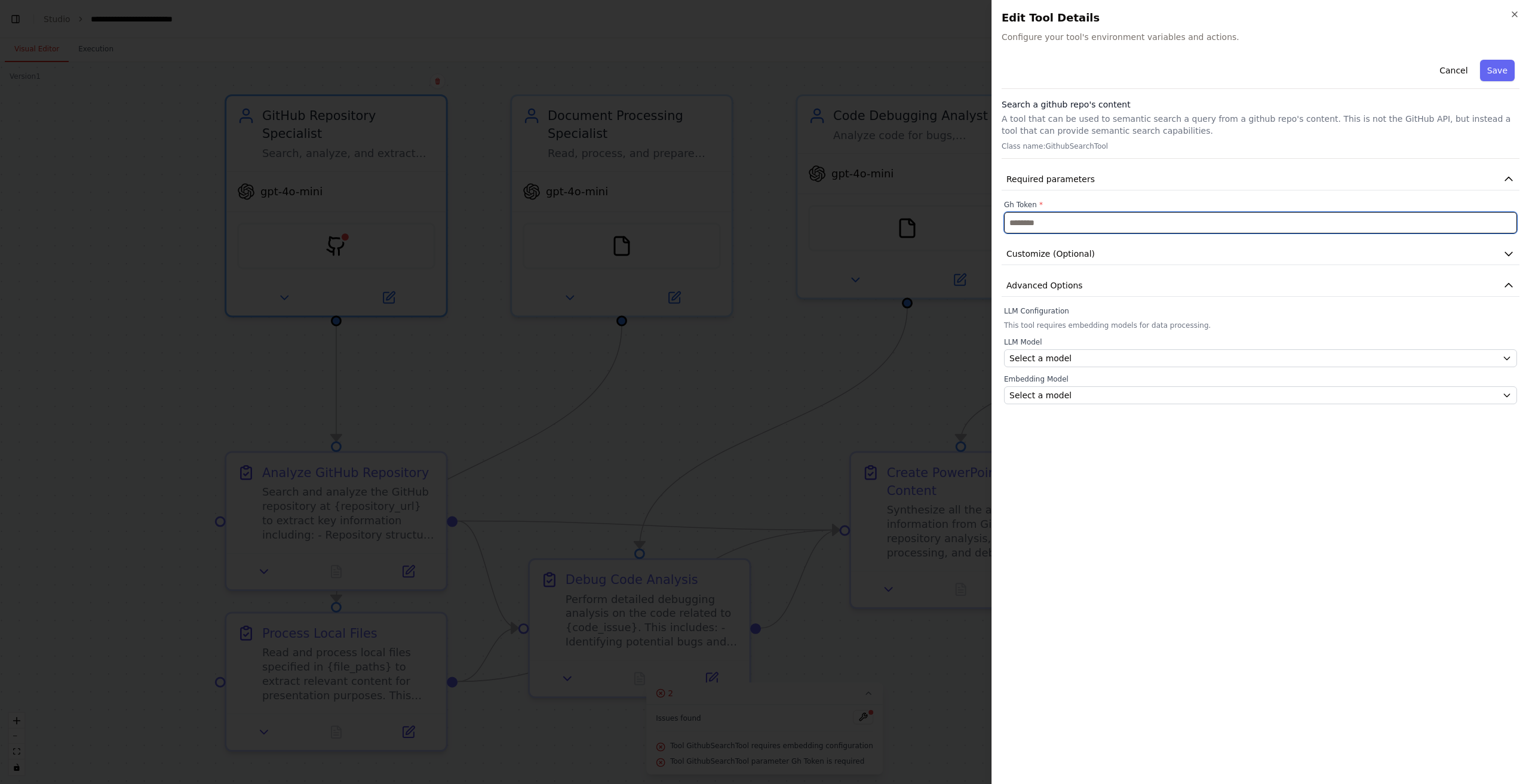
click at [1154, 227] on input "text" at bounding box center [1260, 222] width 513 height 22
paste input "**********"
type input "**********"
drag, startPoint x: 1446, startPoint y: 223, endPoint x: 1478, endPoint y: 222, distance: 32.0
click at [1447, 222] on input "text" at bounding box center [1260, 222] width 513 height 22
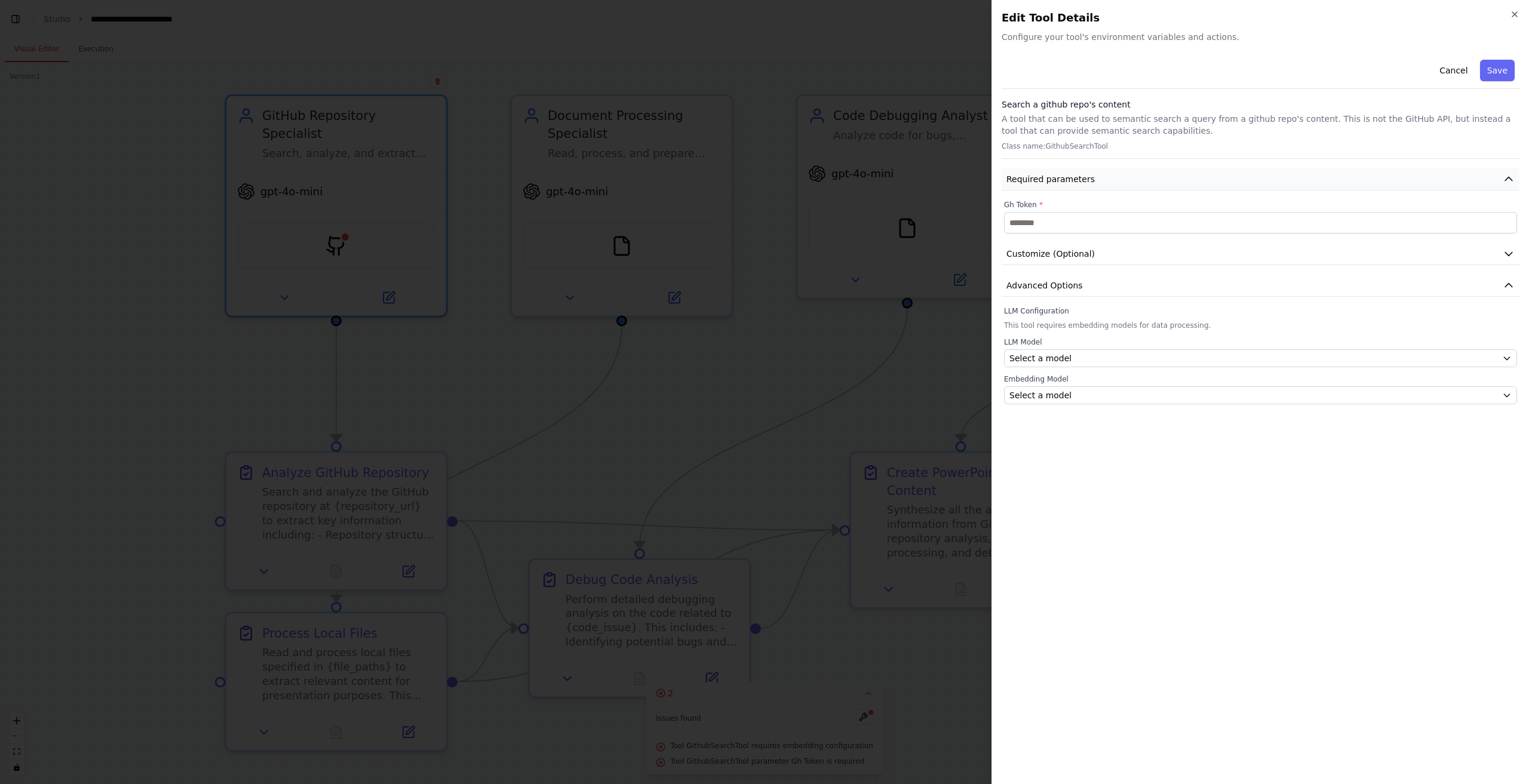
click at [1506, 180] on icon "button" at bounding box center [1508, 178] width 12 height 12
click at [1494, 215] on button "Customize (Optional)" at bounding box center [1260, 211] width 517 height 22
drag, startPoint x: 1468, startPoint y: 240, endPoint x: 1454, endPoint y: 245, distance: 14.9
click at [1468, 243] on div "Summarize" at bounding box center [1260, 243] width 513 height 24
click at [1506, 55] on div "Cancel Save" at bounding box center [1260, 72] width 517 height 34
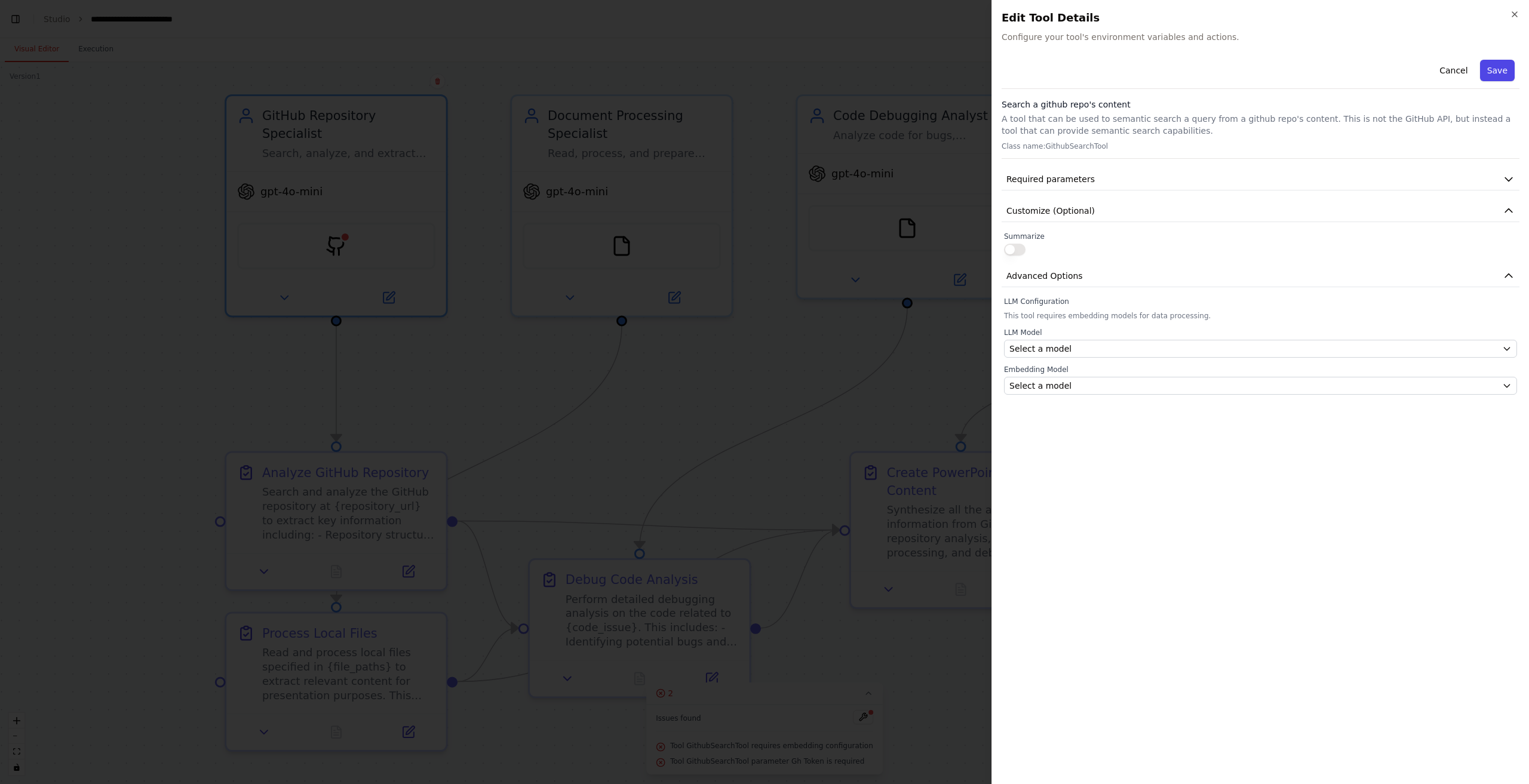
click at [1500, 80] on button "Save" at bounding box center [1497, 70] width 35 height 22
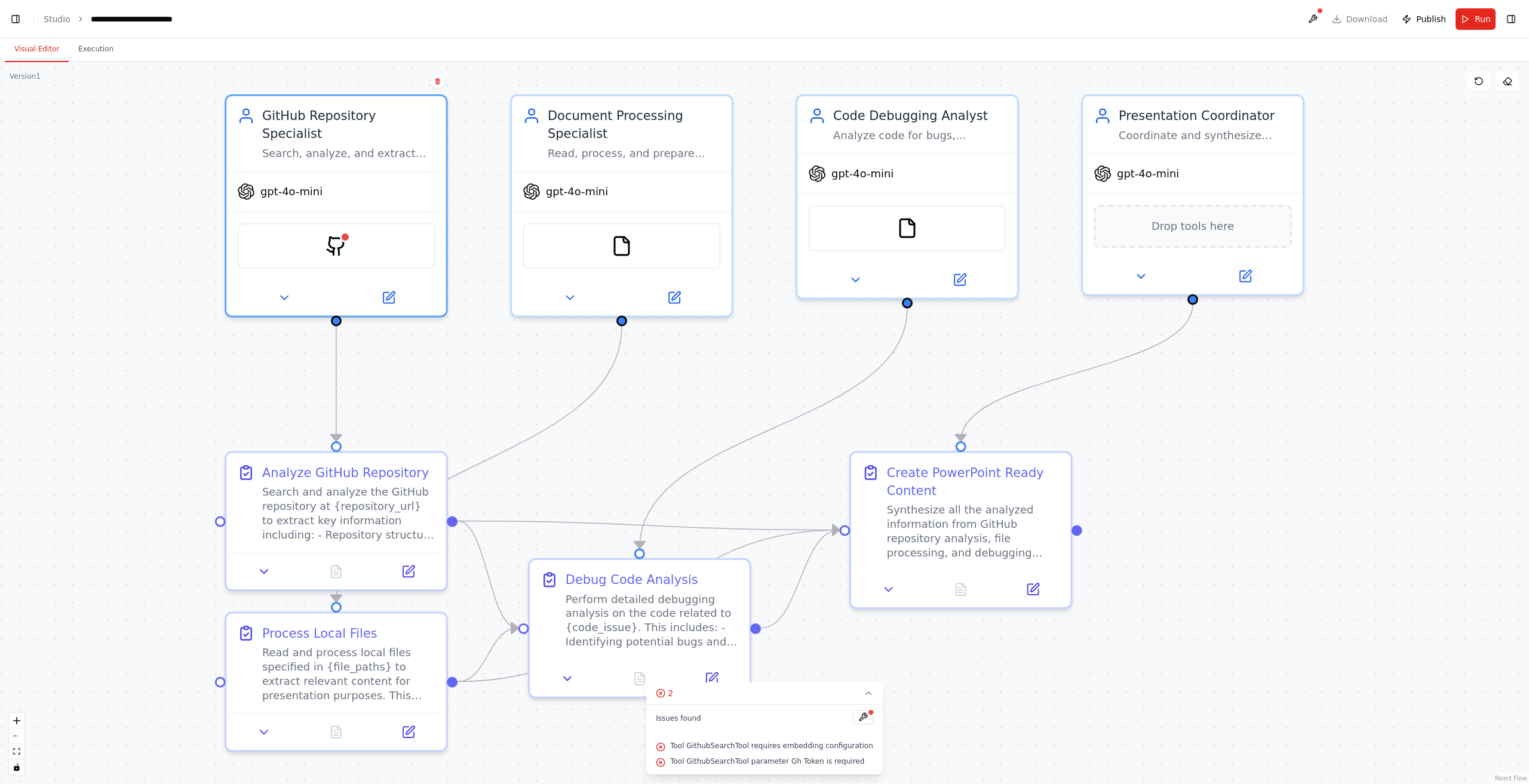
click at [1432, 19] on span "Publish" at bounding box center [1431, 19] width 30 height 12
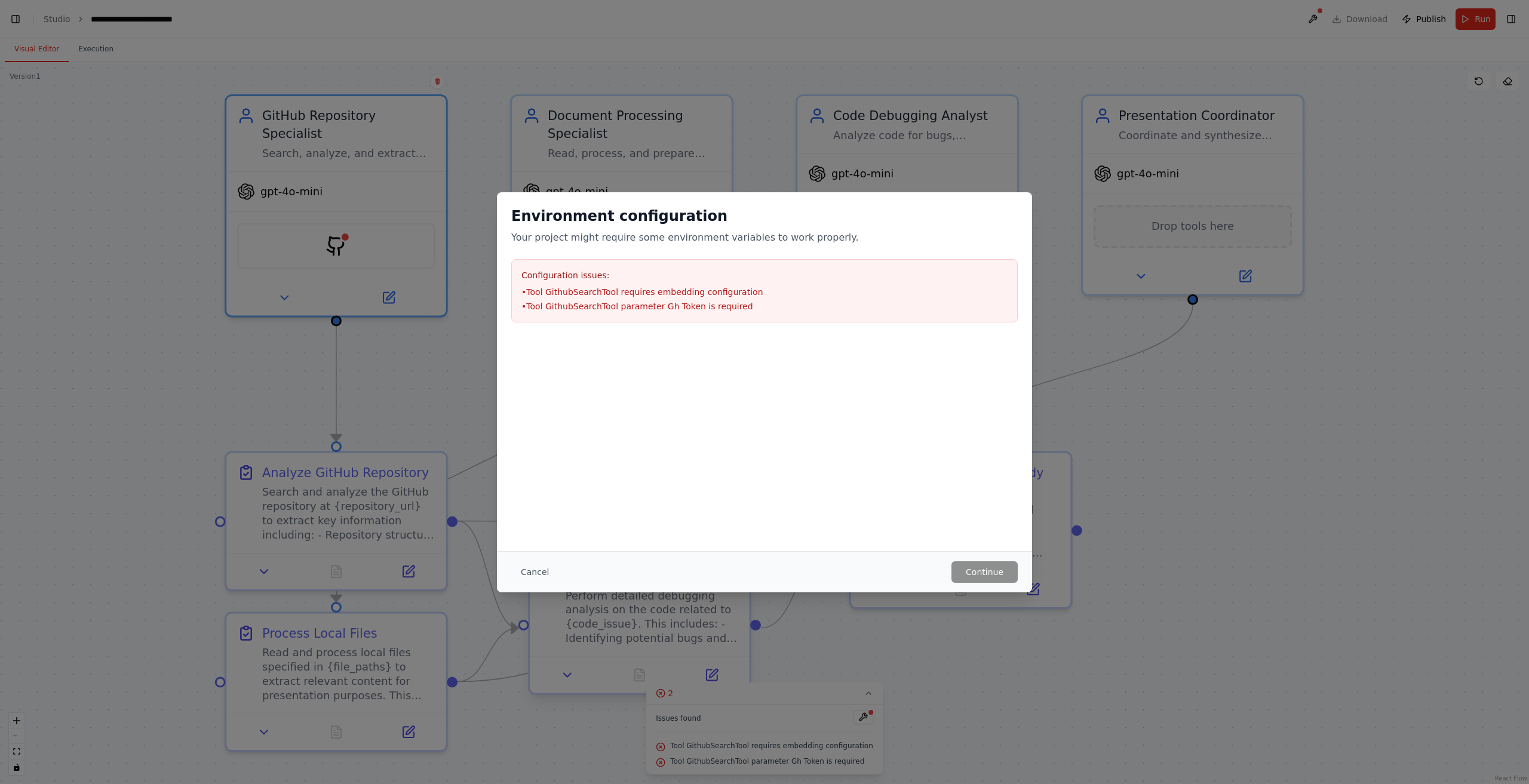
drag, startPoint x: 511, startPoint y: 563, endPoint x: 529, endPoint y: 564, distance: 18.0
click at [516, 563] on button "Cancel" at bounding box center [535, 572] width 47 height 22
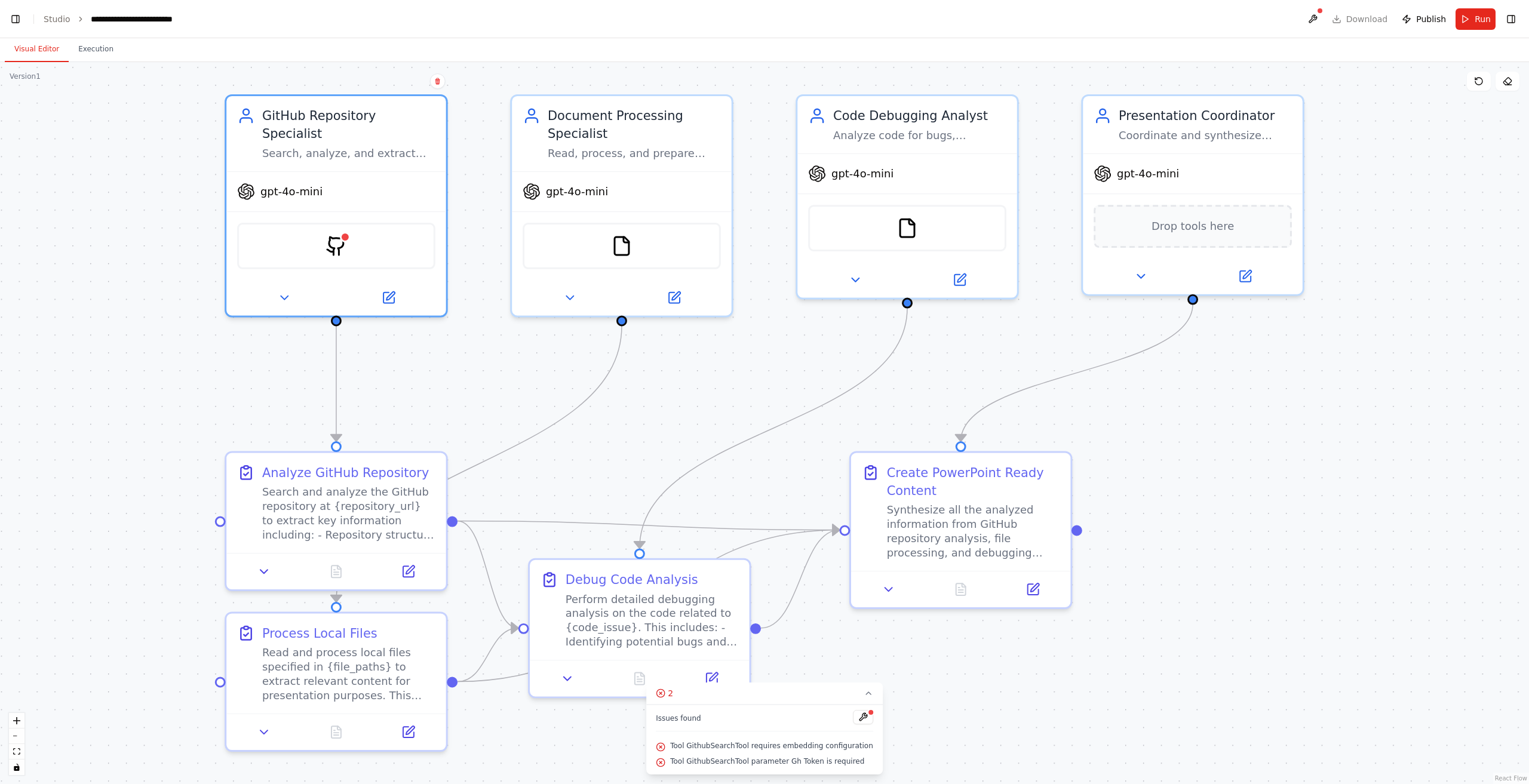
drag, startPoint x: 529, startPoint y: 564, endPoint x: 878, endPoint y: 386, distance: 391.8
click at [529, 568] on div "Debug Code Analysis Perform detailed debugging analysis on the code related to …" at bounding box center [639, 628] width 223 height 140
click at [1475, 9] on button "Run" at bounding box center [1475, 19] width 40 height 22
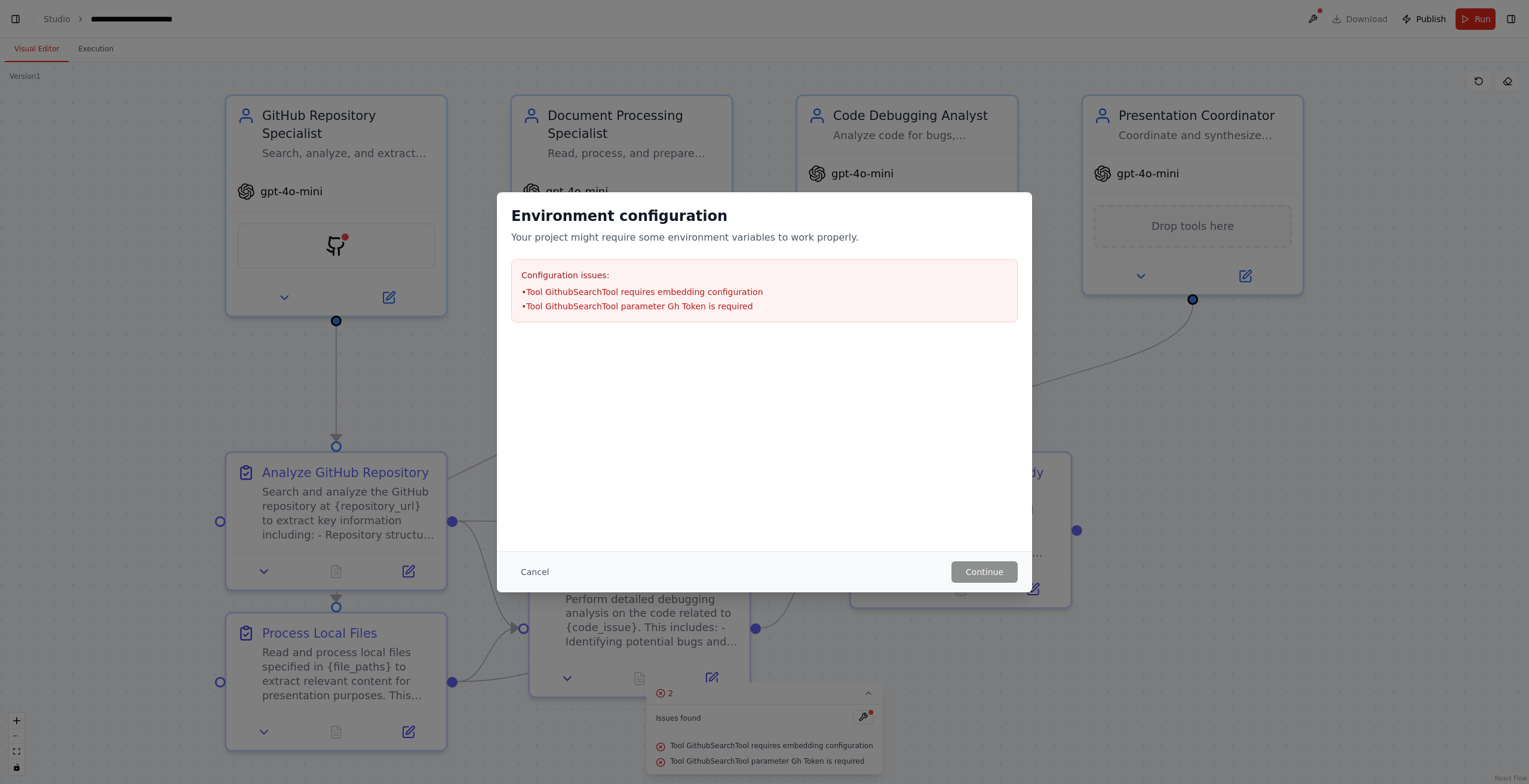
click at [558, 572] on div "Cancel Continue" at bounding box center [764, 572] width 506 height 22
click at [545, 567] on button "Cancel" at bounding box center [535, 572] width 47 height 22
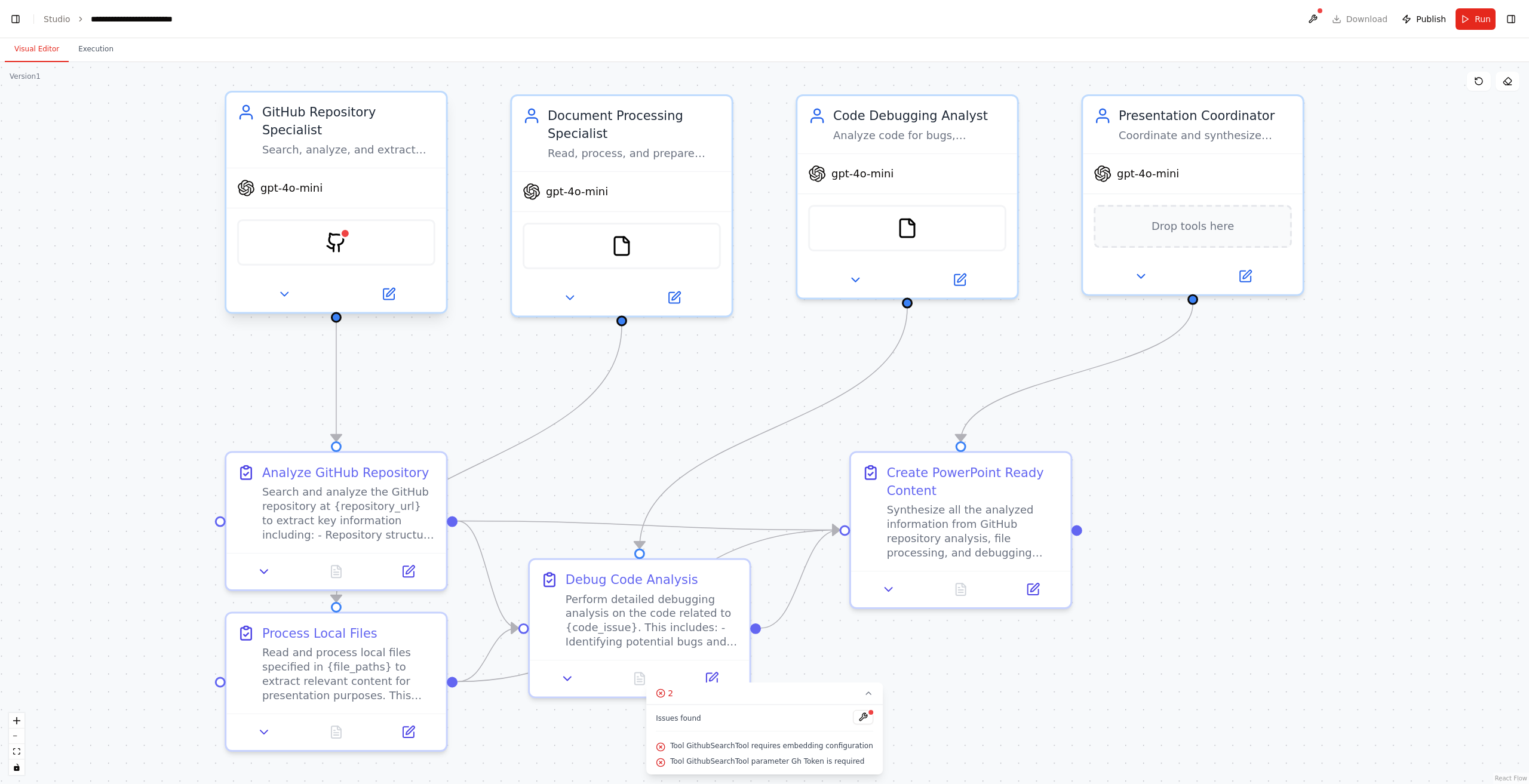
click at [387, 289] on div at bounding box center [336, 294] width 219 height 36
click at [390, 287] on icon at bounding box center [388, 294] width 14 height 14
click at [390, 287] on icon at bounding box center [388, 294] width 14 height 14
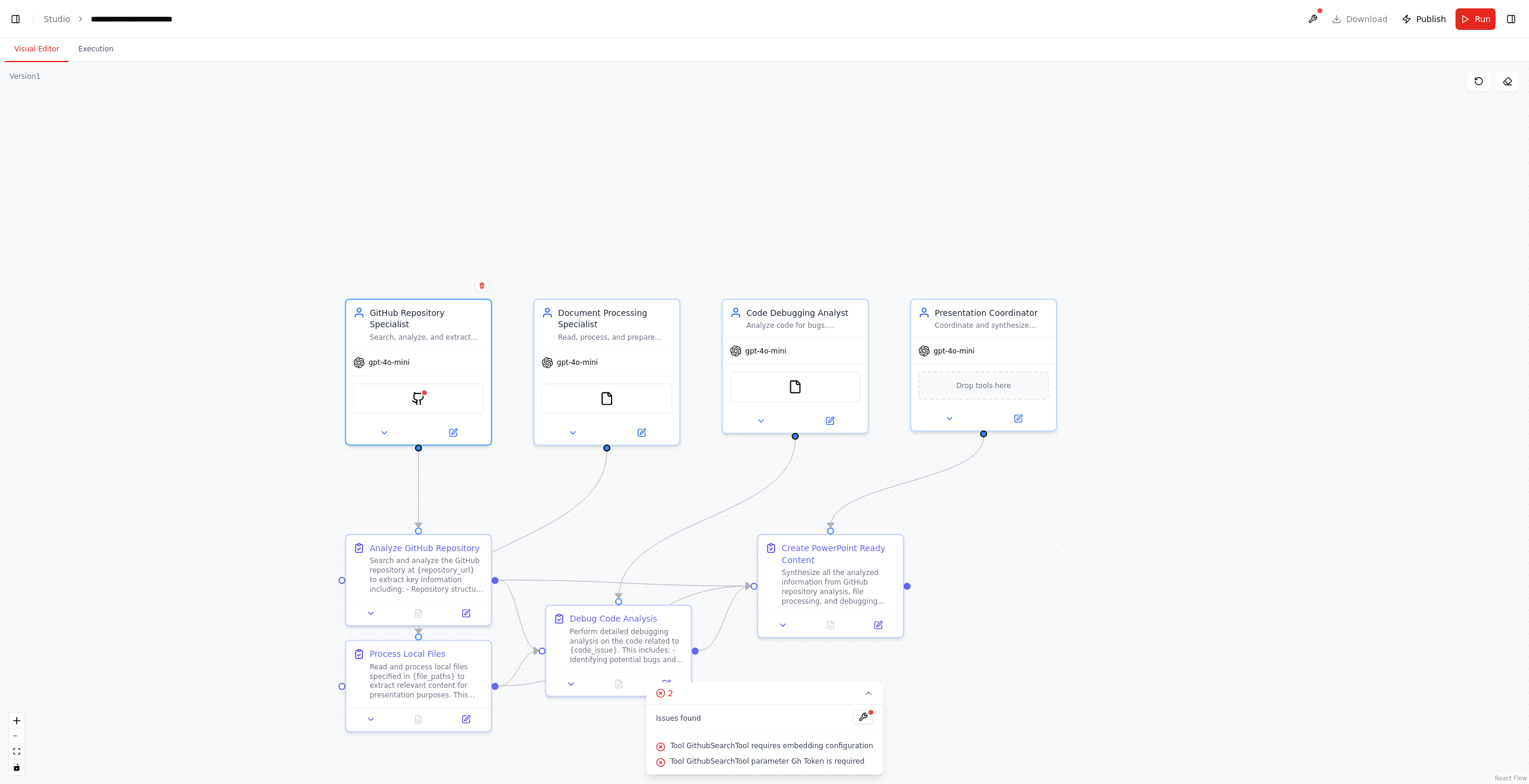
click at [863, 710] on div "Issues found Tool GithubSearchTool requires embedding configuration Tool Github…" at bounding box center [764, 739] width 237 height 70
click at [867, 715] on div at bounding box center [871, 712] width 7 height 7
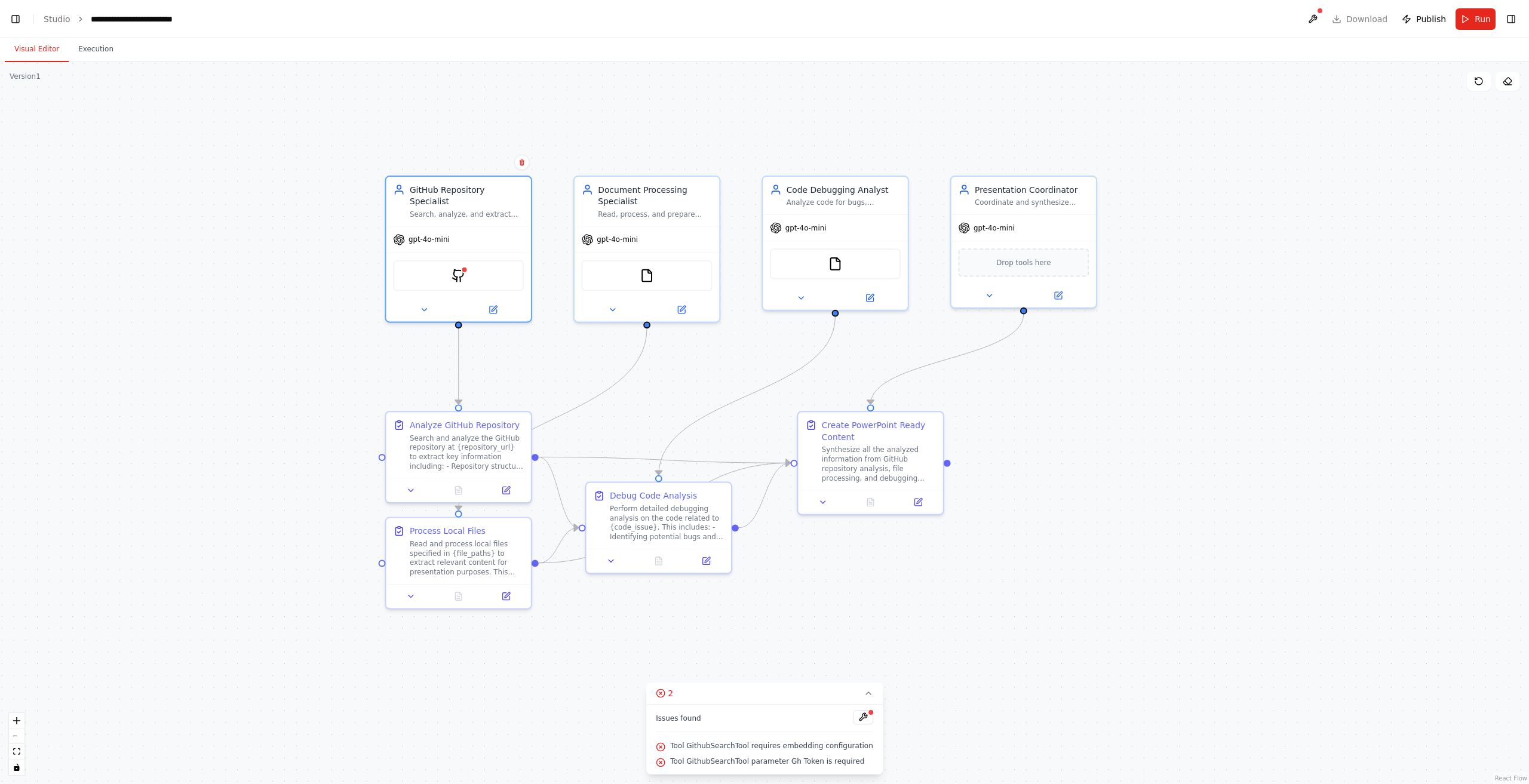
drag, startPoint x: 1078, startPoint y: 591, endPoint x: 957, endPoint y: 546, distance: 129.1
click at [1104, 543] on div ".deletable-edge-delete-btn { width: 20px; height: 20px; border: 0px solid #ffff…" at bounding box center [764, 423] width 1529 height 722
drag, startPoint x: 461, startPoint y: 253, endPoint x: 299, endPoint y: 181, distance: 177.3
click at [330, 251] on div "GithubSearchTool" at bounding box center [314, 261] width 131 height 30
drag, startPoint x: 15, startPoint y: 20, endPoint x: 93, endPoint y: 50, distance: 83.6
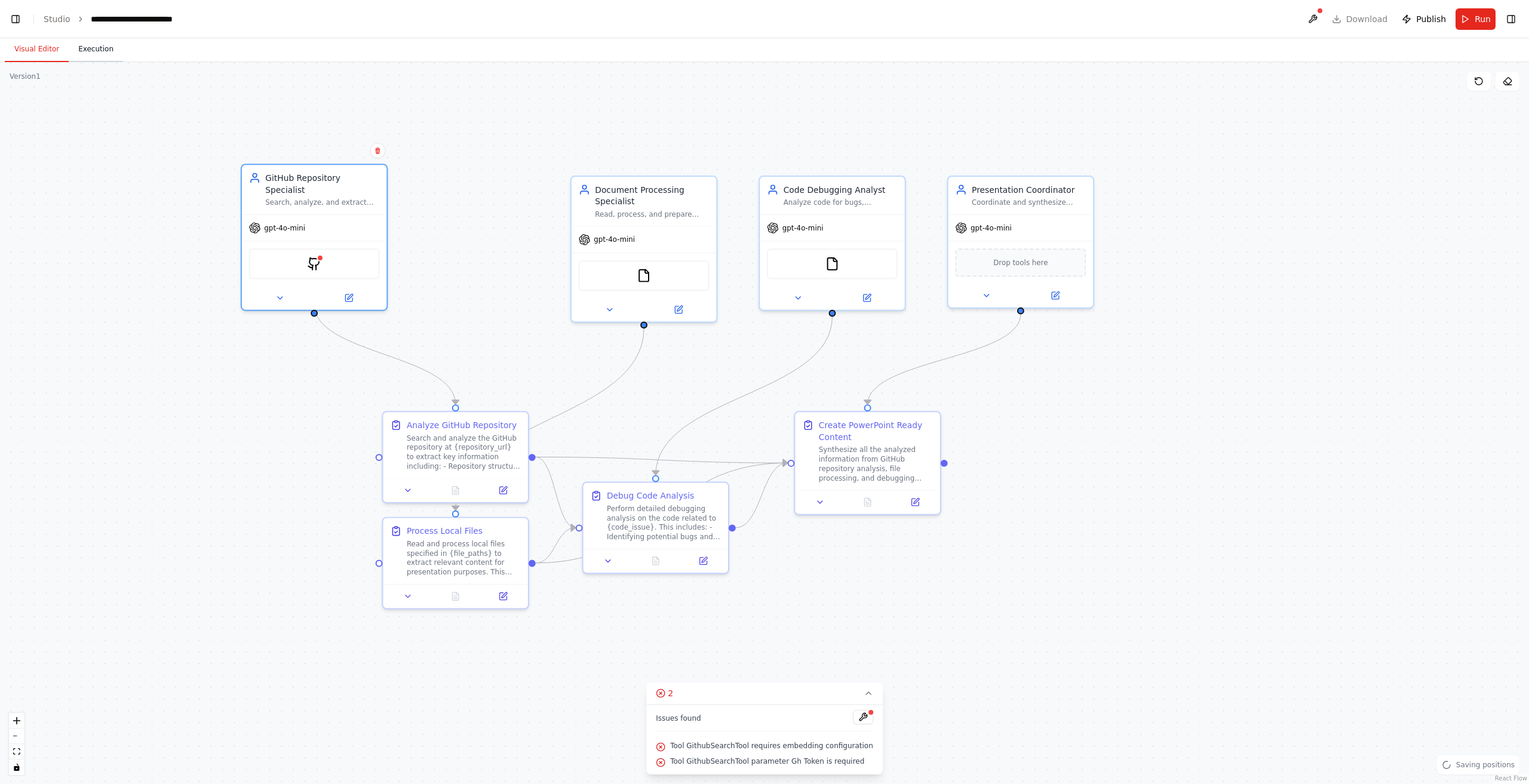
click at [15, 20] on button "Toggle Left Sidebar" at bounding box center [15, 19] width 17 height 17
click at [80, 25] on div "**********" at bounding box center [98, 19] width 109 height 12
click at [97, 53] on button "Execution" at bounding box center [96, 49] width 54 height 25
click at [41, 43] on button "Visual Editor" at bounding box center [36, 49] width 64 height 25
click at [290, 288] on button at bounding box center [279, 295] width 66 height 14
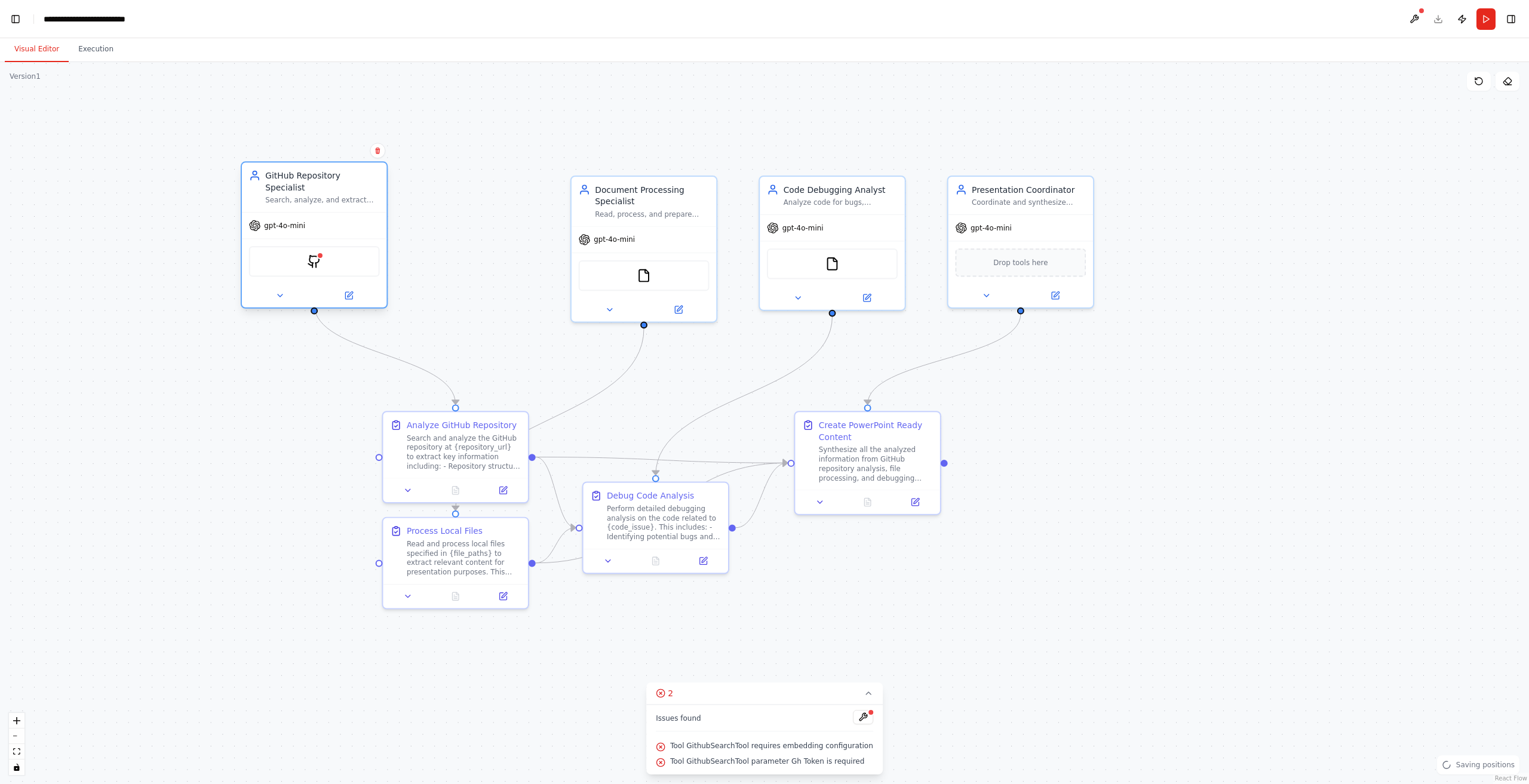
click at [277, 292] on div at bounding box center [314, 295] width 145 height 23
click at [256, 288] on button at bounding box center [279, 295] width 66 height 14
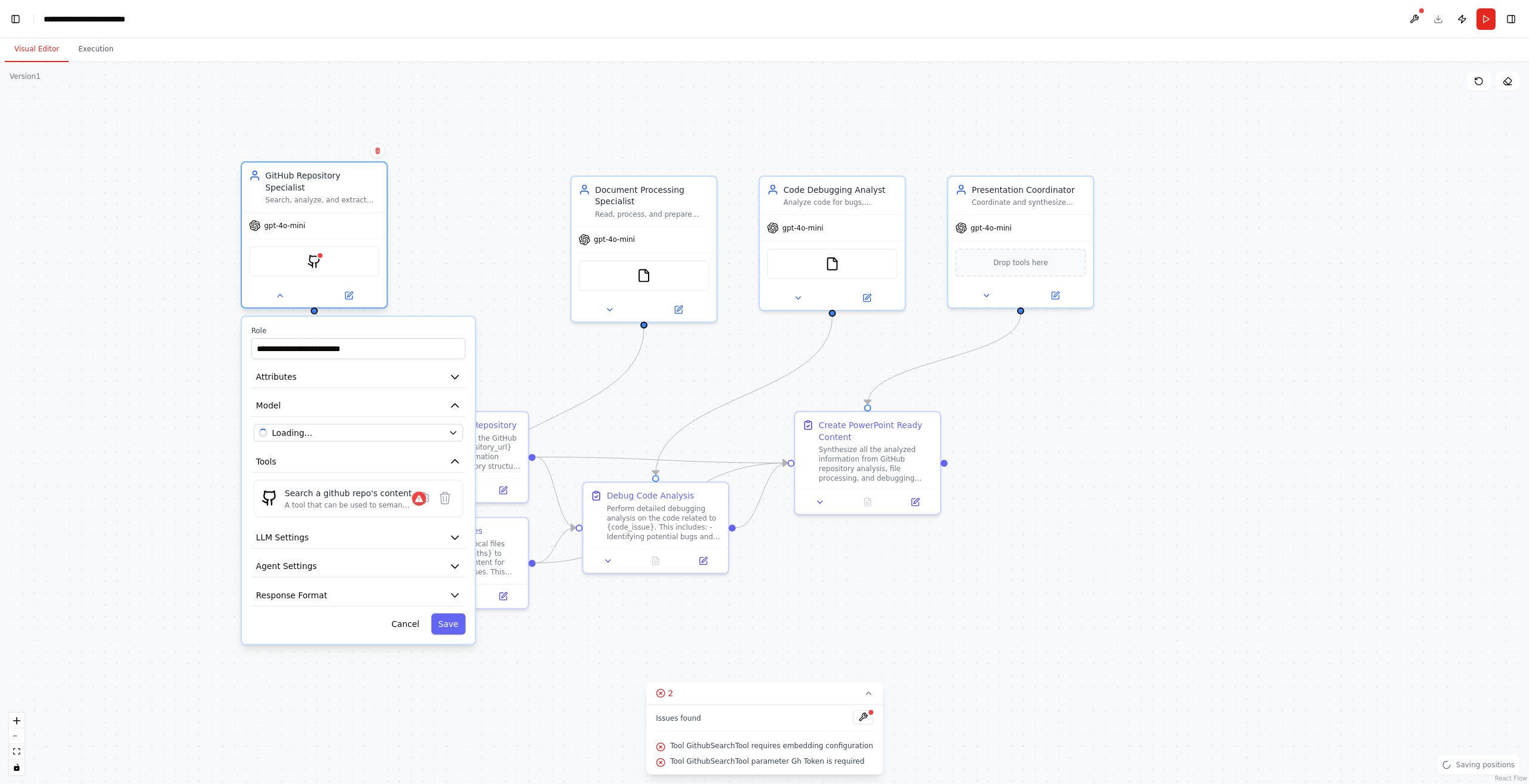
click at [387, 238] on div "GithubSearchTool" at bounding box center [314, 261] width 145 height 45
click at [404, 338] on input "**********" at bounding box center [358, 348] width 214 height 21
click at [442, 491] on icon at bounding box center [445, 498] width 14 height 14
click at [449, 492] on icon at bounding box center [445, 498] width 9 height 11
click at [424, 496] on icon at bounding box center [424, 498] width 4 height 4
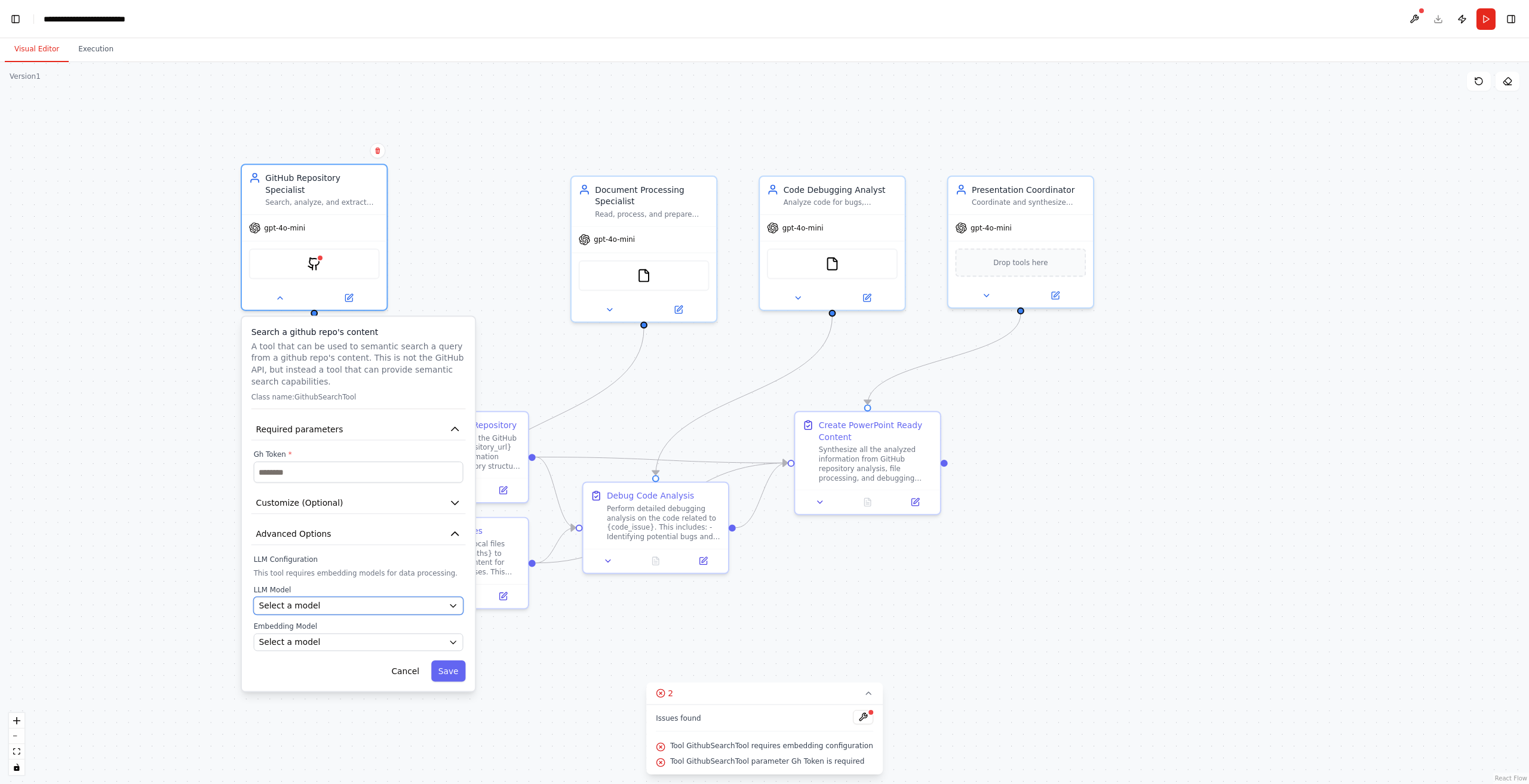
drag, startPoint x: 367, startPoint y: 590, endPoint x: 365, endPoint y: 604, distance: 14.1
click at [367, 600] on div "Select a model" at bounding box center [351, 606] width 185 height 12
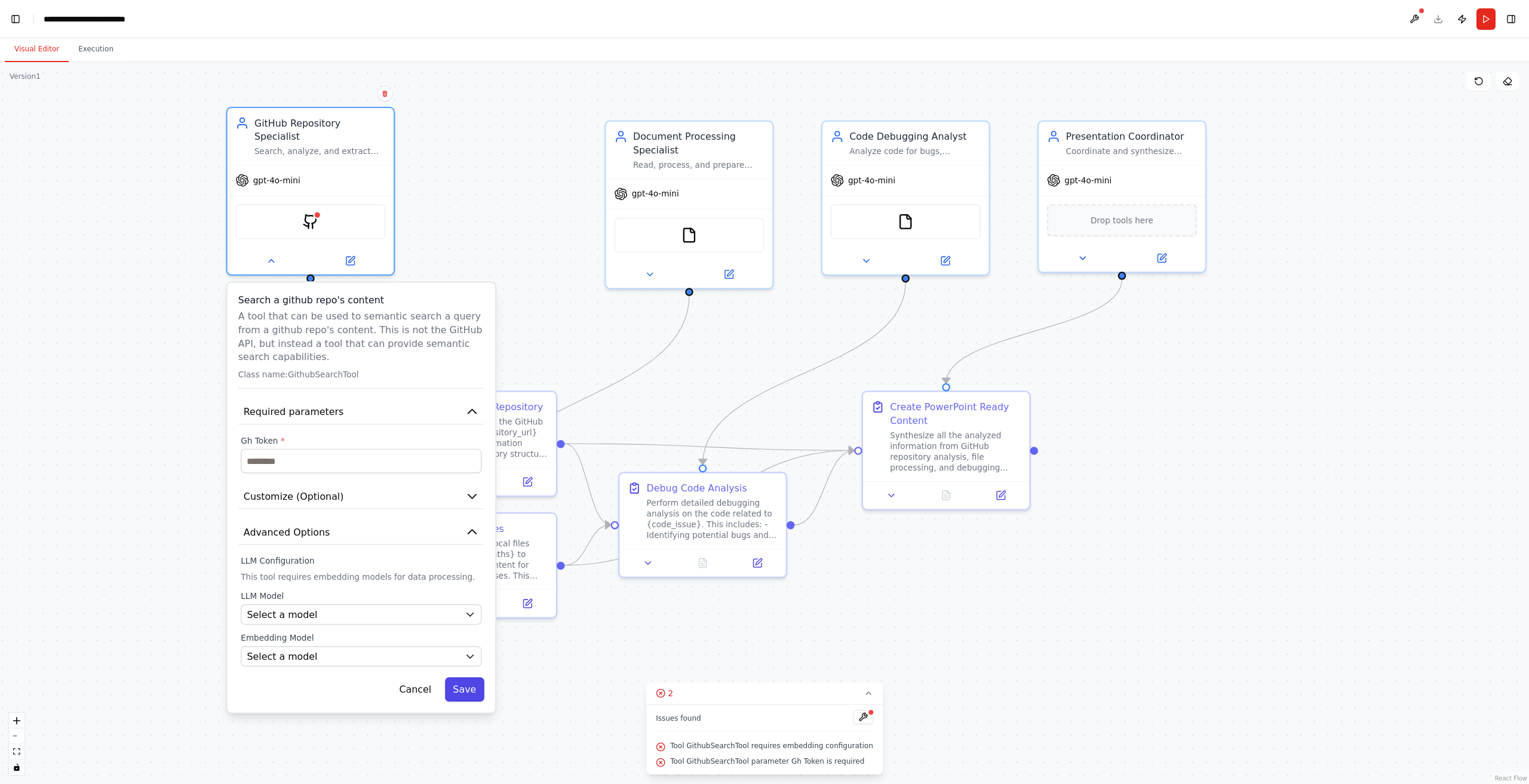
click at [467, 678] on button "Save" at bounding box center [464, 690] width 40 height 25
click at [388, 403] on button "Required parameters" at bounding box center [361, 412] width 246 height 25
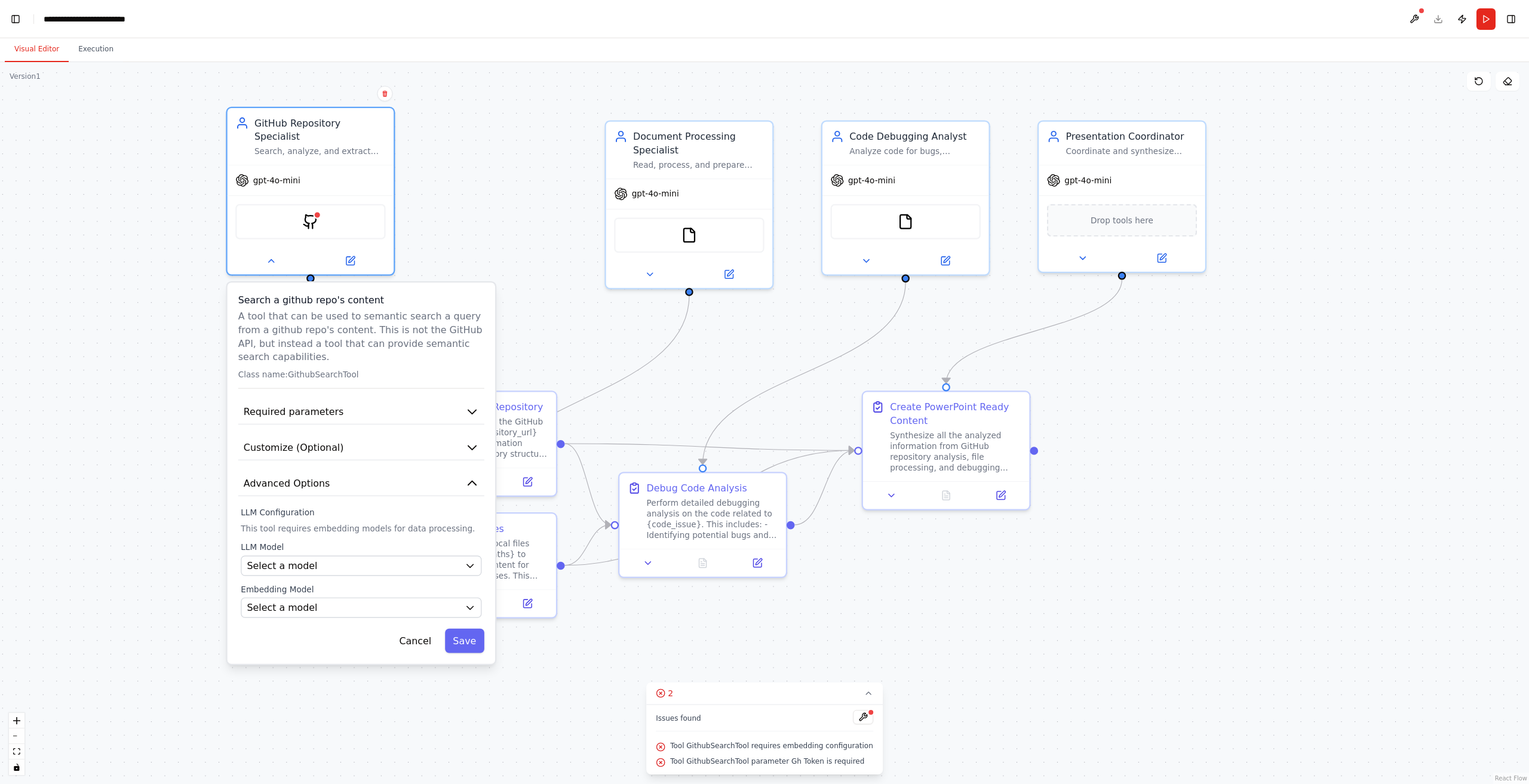
click at [289, 542] on div "LLM Model Select a model" at bounding box center [361, 559] width 241 height 34
click at [351, 402] on button "Required parameters" at bounding box center [361, 412] width 246 height 25
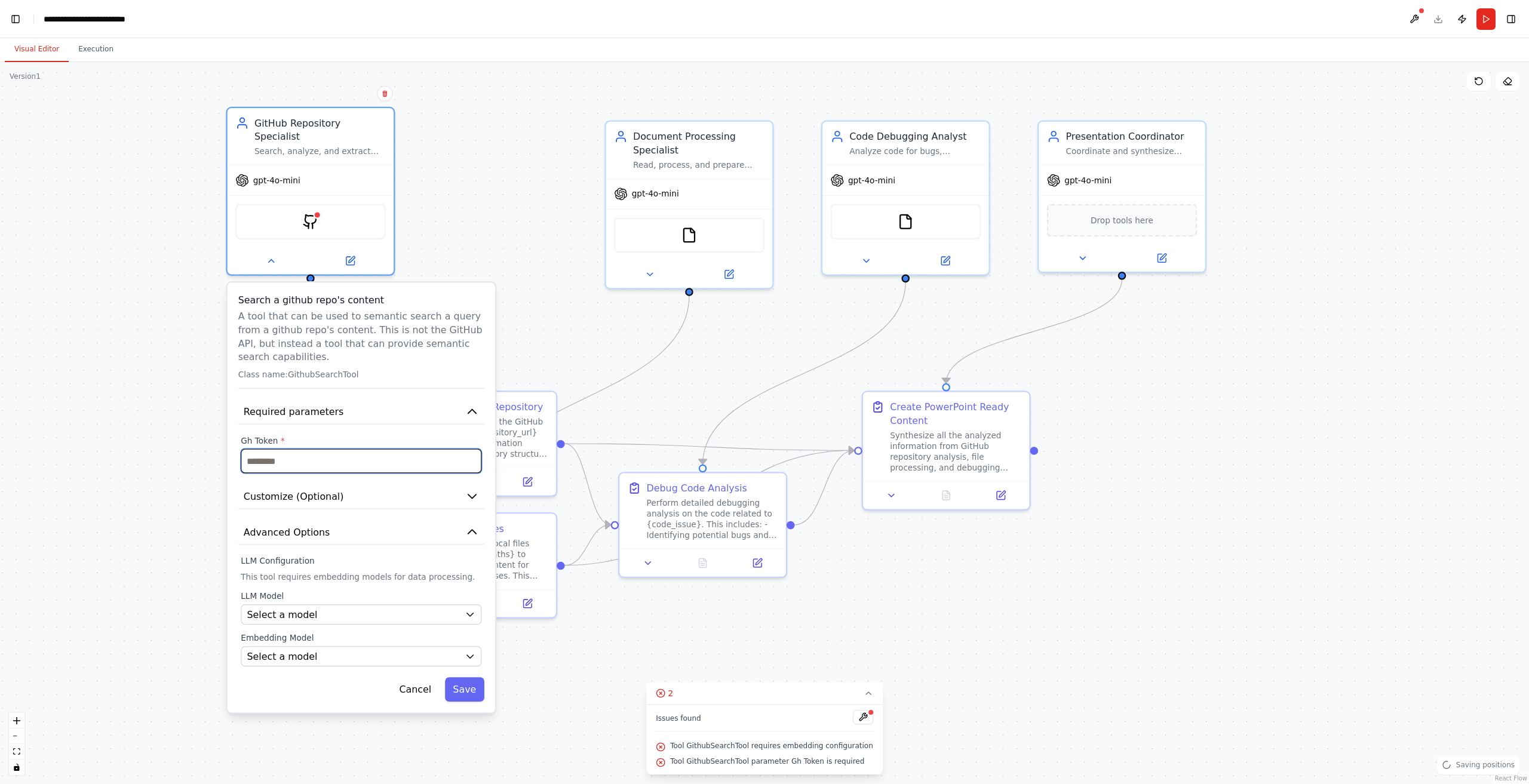
click at [308, 456] on input "text" at bounding box center [361, 461] width 241 height 25
click at [385, 98] on button at bounding box center [384, 93] width 15 height 15
click at [351, 100] on button "Confirm" at bounding box center [351, 93] width 43 height 14
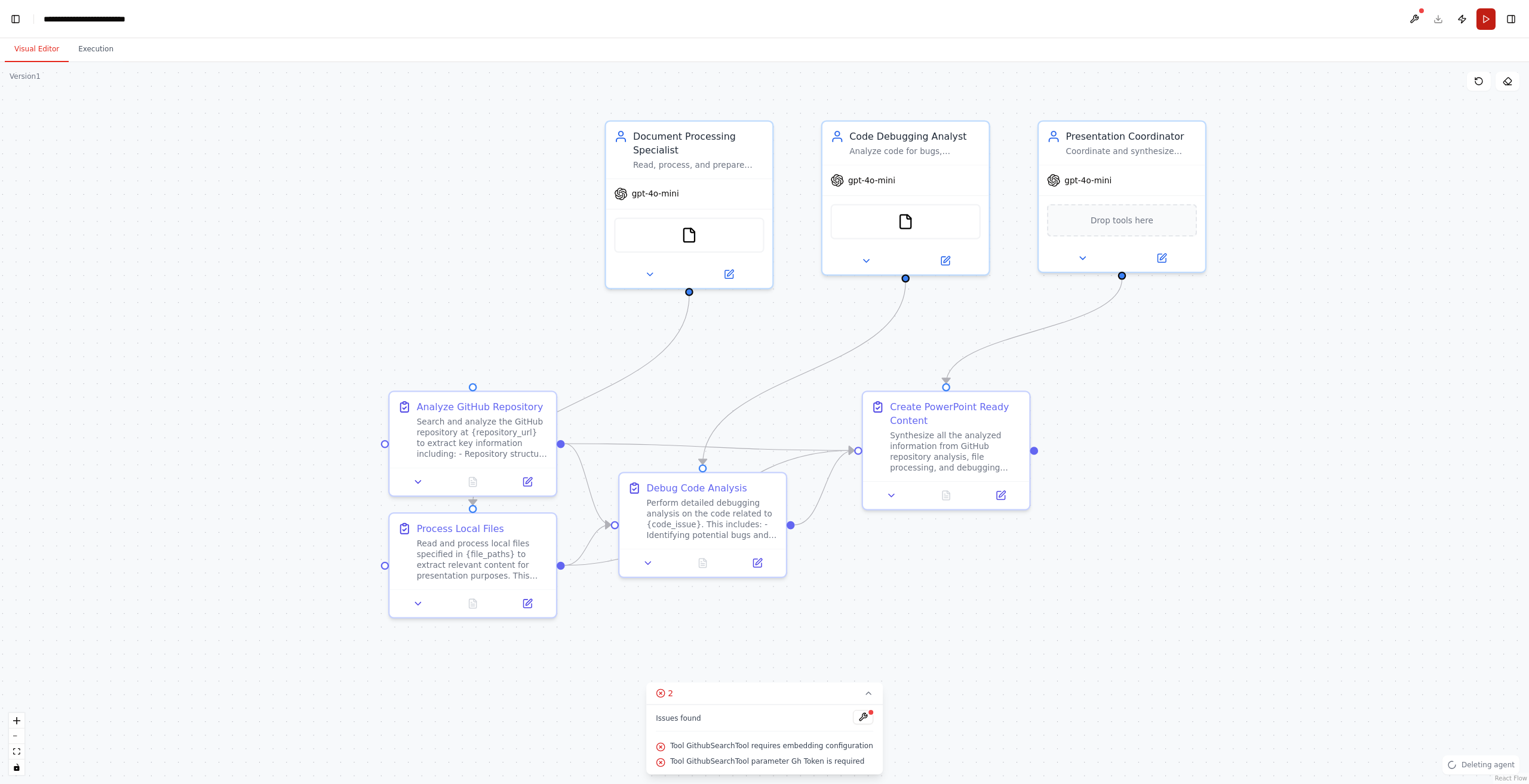
click at [1482, 19] on button "Run" at bounding box center [1486, 19] width 19 height 22
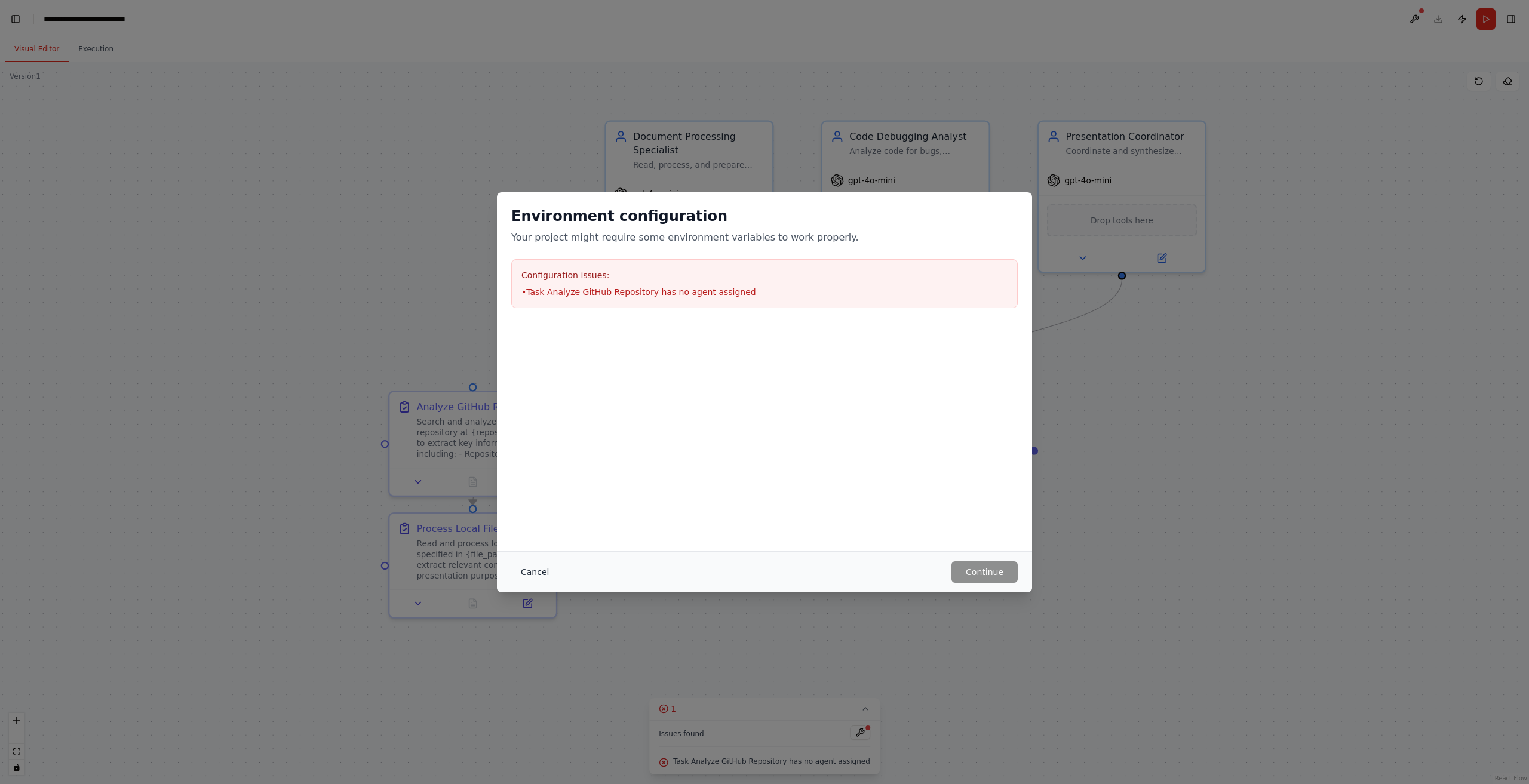
click at [513, 568] on button "Cancel" at bounding box center [535, 572] width 47 height 22
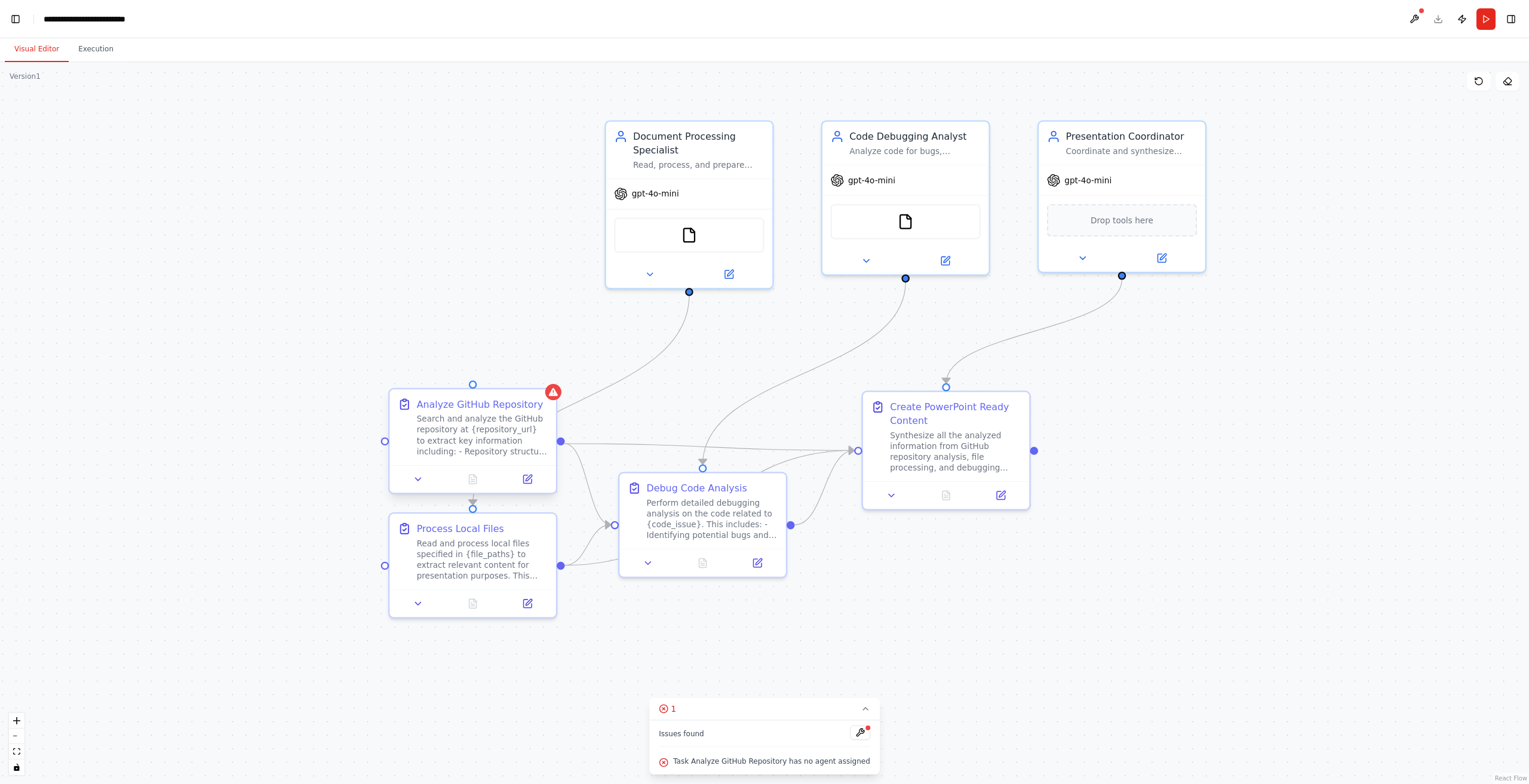
click at [551, 402] on div "Analyze GitHub Repository Search and analyze the GitHub repository at {reposito…" at bounding box center [473, 427] width 167 height 76
click at [532, 478] on icon at bounding box center [527, 479] width 10 height 10
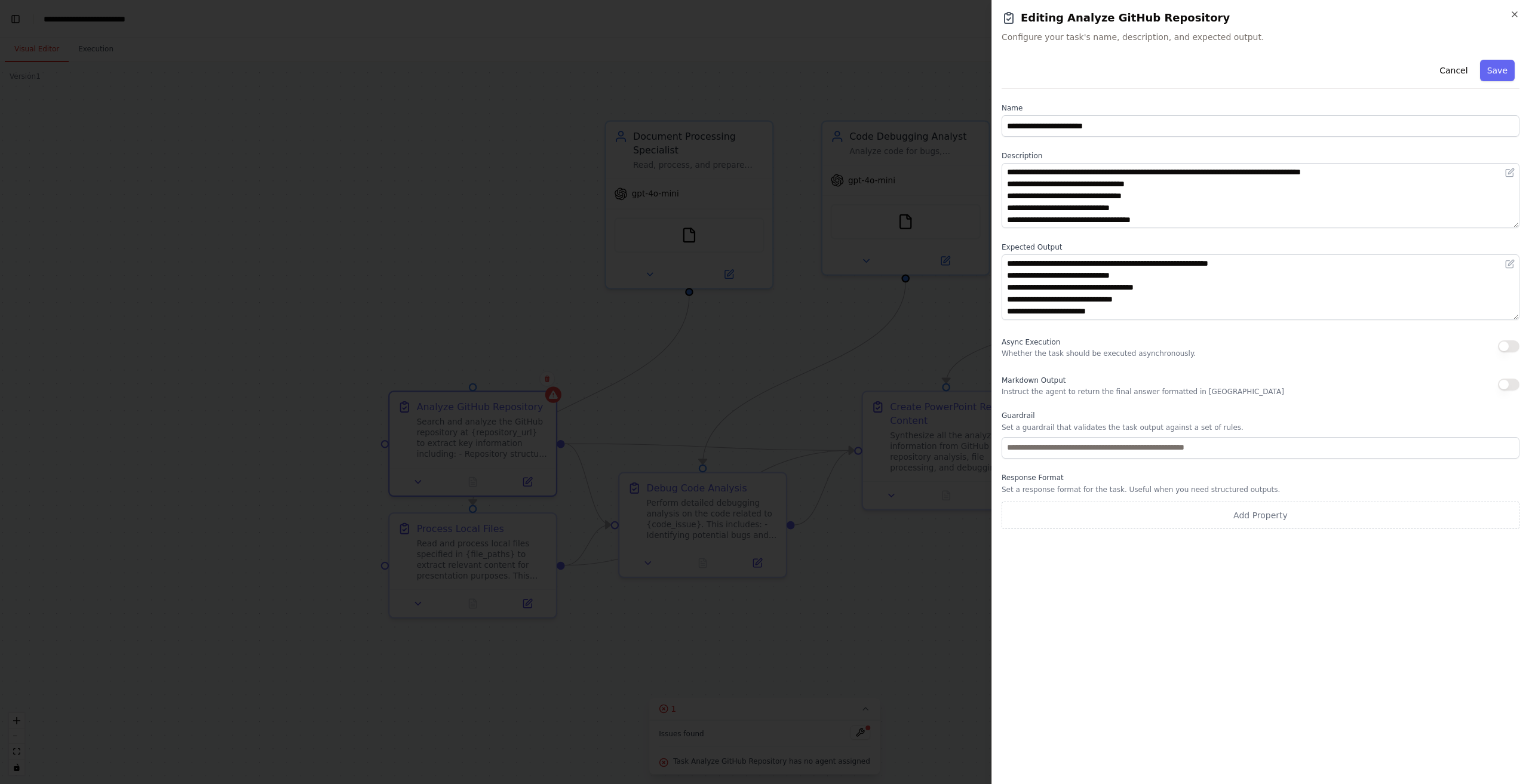
click at [1228, 435] on div "Guardrail Set a guardrail that validates the task output against a set of rules." at bounding box center [1260, 434] width 517 height 48
drag, startPoint x: 1463, startPoint y: 73, endPoint x: 1433, endPoint y: 156, distance: 88.3
click at [1433, 156] on div "**********" at bounding box center [1260, 292] width 517 height 474
click at [1438, 115] on input "**********" at bounding box center [1260, 126] width 517 height 22
